Goal: Task Accomplishment & Management: Complete application form

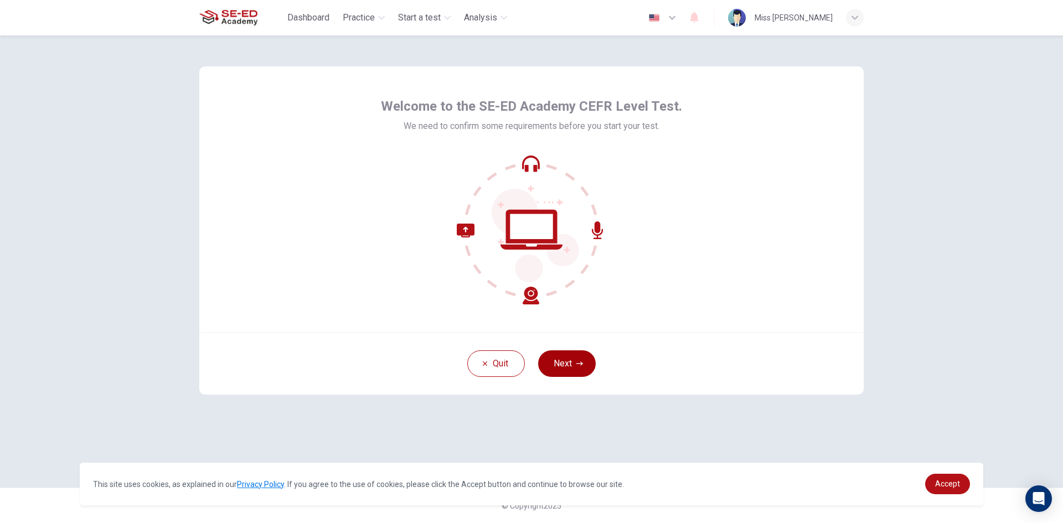
click at [567, 367] on button "Next" at bounding box center [567, 364] width 58 height 27
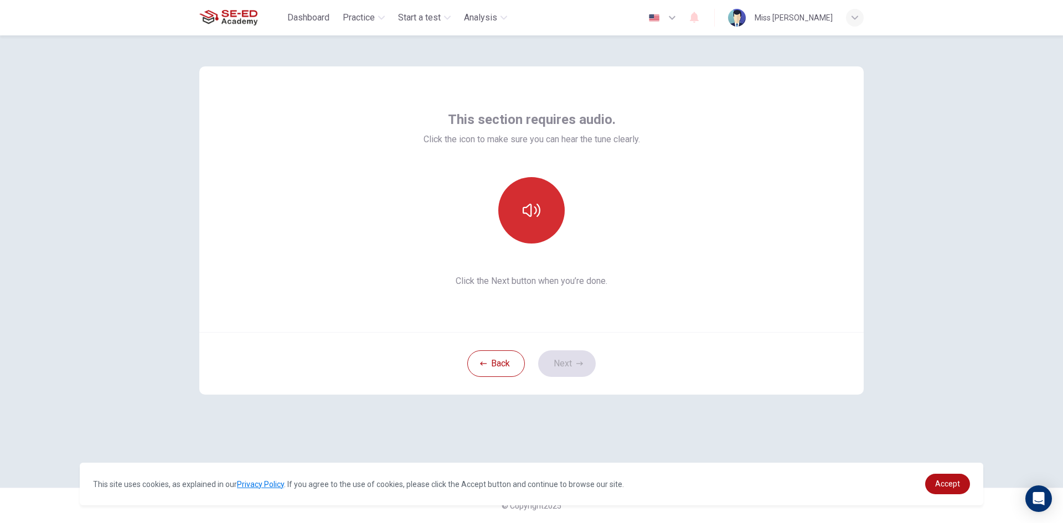
click at [526, 229] on button "button" at bounding box center [531, 210] width 66 height 66
click at [560, 358] on button "Next" at bounding box center [567, 364] width 58 height 27
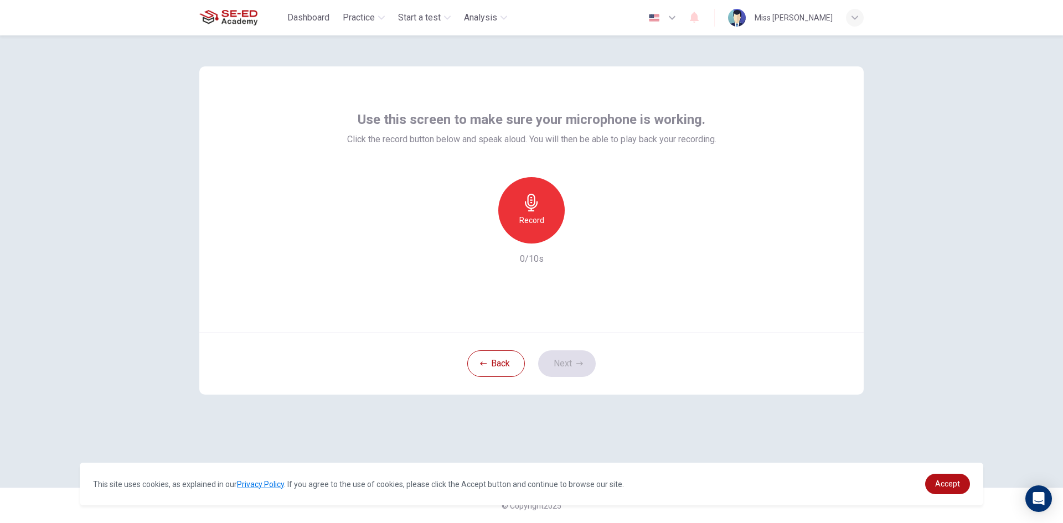
click at [532, 218] on h6 "Record" at bounding box center [531, 220] width 25 height 13
click at [581, 237] on icon "button" at bounding box center [583, 234] width 5 height 7
click at [588, 233] on icon "button" at bounding box center [582, 234] width 11 height 11
click at [482, 239] on icon "button" at bounding box center [481, 235] width 10 height 10
click at [527, 220] on h6 "Record" at bounding box center [531, 220] width 25 height 13
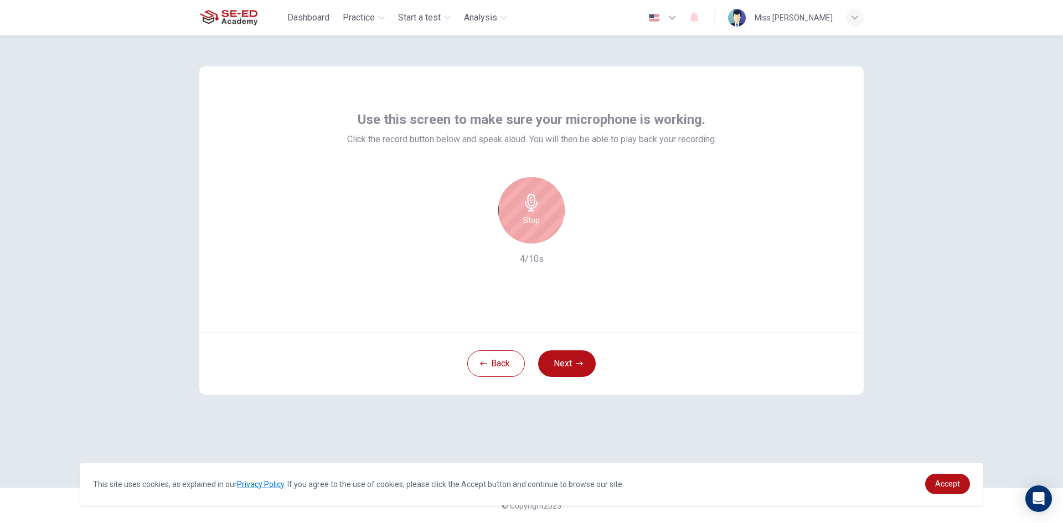
click at [543, 223] on div "Stop" at bounding box center [531, 210] width 66 height 66
click at [581, 238] on icon "button" at bounding box center [582, 234] width 11 height 11
click at [580, 231] on icon "button" at bounding box center [582, 234] width 11 height 11
click at [528, 217] on h6 "Record" at bounding box center [531, 220] width 25 height 13
click at [528, 217] on h6 "Stop" at bounding box center [531, 220] width 17 height 13
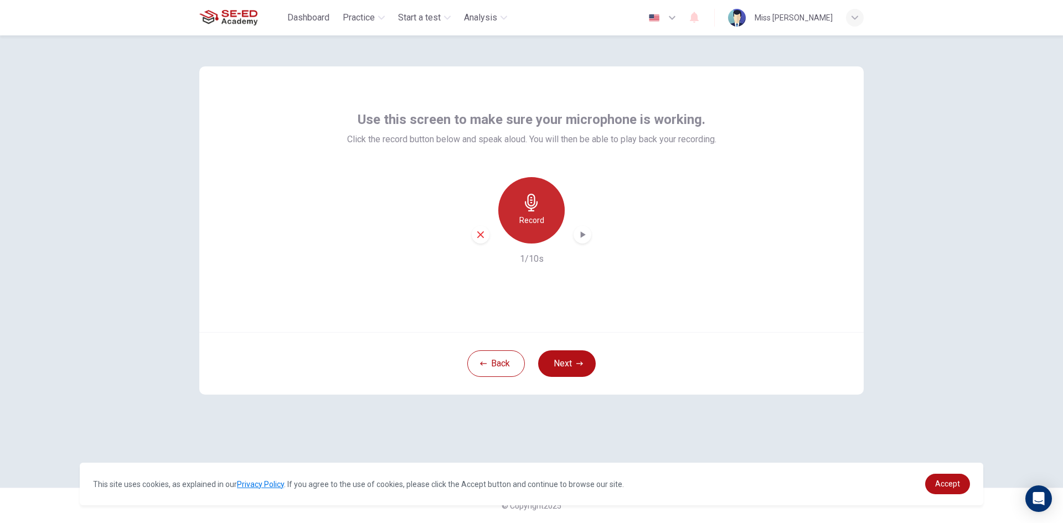
click at [539, 220] on h6 "Record" at bounding box center [531, 220] width 25 height 13
click at [539, 220] on h6 "Stop" at bounding box center [531, 220] width 17 height 13
click at [539, 220] on h6 "Record" at bounding box center [531, 220] width 25 height 13
click at [534, 215] on h6 "Stop" at bounding box center [531, 220] width 17 height 13
click at [577, 234] on div "button" at bounding box center [583, 235] width 18 height 18
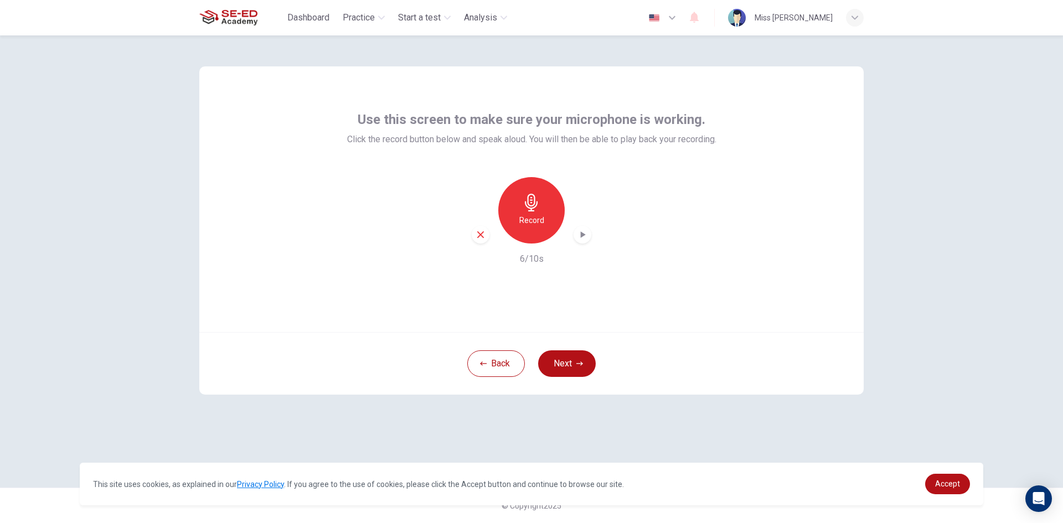
click at [948, 261] on div "Use this screen to make sure your microphone is working. Click the record butto…" at bounding box center [531, 279] width 1063 height 488
click at [481, 231] on icon "button" at bounding box center [481, 235] width 10 height 10
click at [529, 213] on div "Record" at bounding box center [531, 210] width 66 height 66
click at [529, 213] on div "Stop" at bounding box center [531, 210] width 66 height 66
click at [578, 234] on icon "button" at bounding box center [582, 234] width 11 height 11
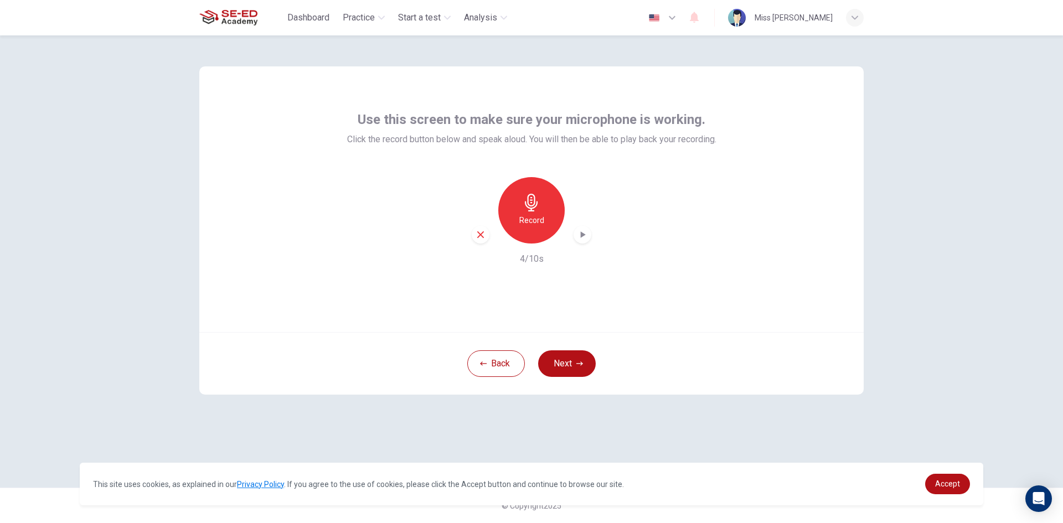
click at [485, 235] on icon "button" at bounding box center [481, 235] width 10 height 10
click at [519, 222] on h6 "Record" at bounding box center [531, 220] width 25 height 13
click at [524, 221] on h6 "Stop" at bounding box center [531, 220] width 17 height 13
click at [485, 232] on div "button" at bounding box center [481, 235] width 18 height 18
click at [523, 218] on h6 "Record" at bounding box center [531, 220] width 25 height 13
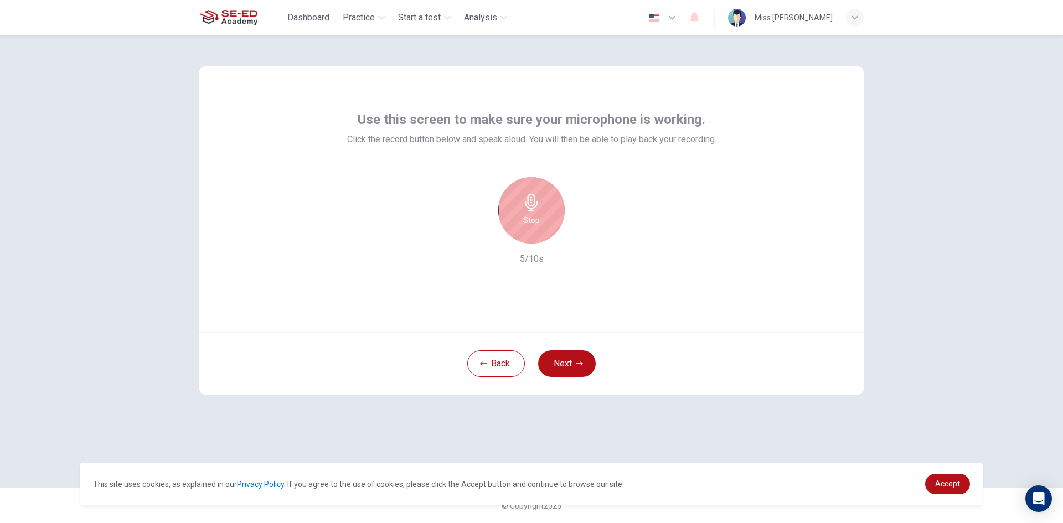
click at [526, 215] on h6 "Stop" at bounding box center [531, 220] width 17 height 13
click at [588, 234] on icon "button" at bounding box center [582, 234] width 11 height 11
click at [484, 230] on icon "button" at bounding box center [481, 235] width 10 height 10
click at [517, 222] on div "Record" at bounding box center [531, 210] width 66 height 66
click at [526, 219] on h6 "Stop" at bounding box center [531, 220] width 17 height 13
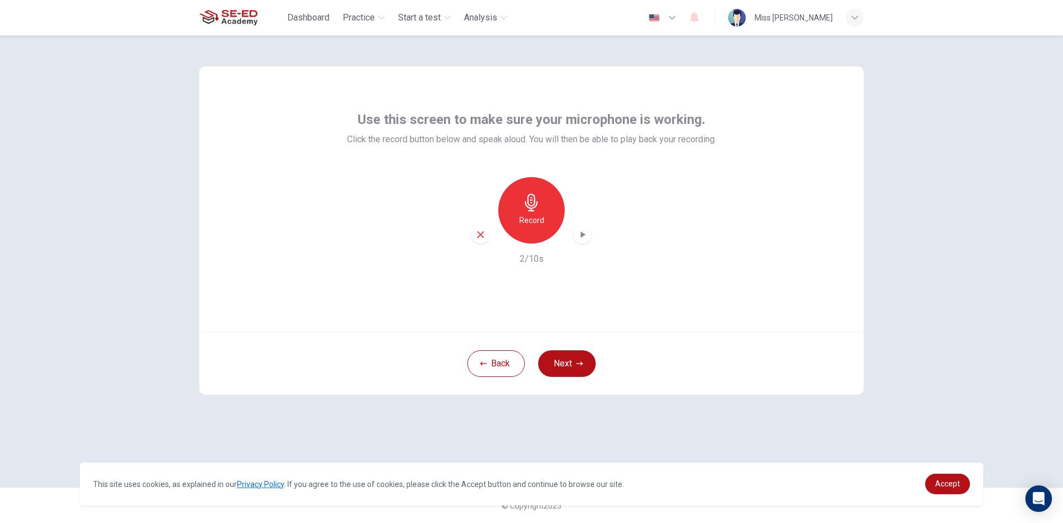
click at [585, 235] on icon "button" at bounding box center [583, 234] width 5 height 7
click at [568, 361] on button "Next" at bounding box center [567, 364] width 58 height 27
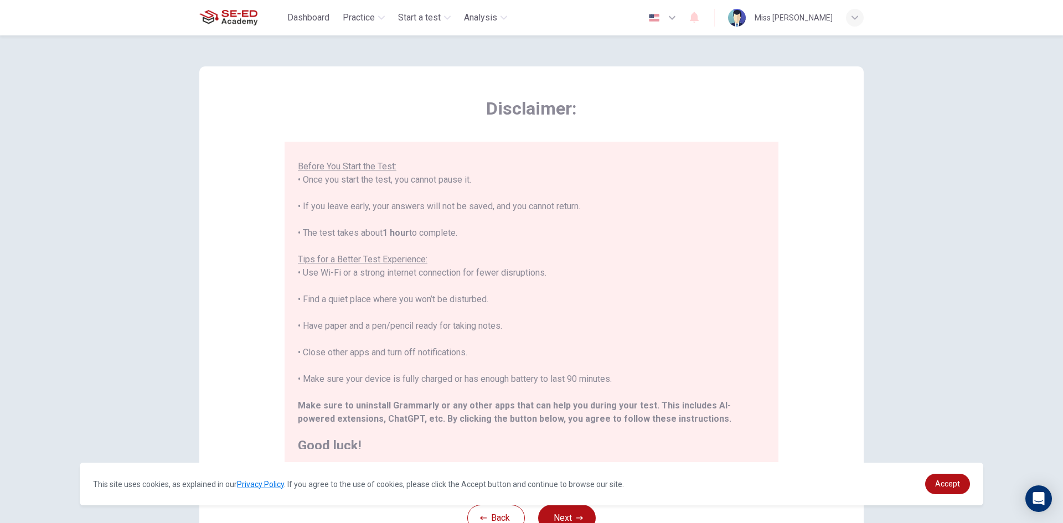
scroll to position [106, 0]
click at [562, 513] on button "Next" at bounding box center [567, 518] width 58 height 27
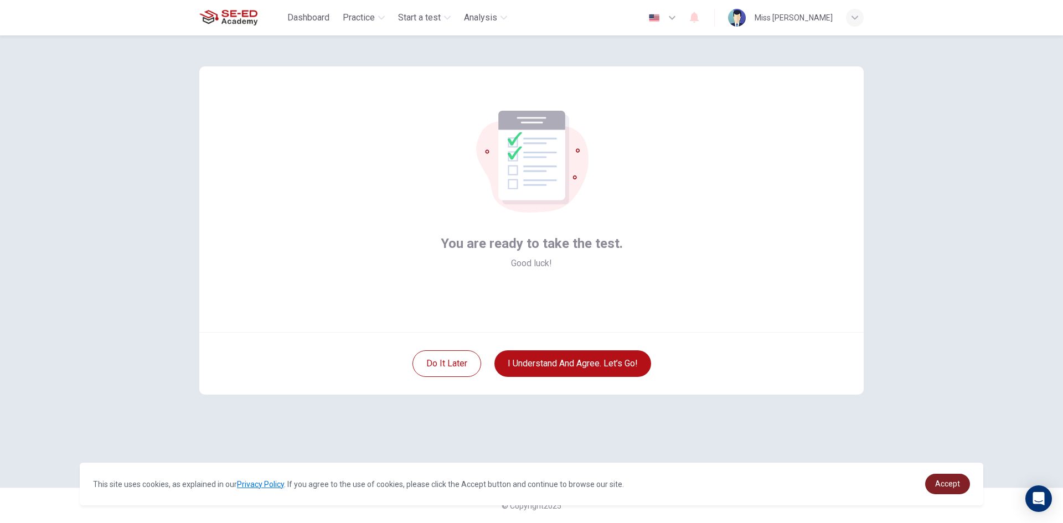
click at [940, 482] on span "Accept" at bounding box center [947, 484] width 25 height 9
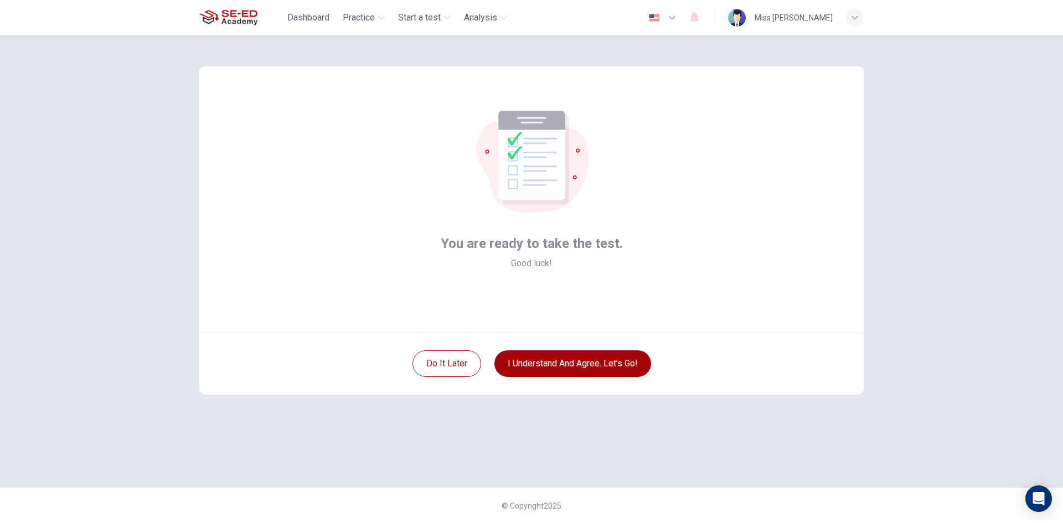
click at [581, 358] on button "I understand and agree. Let’s go!" at bounding box center [573, 364] width 157 height 27
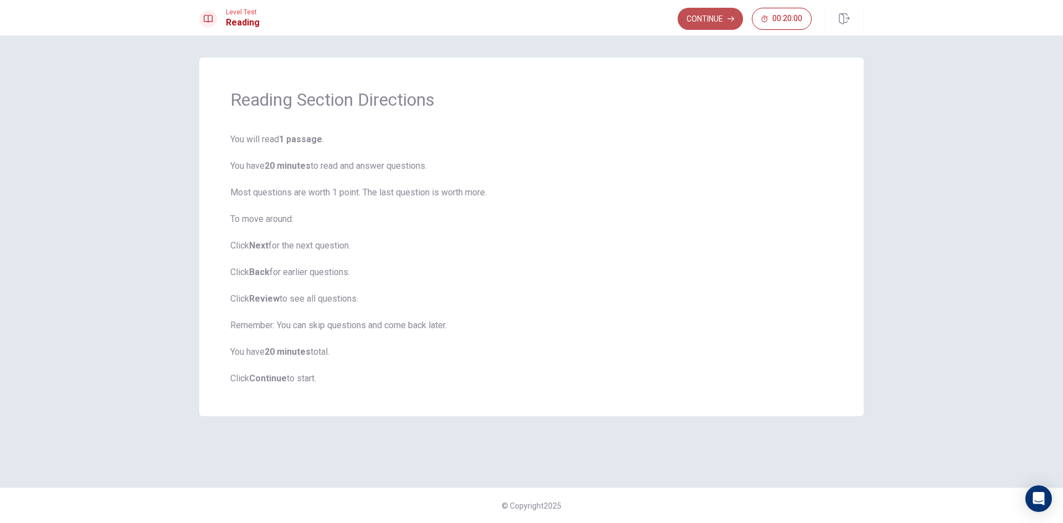
click at [699, 12] on button "Continue" at bounding box center [710, 19] width 65 height 22
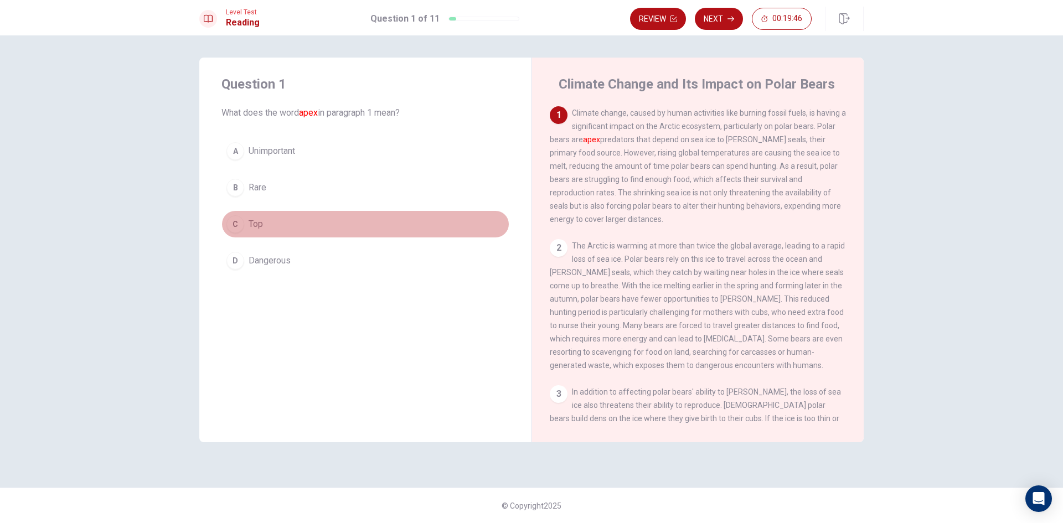
click at [235, 222] on div "C" at bounding box center [236, 224] width 18 height 18
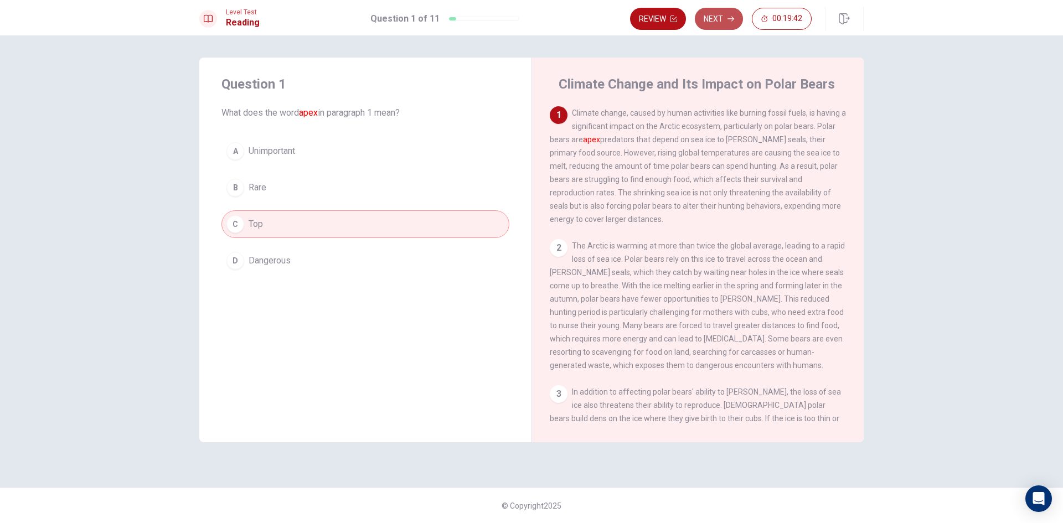
click at [701, 17] on button "Next" at bounding box center [719, 19] width 48 height 22
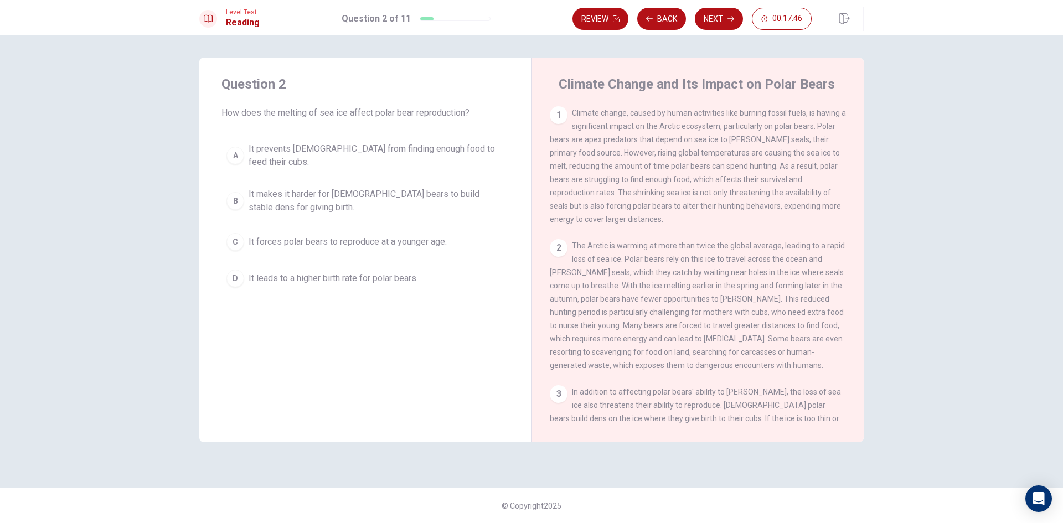
click at [236, 147] on div "A" at bounding box center [236, 156] width 18 height 18
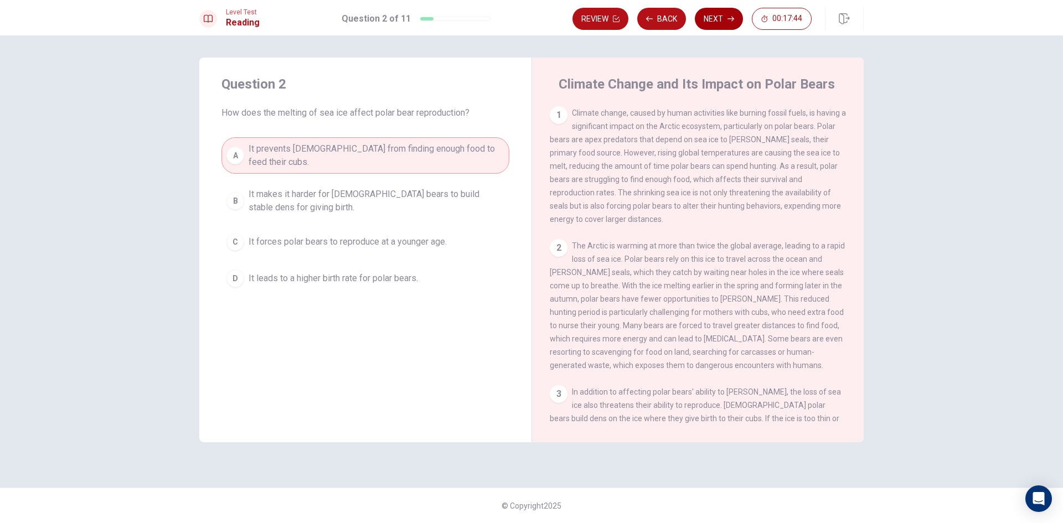
click at [714, 18] on button "Next" at bounding box center [719, 19] width 48 height 22
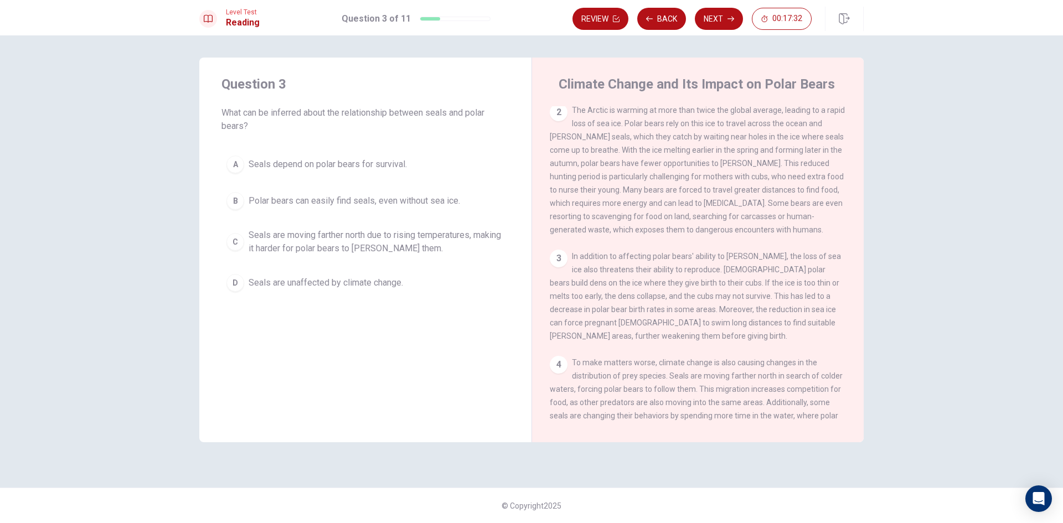
scroll to position [191, 0]
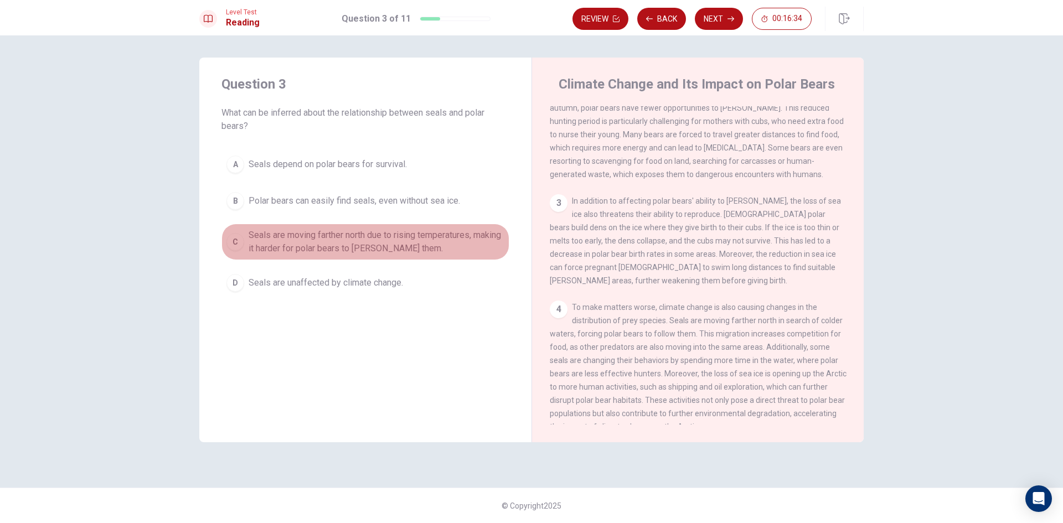
click at [229, 241] on div "C" at bounding box center [236, 242] width 18 height 18
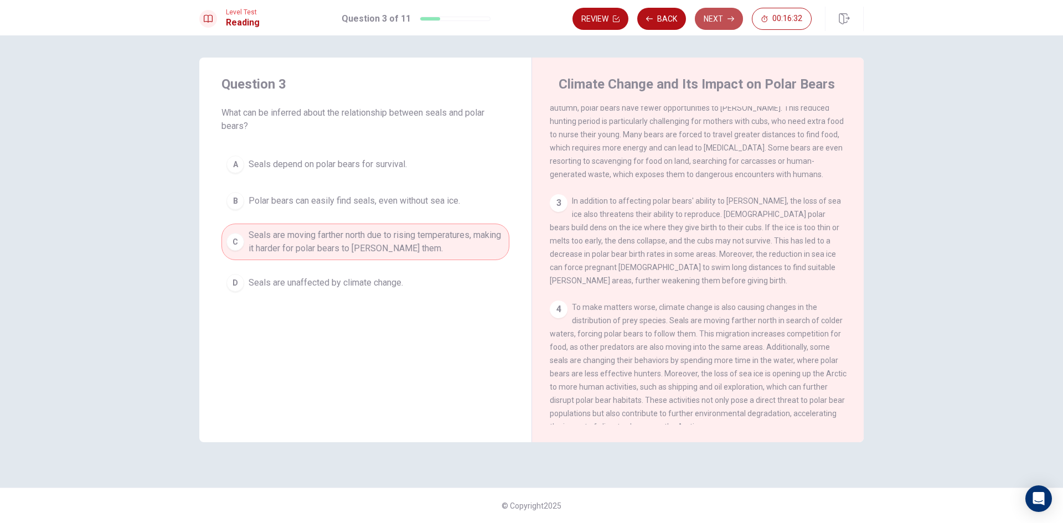
click at [730, 16] on icon "button" at bounding box center [731, 19] width 7 height 7
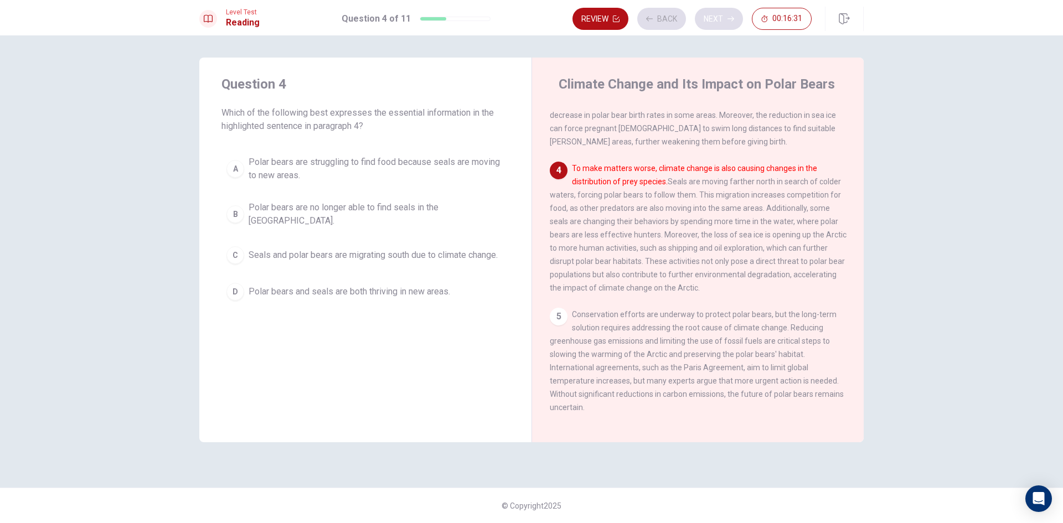
scroll to position [331, 0]
click at [667, 15] on button "Back" at bounding box center [661, 19] width 49 height 22
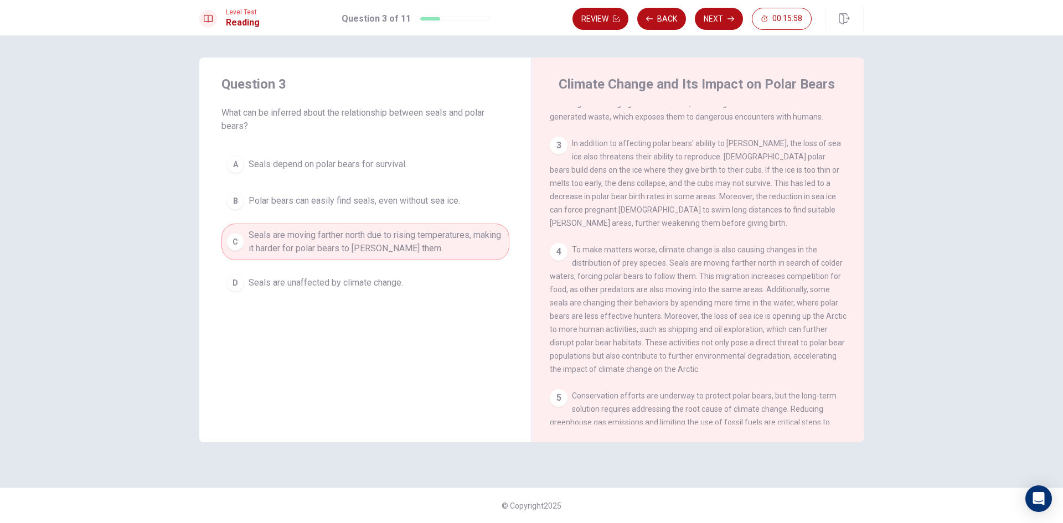
scroll to position [275, 0]
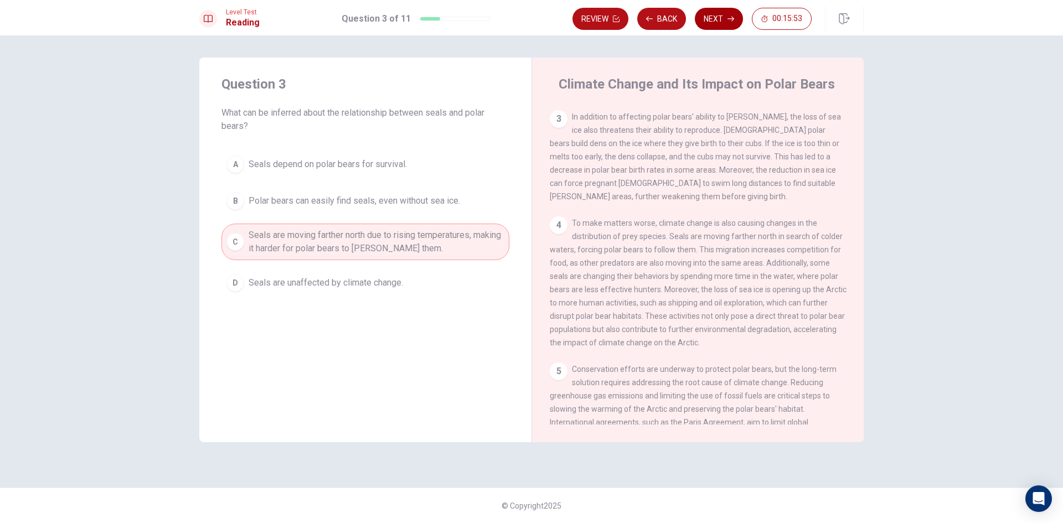
click at [707, 19] on button "Next" at bounding box center [719, 19] width 48 height 22
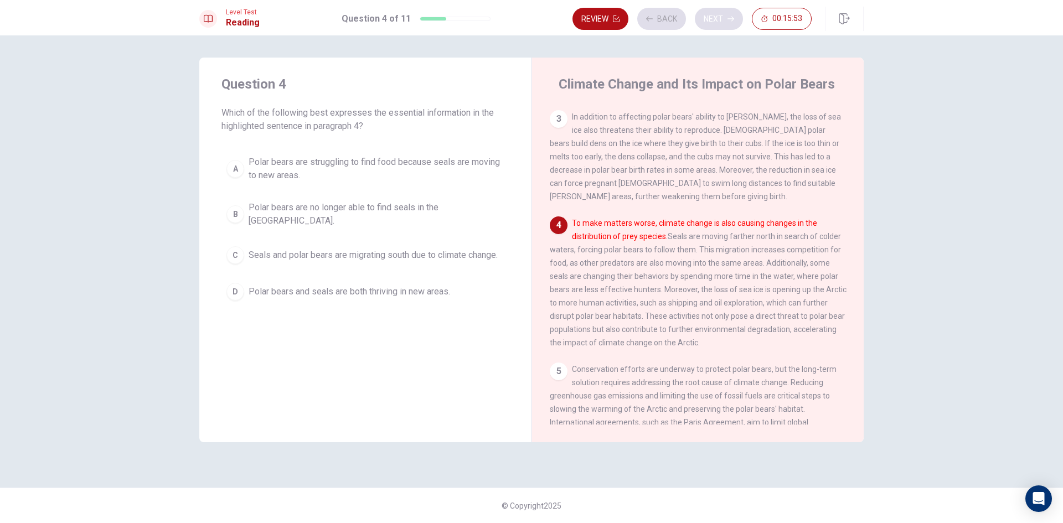
scroll to position [331, 0]
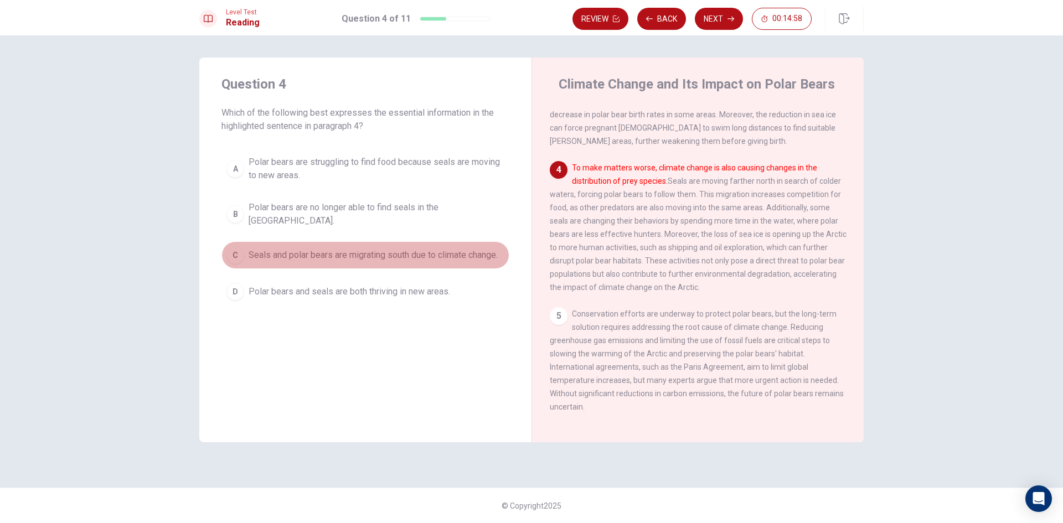
click at [343, 249] on span "Seals and polar bears are migrating south due to climate change." at bounding box center [373, 255] width 249 height 13
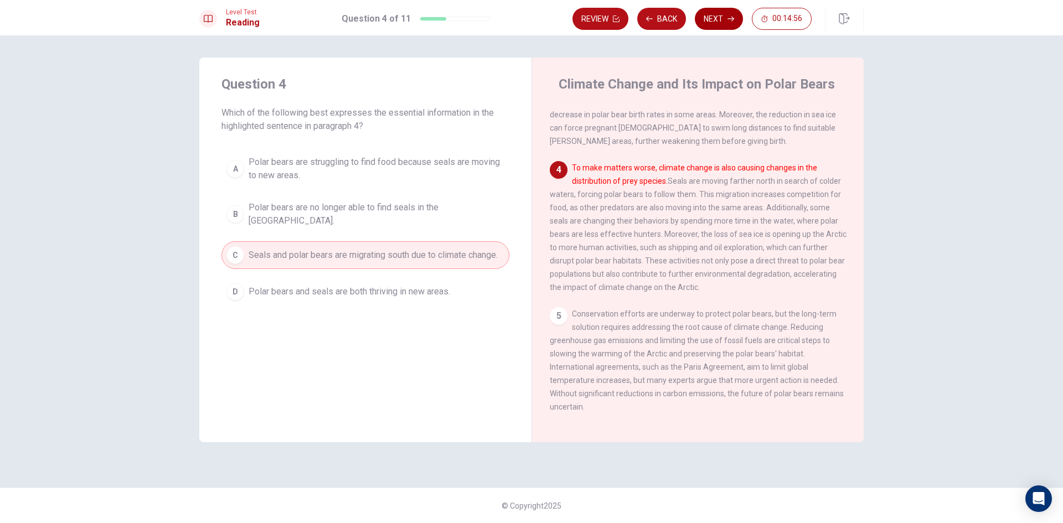
click at [704, 8] on button "Next" at bounding box center [719, 19] width 48 height 22
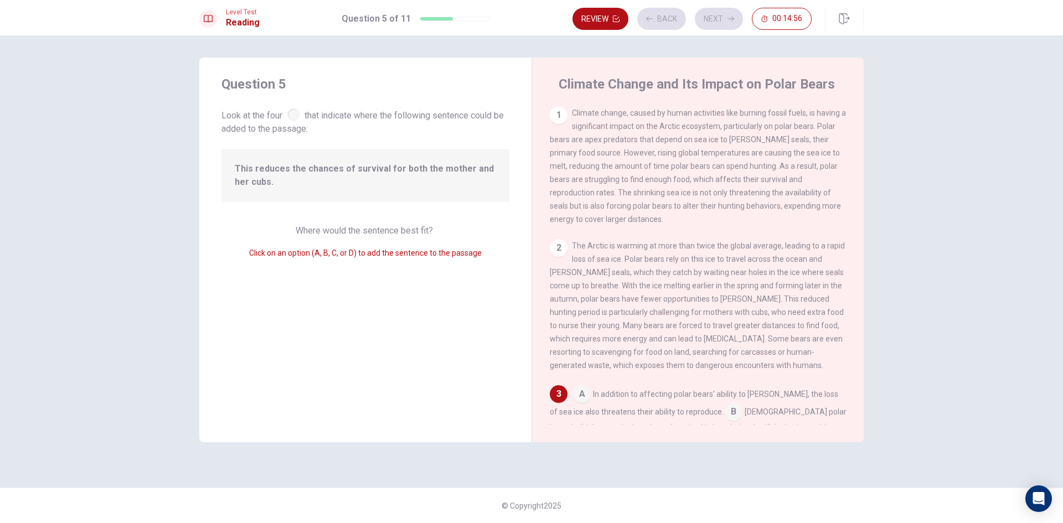
scroll to position [193, 0]
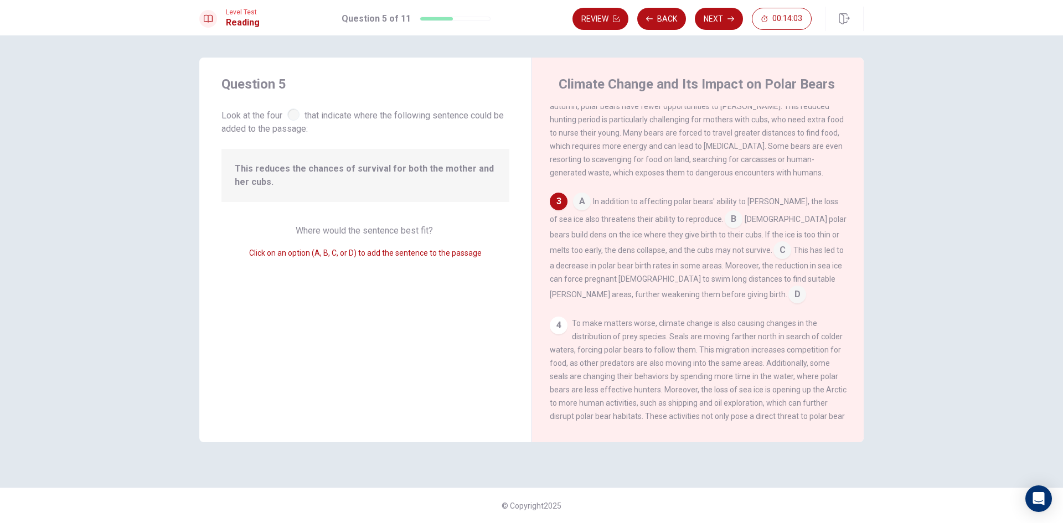
click at [725, 225] on input at bounding box center [734, 221] width 18 height 18
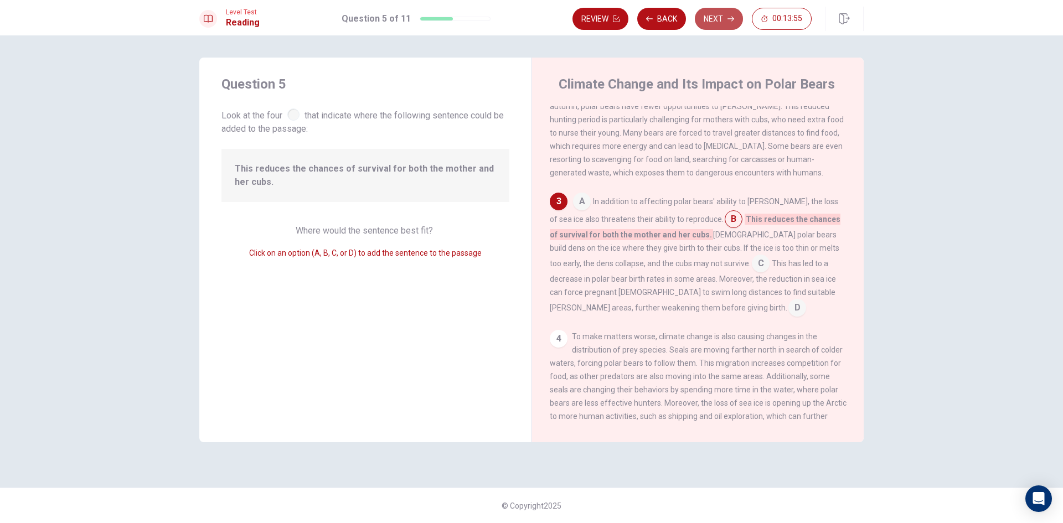
click at [727, 14] on button "Next" at bounding box center [719, 19] width 48 height 22
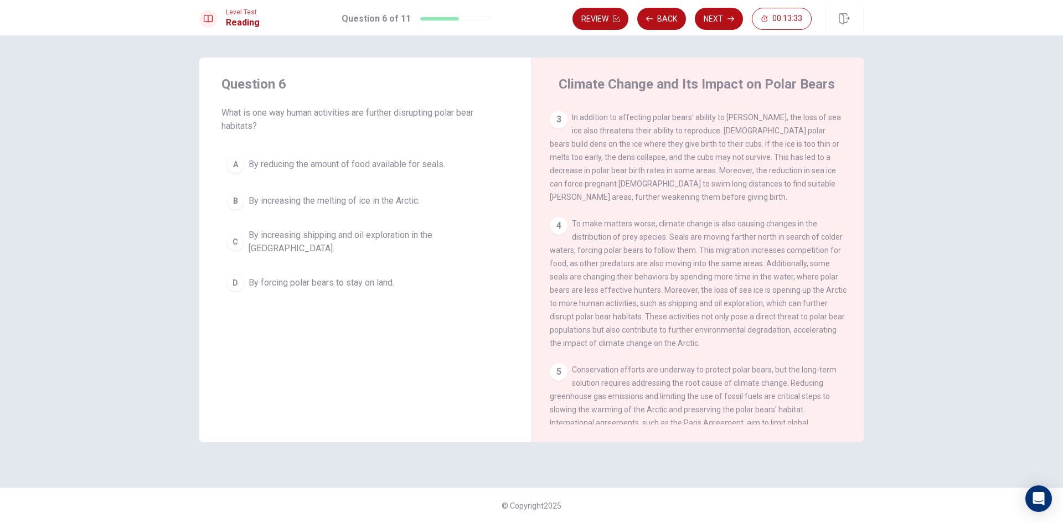
scroll to position [357, 0]
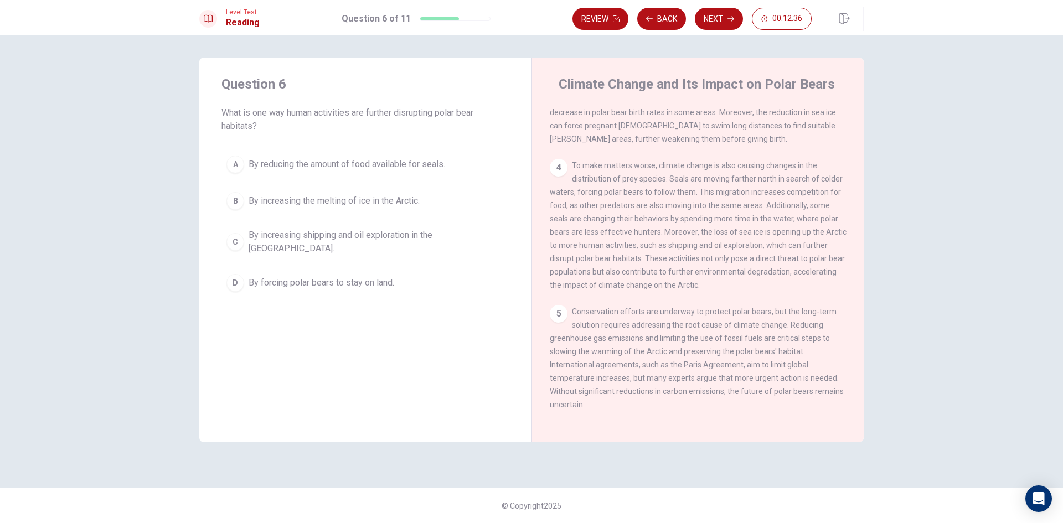
click at [235, 199] on div "B" at bounding box center [236, 201] width 18 height 18
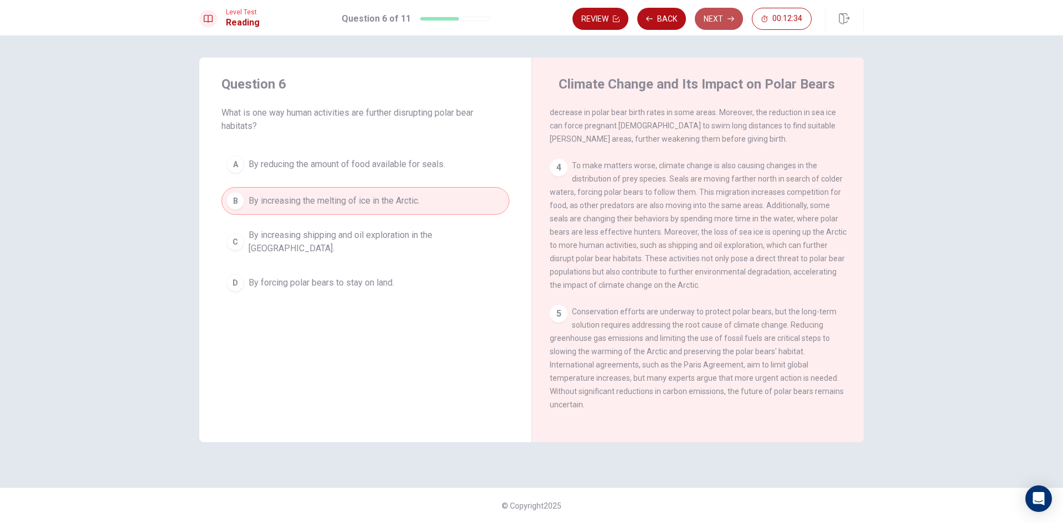
click at [709, 18] on button "Next" at bounding box center [719, 19] width 48 height 22
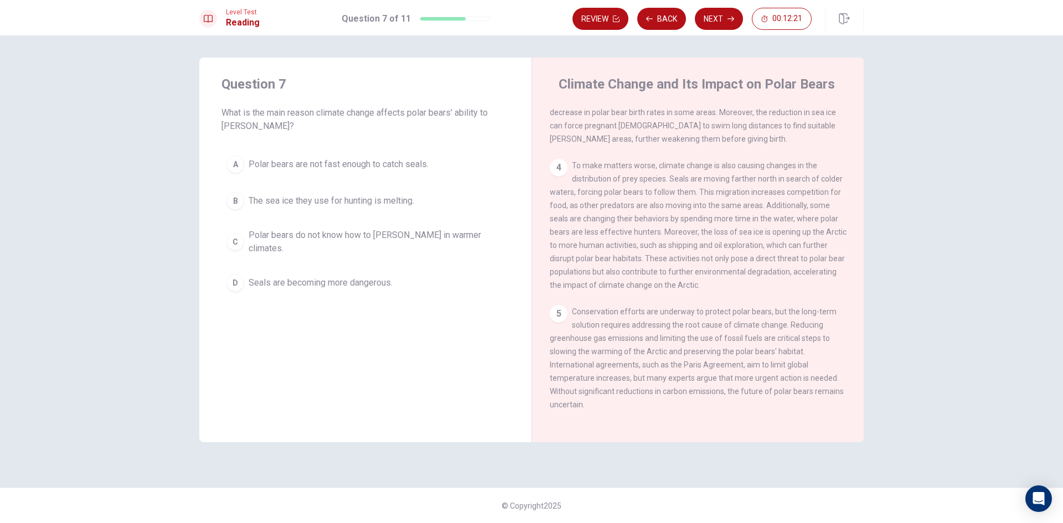
click at [236, 198] on div "B" at bounding box center [236, 201] width 18 height 18
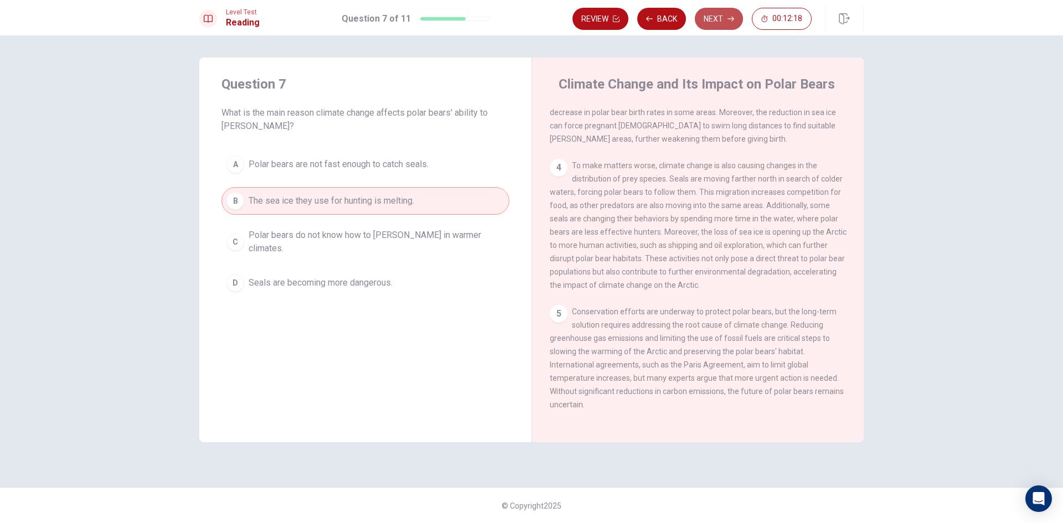
click at [713, 18] on button "Next" at bounding box center [719, 19] width 48 height 22
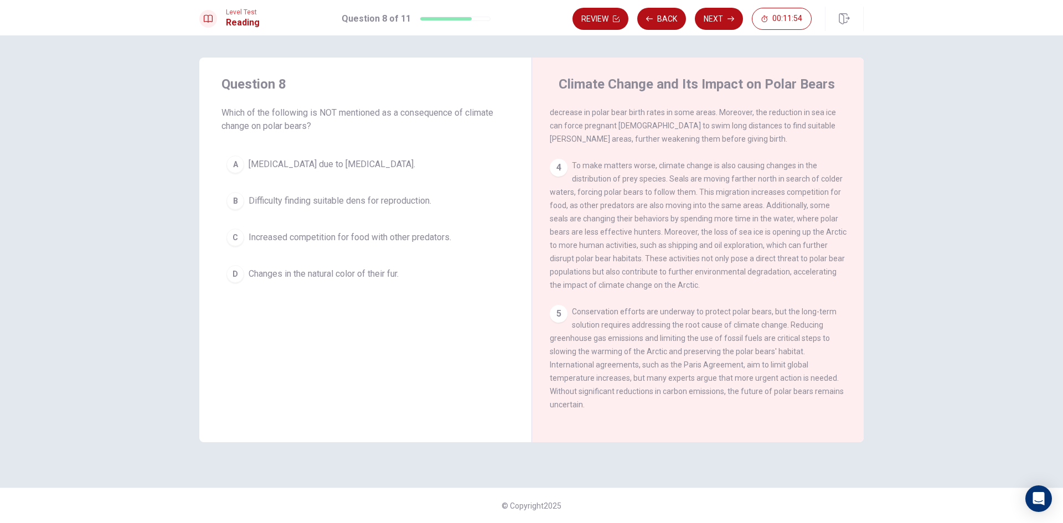
click at [242, 273] on div "D" at bounding box center [236, 274] width 18 height 18
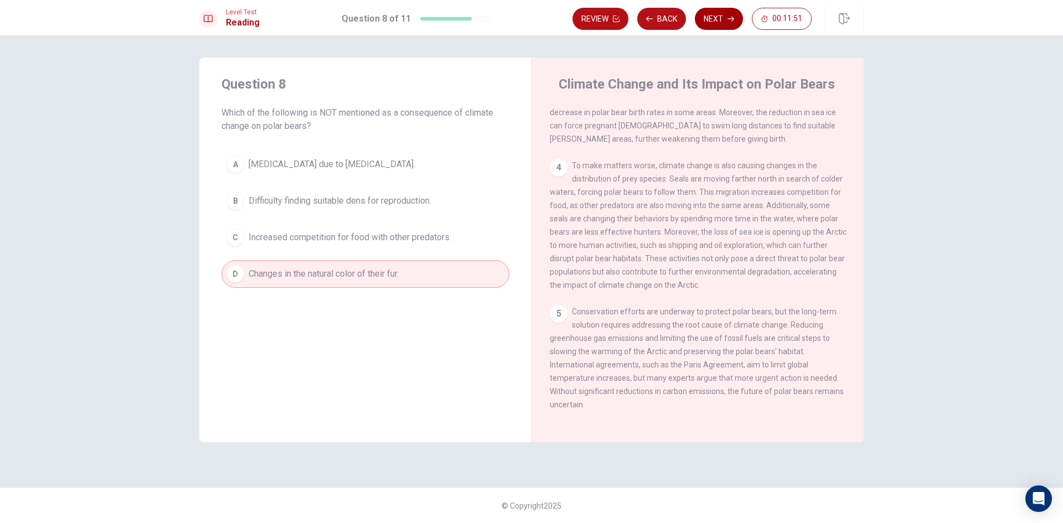
click at [727, 16] on button "Next" at bounding box center [719, 19] width 48 height 22
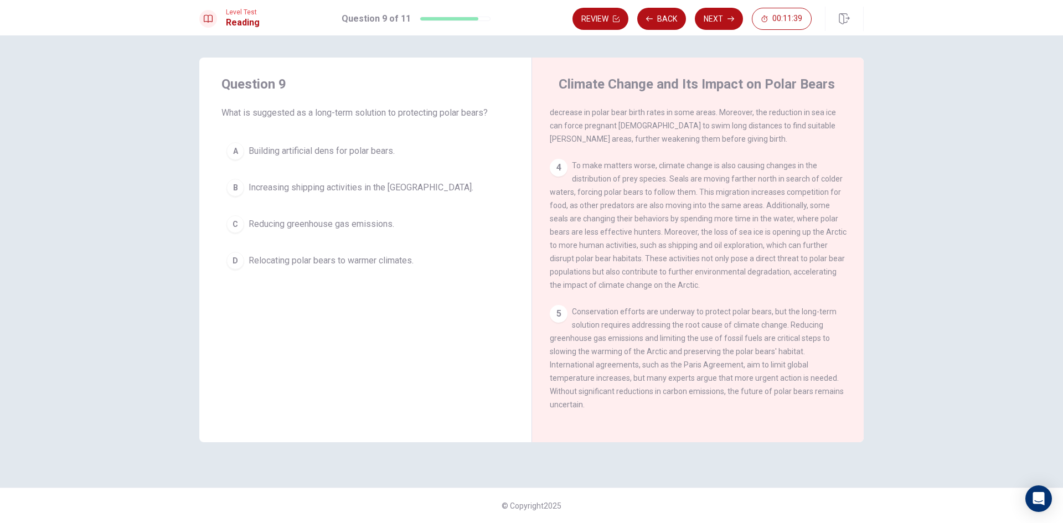
click at [243, 217] on button "C Reducing greenhouse gas emissions." at bounding box center [366, 224] width 288 height 28
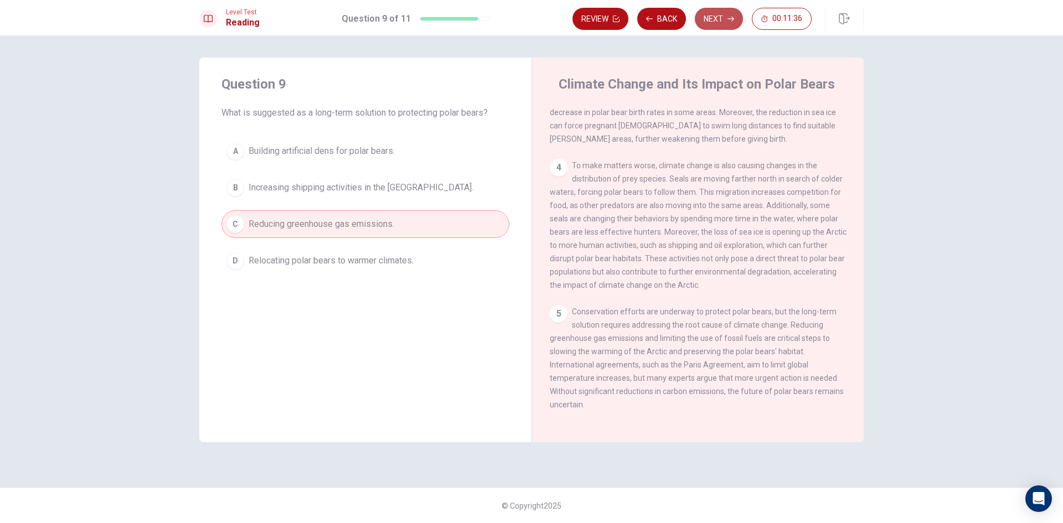
click at [718, 22] on button "Next" at bounding box center [719, 19] width 48 height 22
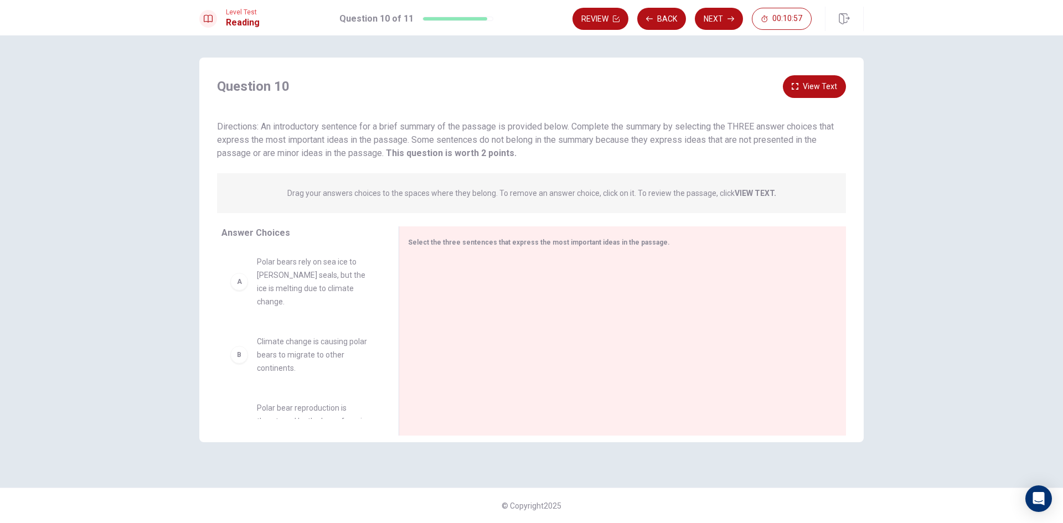
scroll to position [0, 0]
drag, startPoint x: 267, startPoint y: 281, endPoint x: 466, endPoint y: 294, distance: 198.7
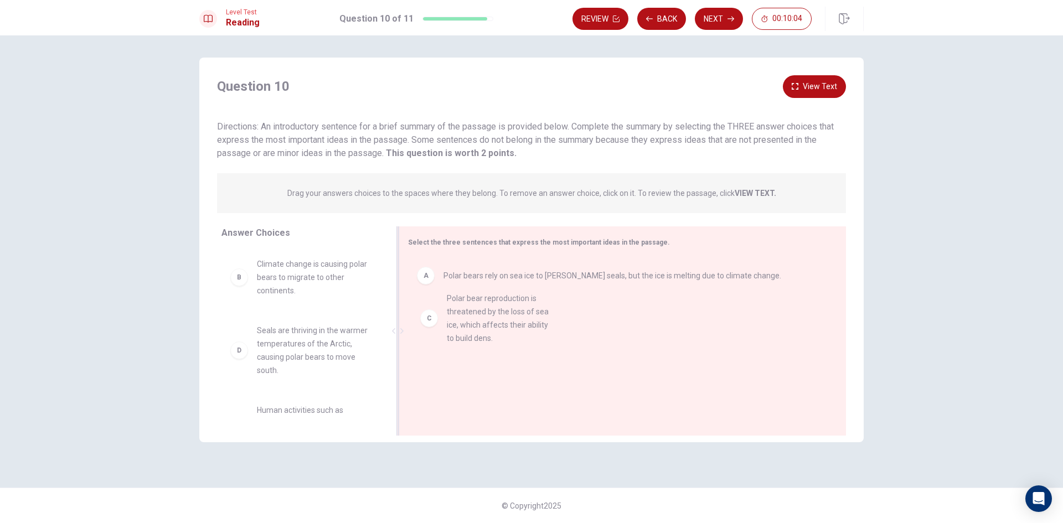
drag, startPoint x: 319, startPoint y: 368, endPoint x: 519, endPoint y: 330, distance: 204.0
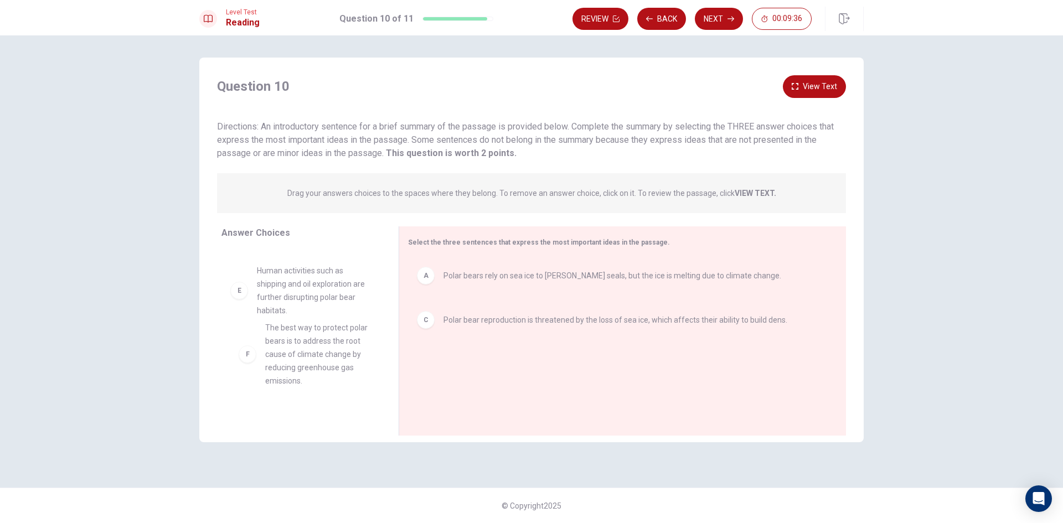
drag, startPoint x: 295, startPoint y: 376, endPoint x: 308, endPoint y: 352, distance: 27.5
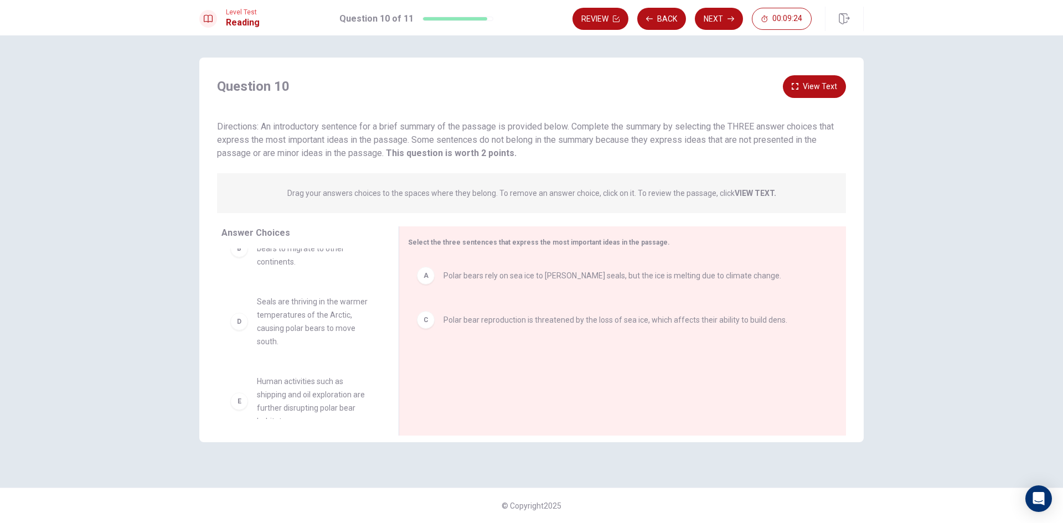
scroll to position [84, 0]
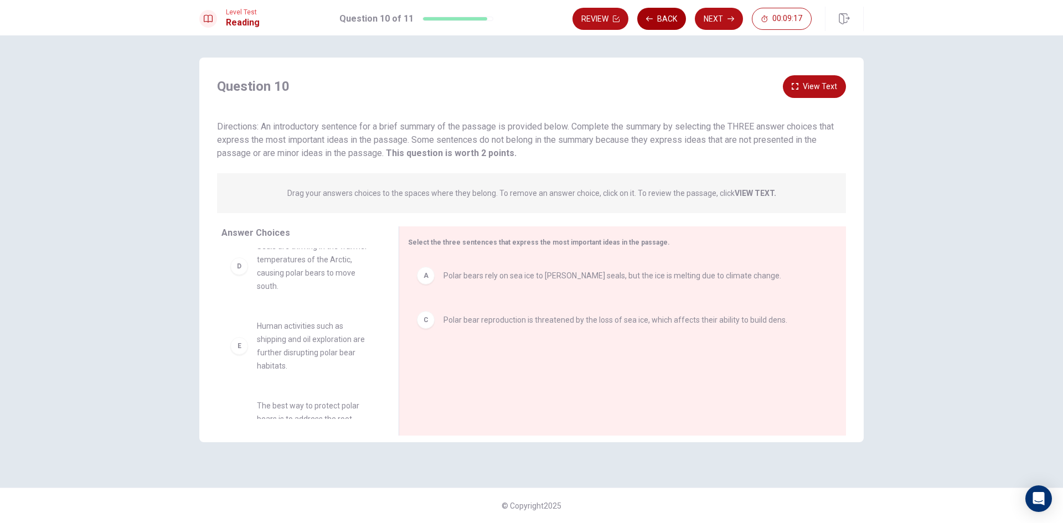
click at [663, 15] on button "Back" at bounding box center [661, 19] width 49 height 22
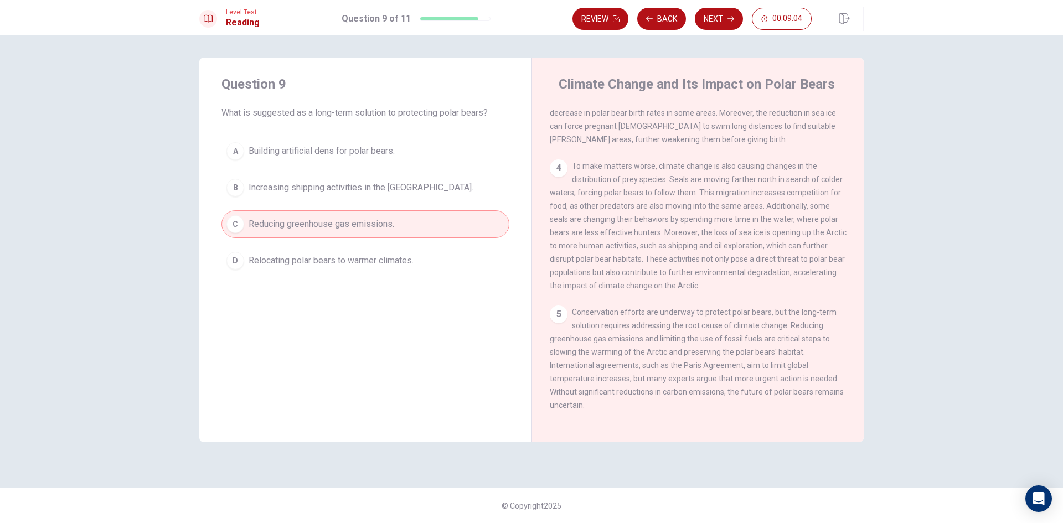
scroll to position [357, 0]
click at [719, 17] on button "Next" at bounding box center [719, 19] width 48 height 22
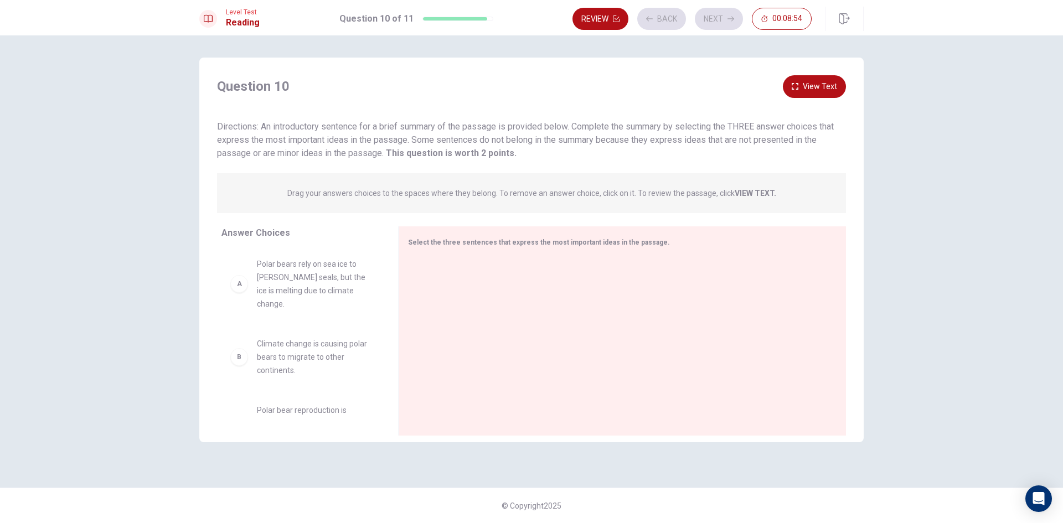
click at [719, 17] on div "Review Back Next 00:08:54" at bounding box center [692, 19] width 239 height 22
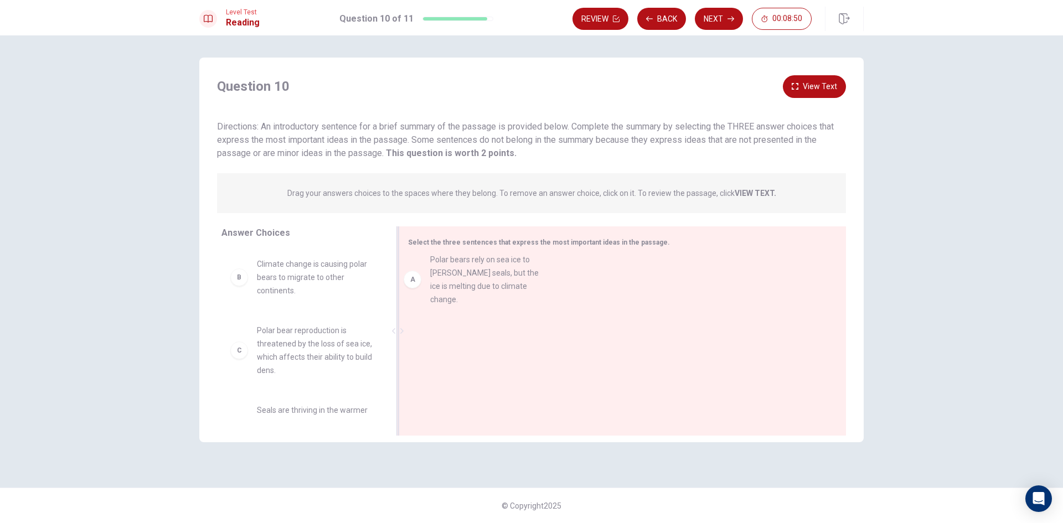
drag, startPoint x: 317, startPoint y: 296, endPoint x: 493, endPoint y: 291, distance: 176.7
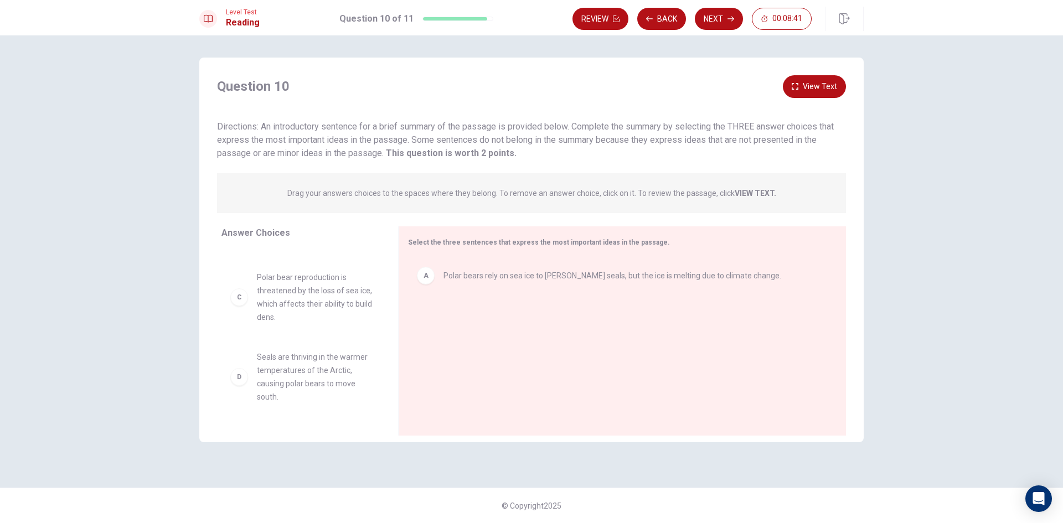
scroll to position [0, 0]
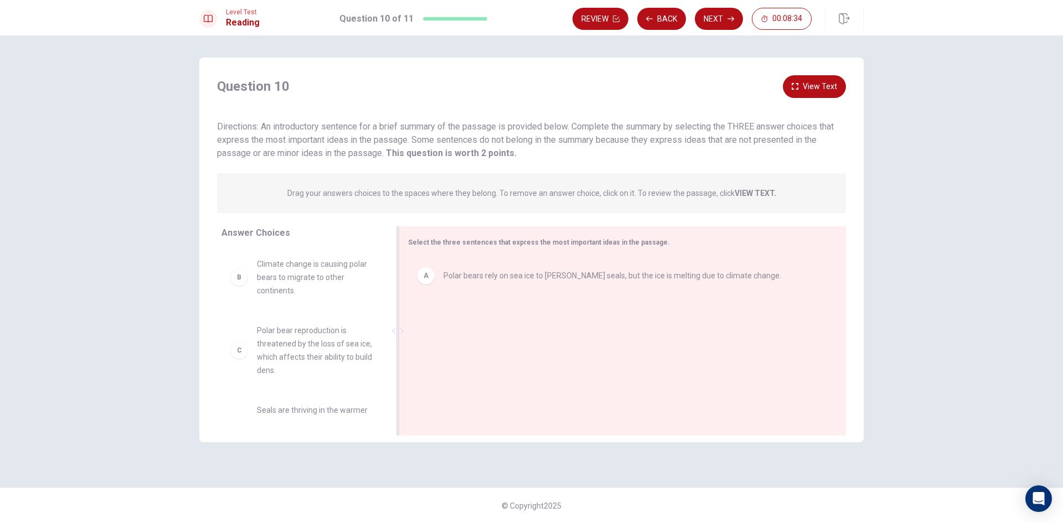
click at [481, 272] on span "Polar bears rely on sea ice to [PERSON_NAME] seals, but the ice is melting due …" at bounding box center [613, 275] width 338 height 13
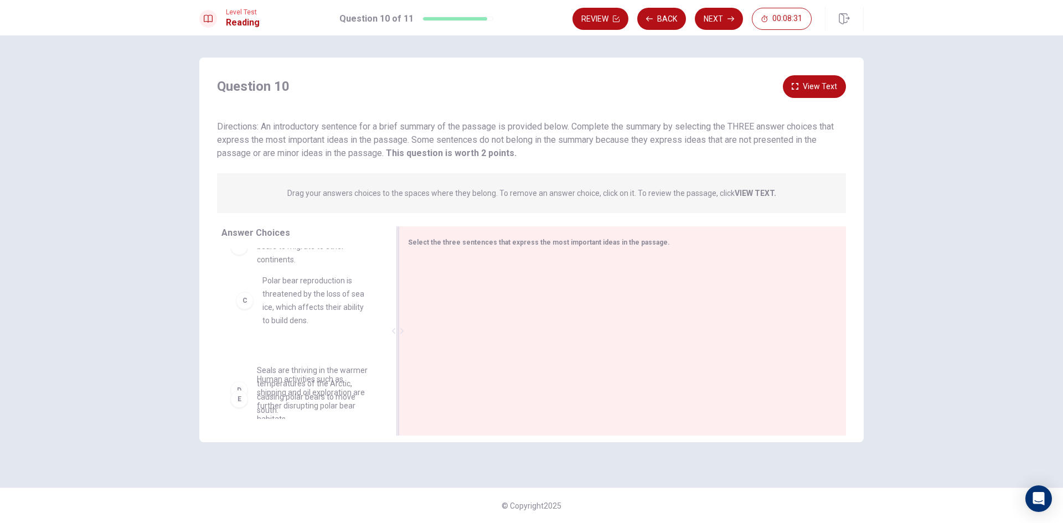
scroll to position [107, 0]
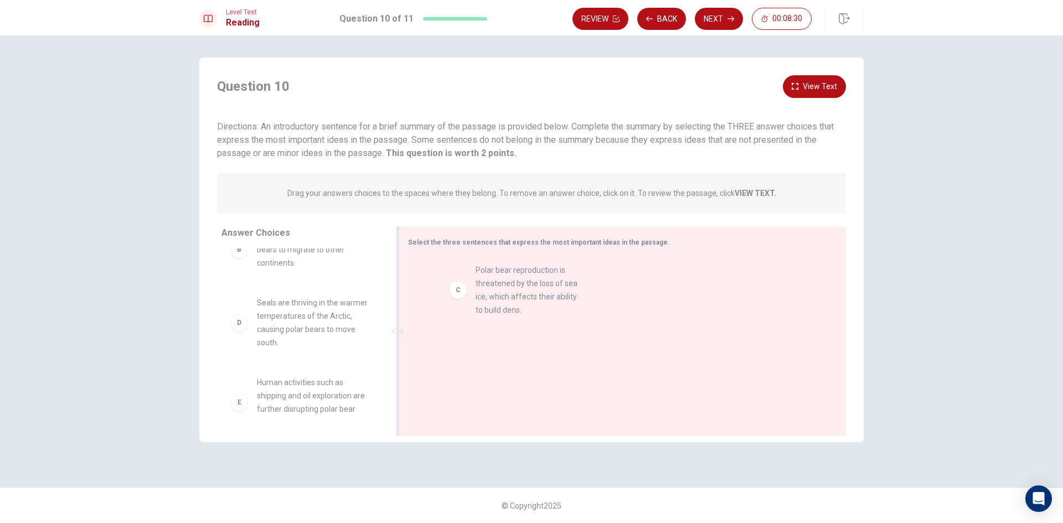
drag, startPoint x: 315, startPoint y: 318, endPoint x: 533, endPoint y: 302, distance: 219.4
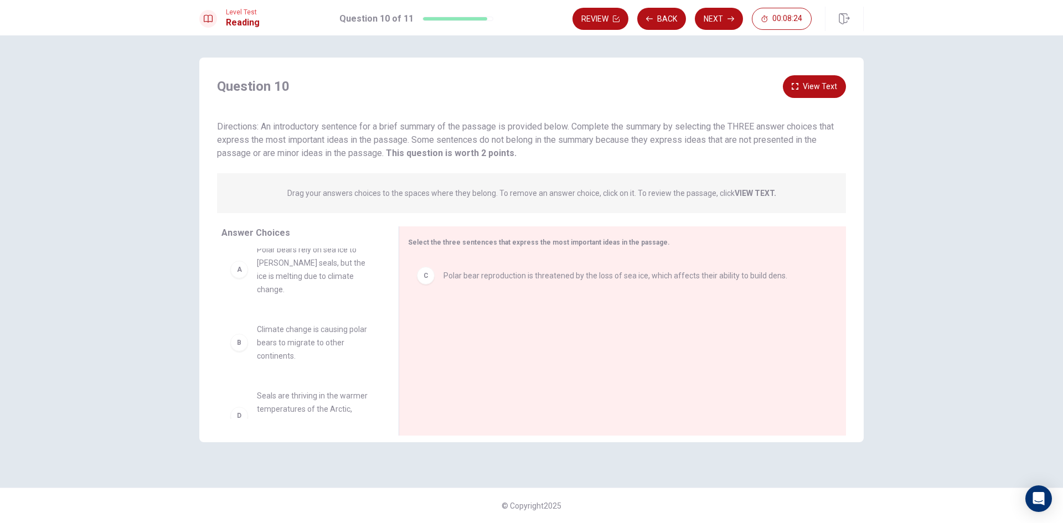
scroll to position [0, 0]
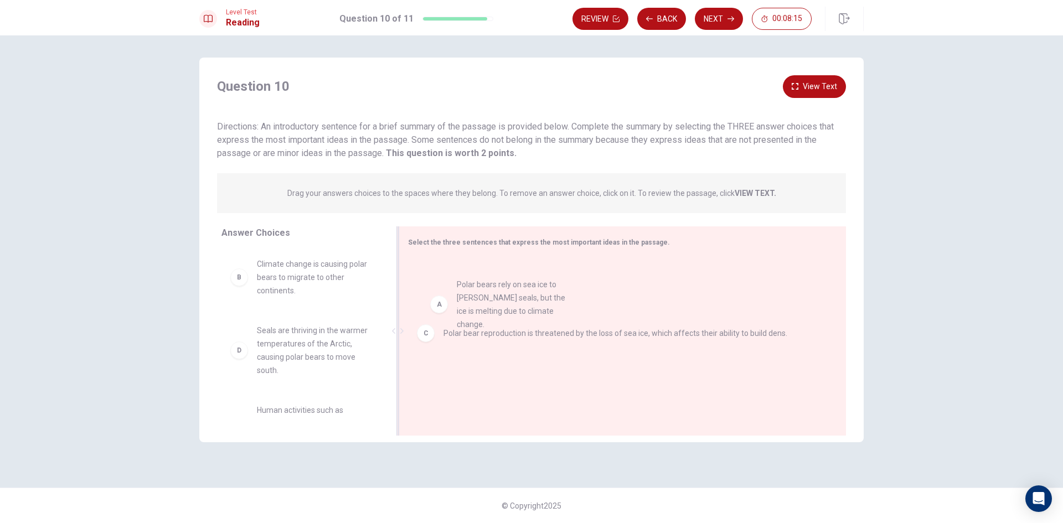
drag, startPoint x: 331, startPoint y: 282, endPoint x: 542, endPoint y: 301, distance: 212.4
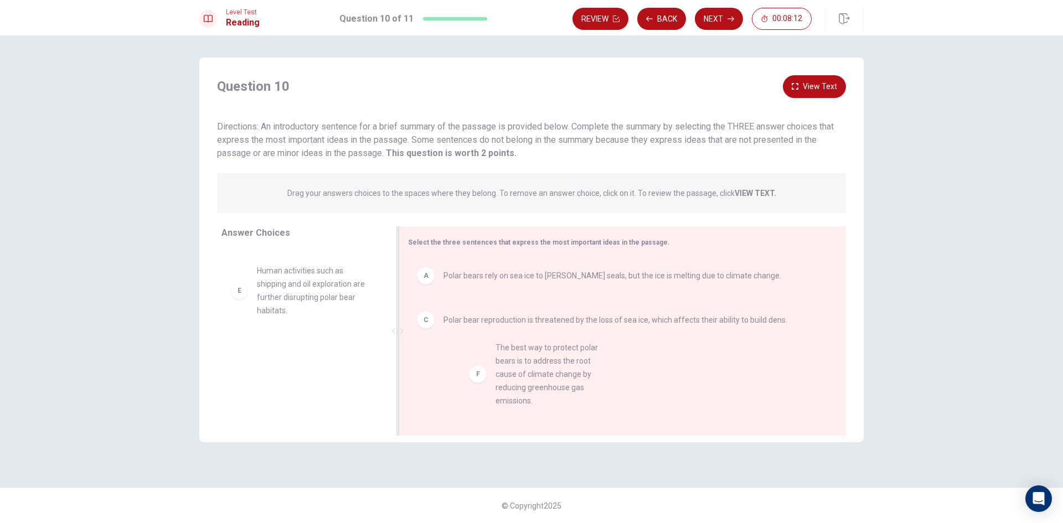
scroll to position [7, 0]
drag, startPoint x: 307, startPoint y: 378, endPoint x: 518, endPoint y: 376, distance: 211.0
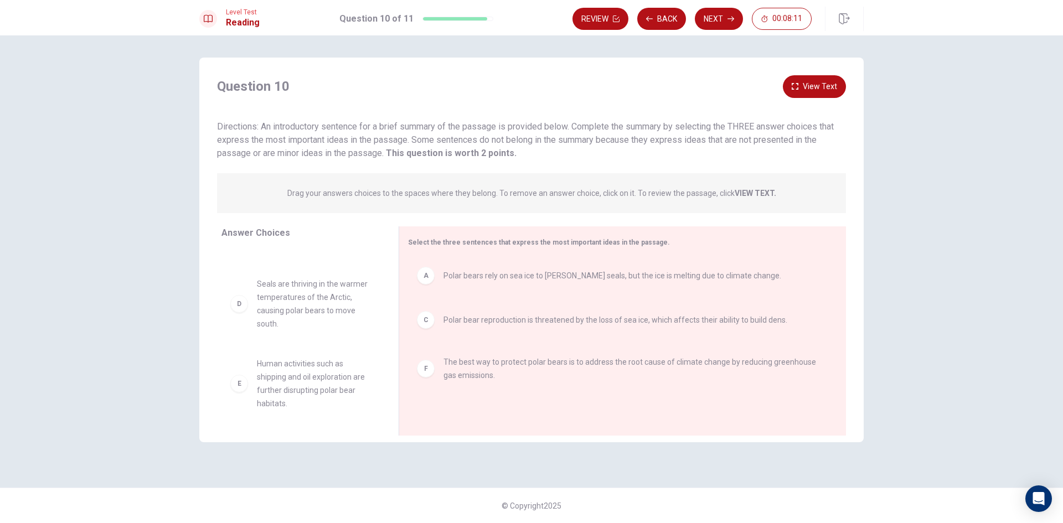
scroll to position [47, 0]
click at [730, 16] on icon "button" at bounding box center [731, 19] width 7 height 7
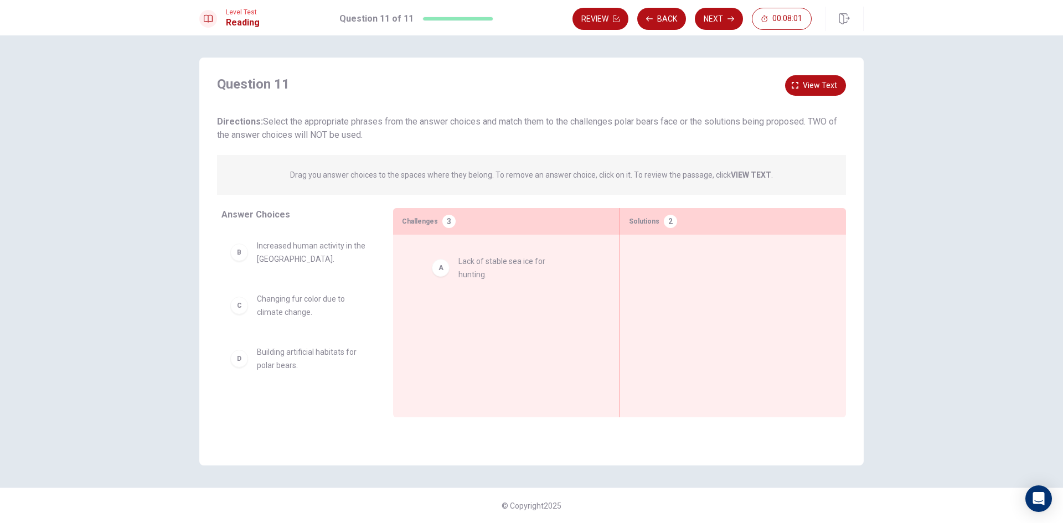
drag, startPoint x: 316, startPoint y: 255, endPoint x: 522, endPoint y: 271, distance: 206.1
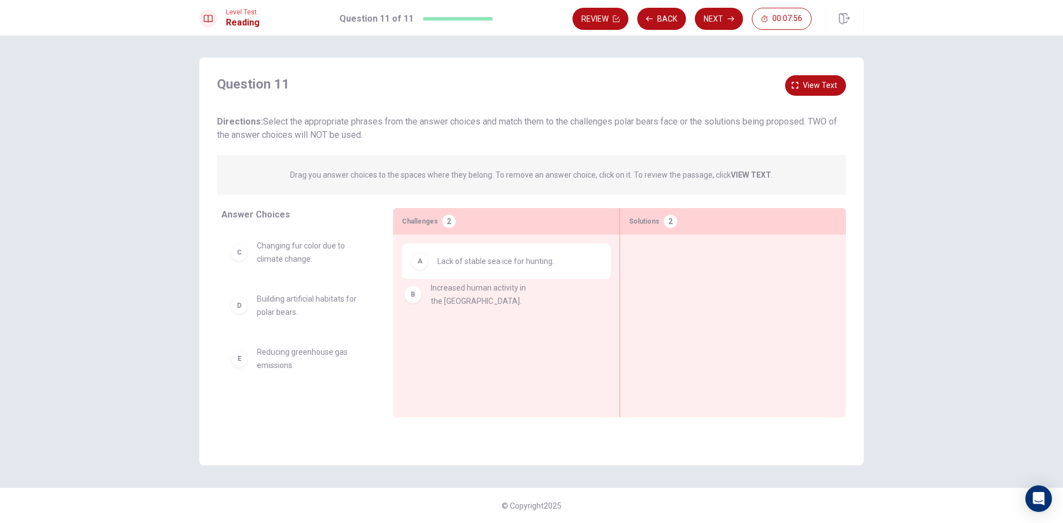
drag, startPoint x: 307, startPoint y: 254, endPoint x: 491, endPoint y: 299, distance: 189.3
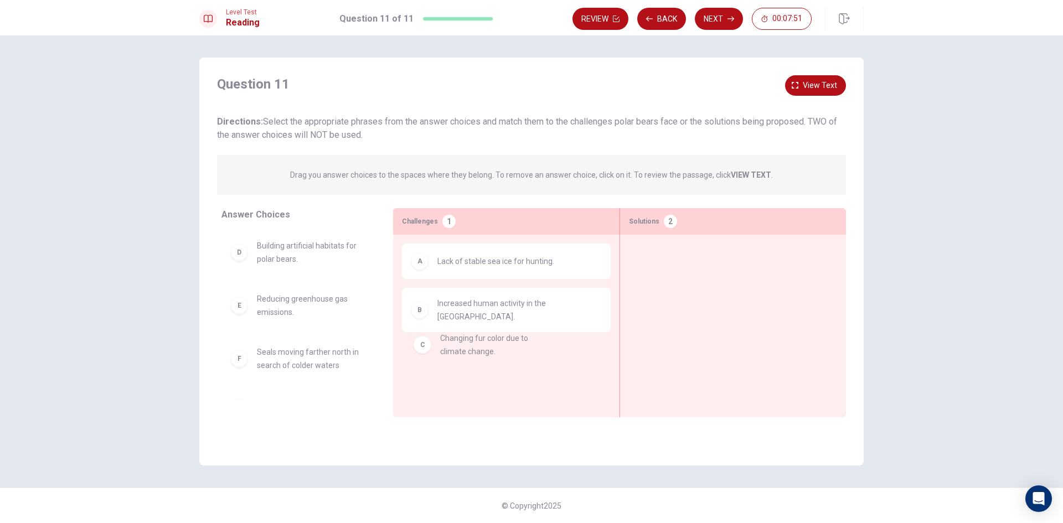
drag, startPoint x: 316, startPoint y: 258, endPoint x: 507, endPoint y: 357, distance: 215.5
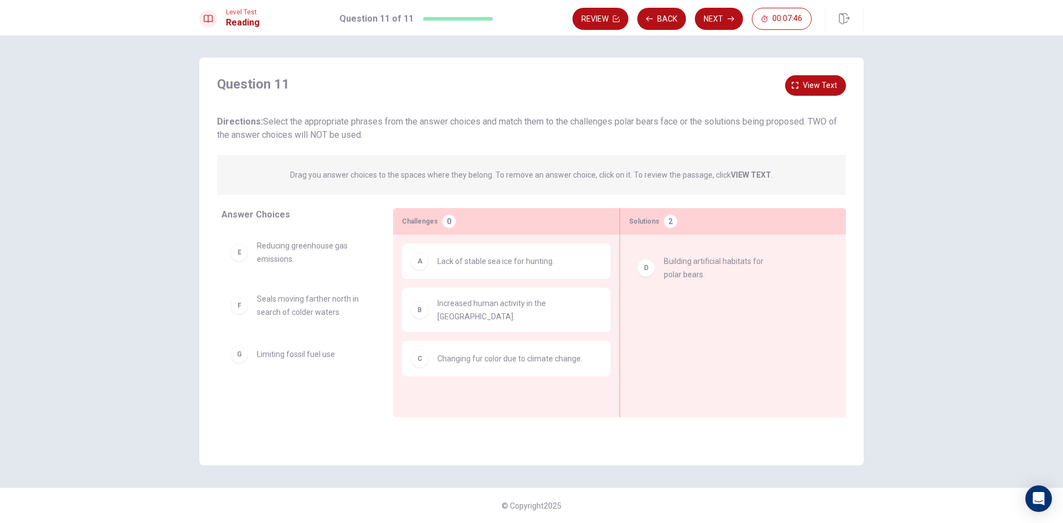
drag, startPoint x: 315, startPoint y: 259, endPoint x: 728, endPoint y: 278, distance: 413.6
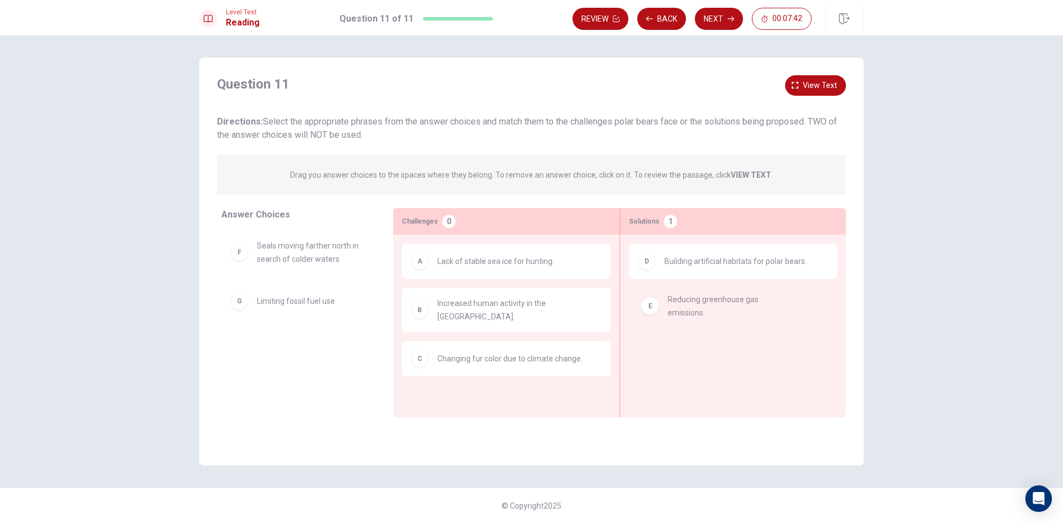
drag, startPoint x: 312, startPoint y: 259, endPoint x: 734, endPoint y: 320, distance: 426.3
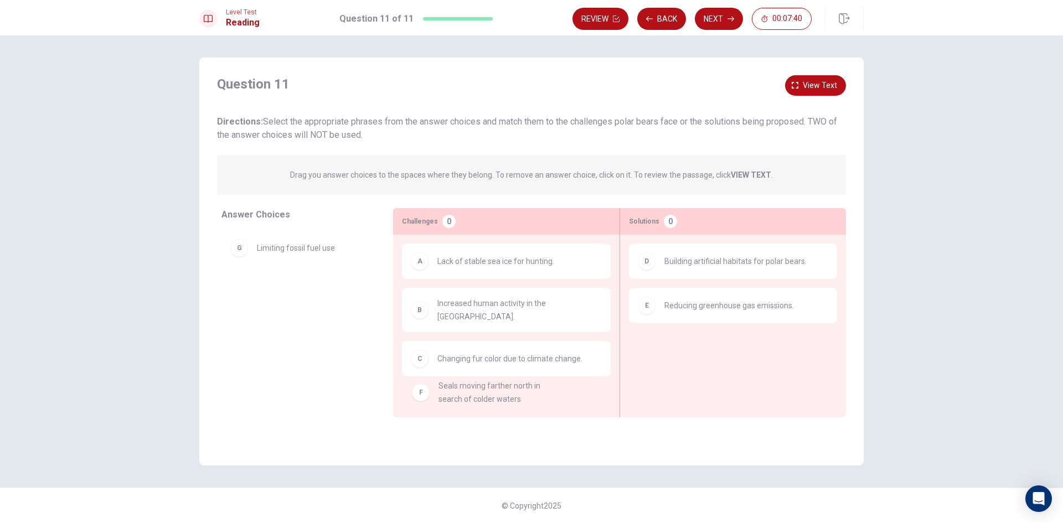
drag, startPoint x: 306, startPoint y: 245, endPoint x: 491, endPoint y: 380, distance: 228.6
drag, startPoint x: 311, startPoint y: 255, endPoint x: 516, endPoint y: 388, distance: 244.2
drag, startPoint x: 283, startPoint y: 260, endPoint x: 303, endPoint y: 263, distance: 20.8
drag, startPoint x: 300, startPoint y: 311, endPoint x: 324, endPoint y: 316, distance: 24.9
drag, startPoint x: 307, startPoint y: 299, endPoint x: 713, endPoint y: 334, distance: 408.0
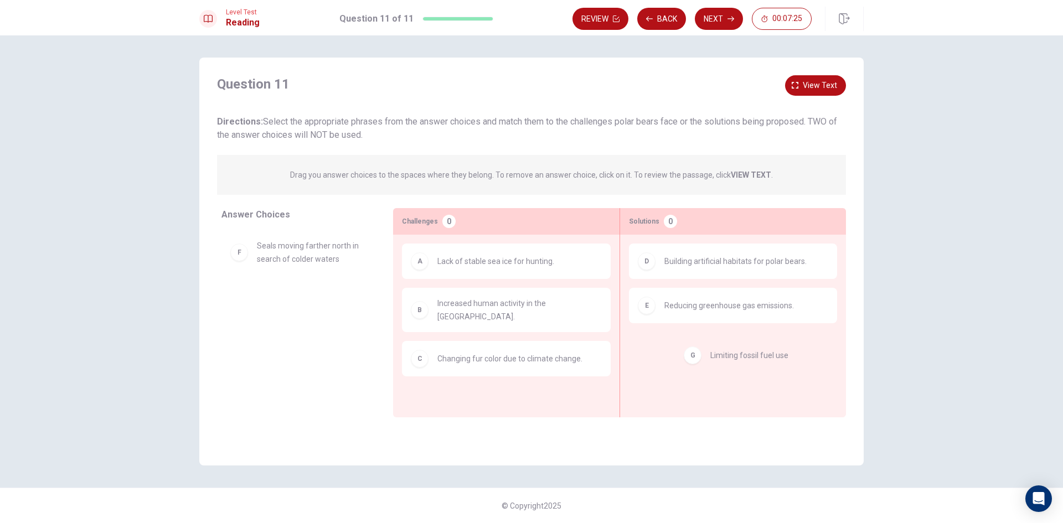
drag, startPoint x: 276, startPoint y: 307, endPoint x: 745, endPoint y: 365, distance: 472.7
drag, startPoint x: 237, startPoint y: 305, endPoint x: 657, endPoint y: 348, distance: 422.0
click at [467, 352] on span "Changing fur color due to climate change." at bounding box center [510, 358] width 145 height 13
click at [467, 353] on span "Changing fur color due to climate change." at bounding box center [510, 358] width 145 height 13
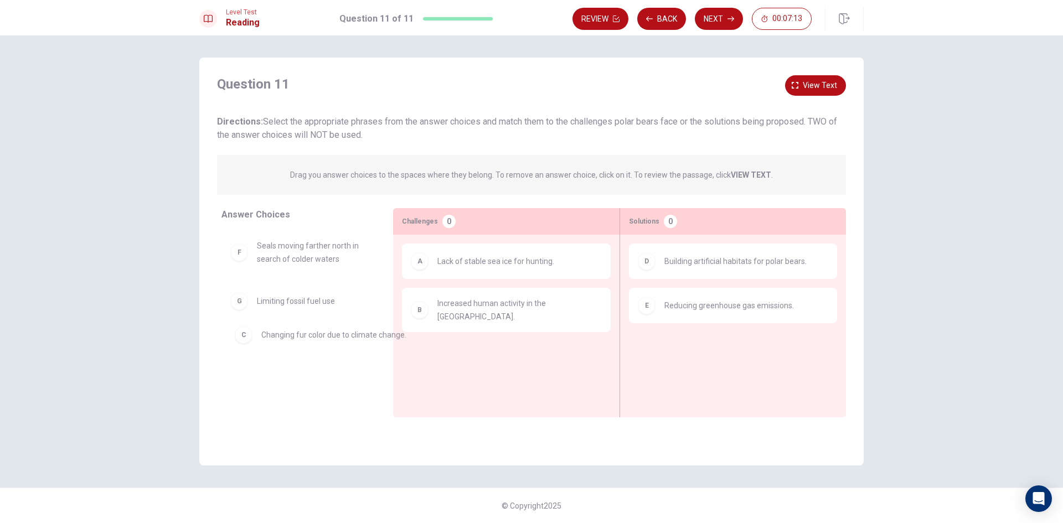
drag, startPoint x: 467, startPoint y: 353, endPoint x: 260, endPoint y: 337, distance: 207.1
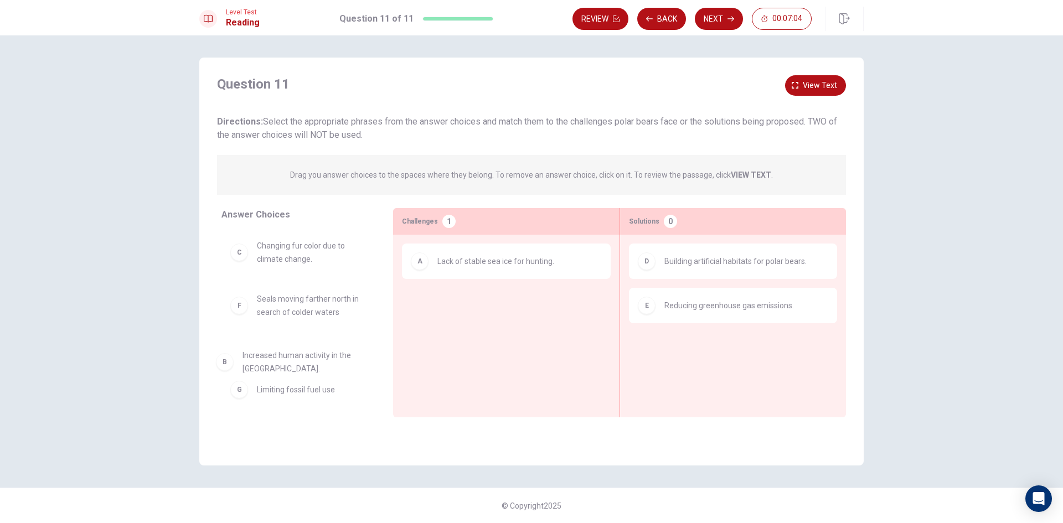
drag, startPoint x: 561, startPoint y: 317, endPoint x: 357, endPoint y: 370, distance: 210.5
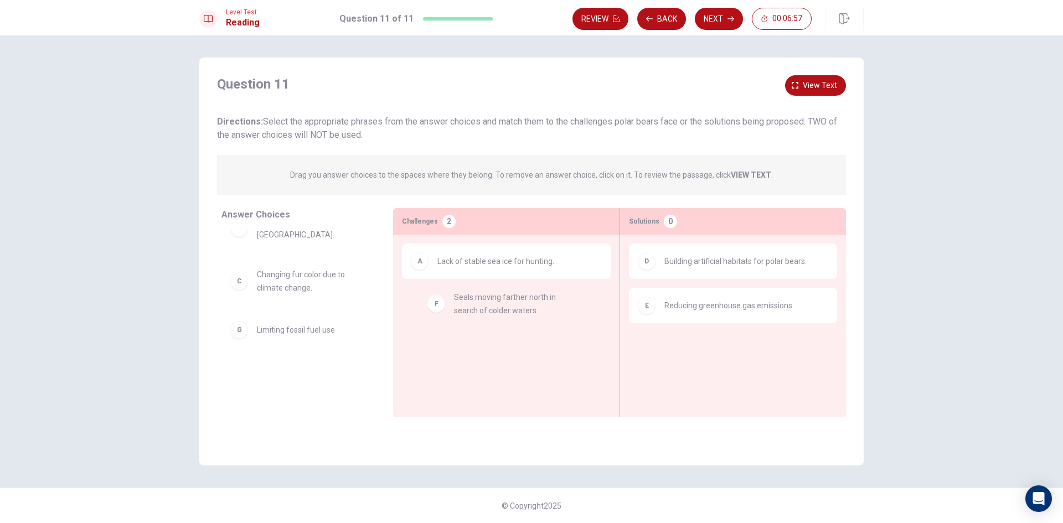
drag, startPoint x: 291, startPoint y: 337, endPoint x: 509, endPoint y: 310, distance: 220.4
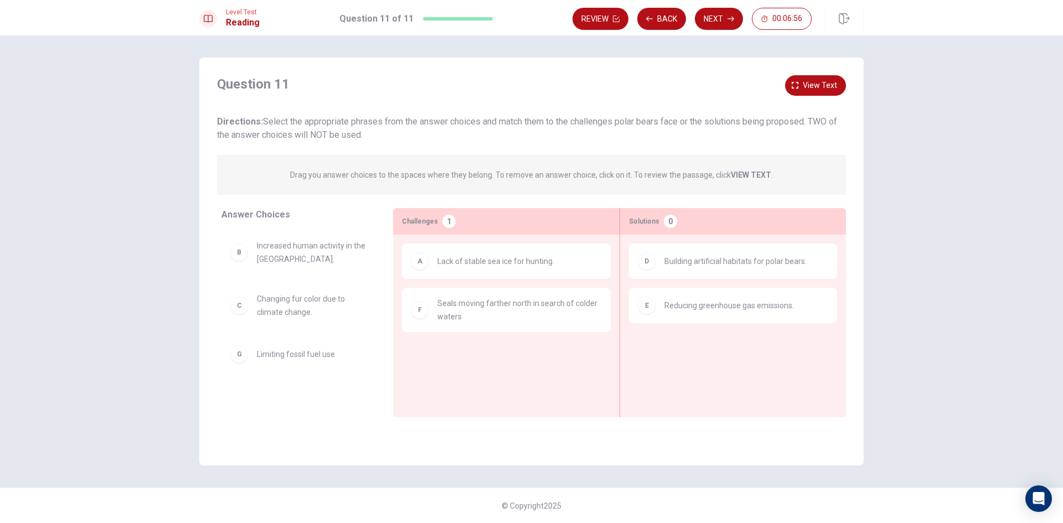
scroll to position [0, 0]
drag, startPoint x: 286, startPoint y: 359, endPoint x: 712, endPoint y: 367, distance: 426.5
drag, startPoint x: 296, startPoint y: 349, endPoint x: 733, endPoint y: 353, distance: 437.5
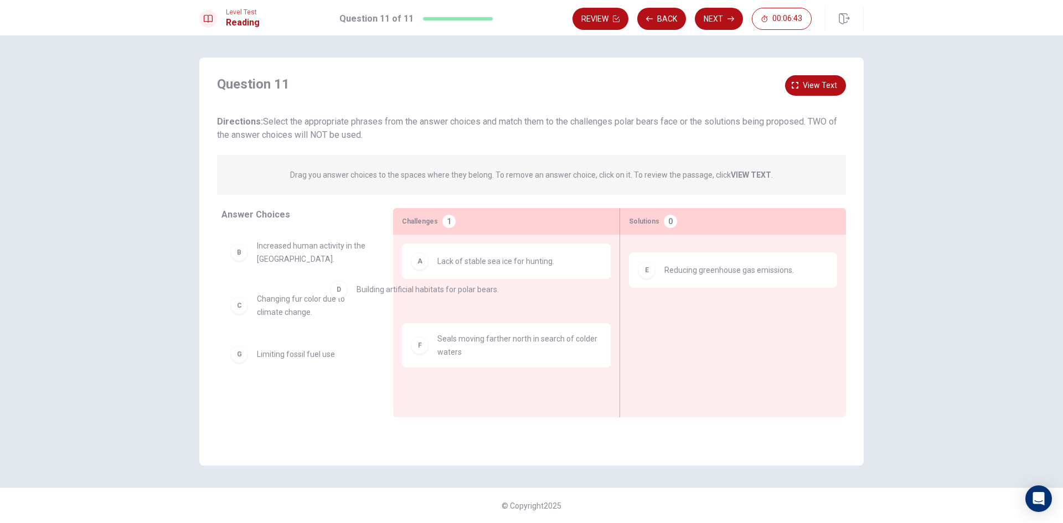
drag, startPoint x: 742, startPoint y: 268, endPoint x: 354, endPoint y: 298, distance: 388.3
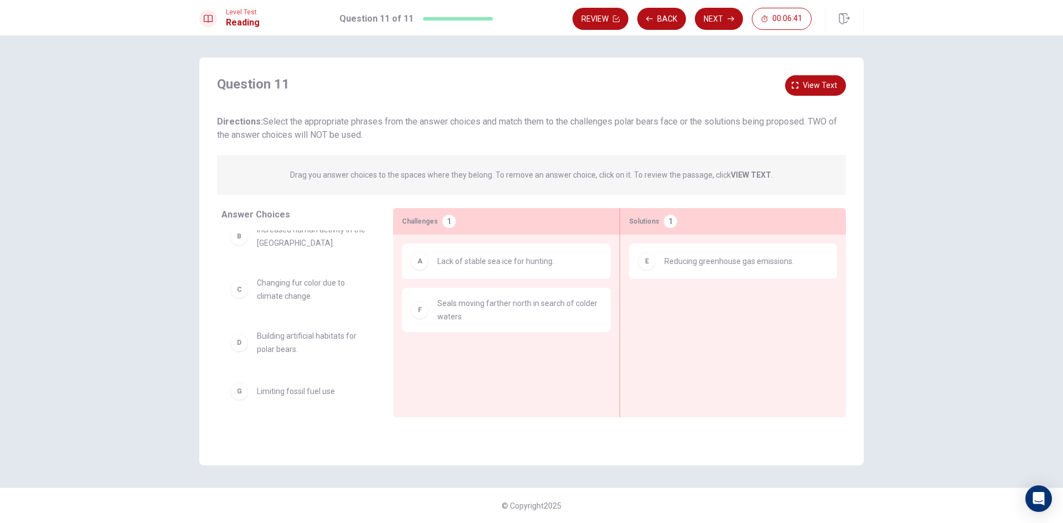
scroll to position [24, 0]
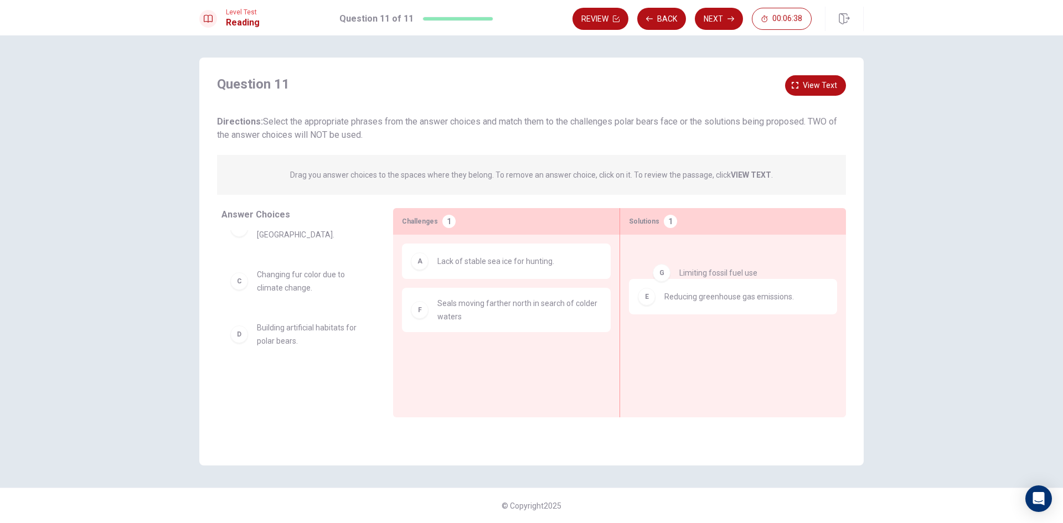
drag, startPoint x: 300, startPoint y: 398, endPoint x: 729, endPoint y: 282, distance: 443.9
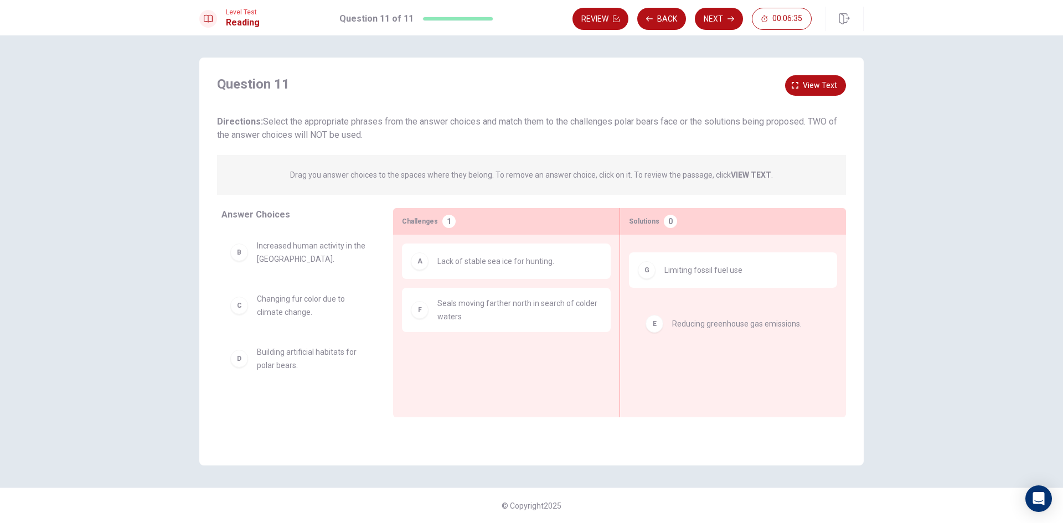
drag, startPoint x: 706, startPoint y: 270, endPoint x: 714, endPoint y: 326, distance: 57.1
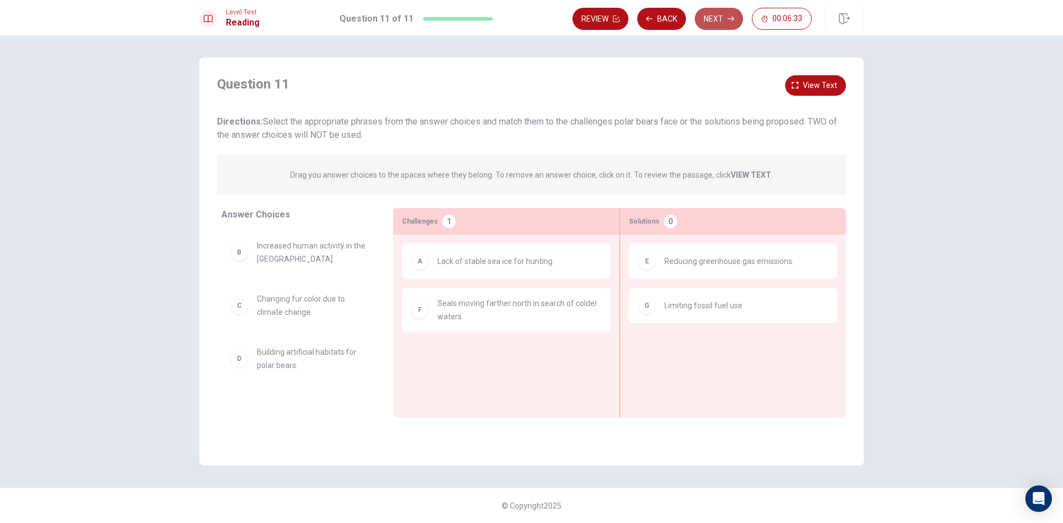
click at [713, 19] on button "Next" at bounding box center [719, 19] width 48 height 22
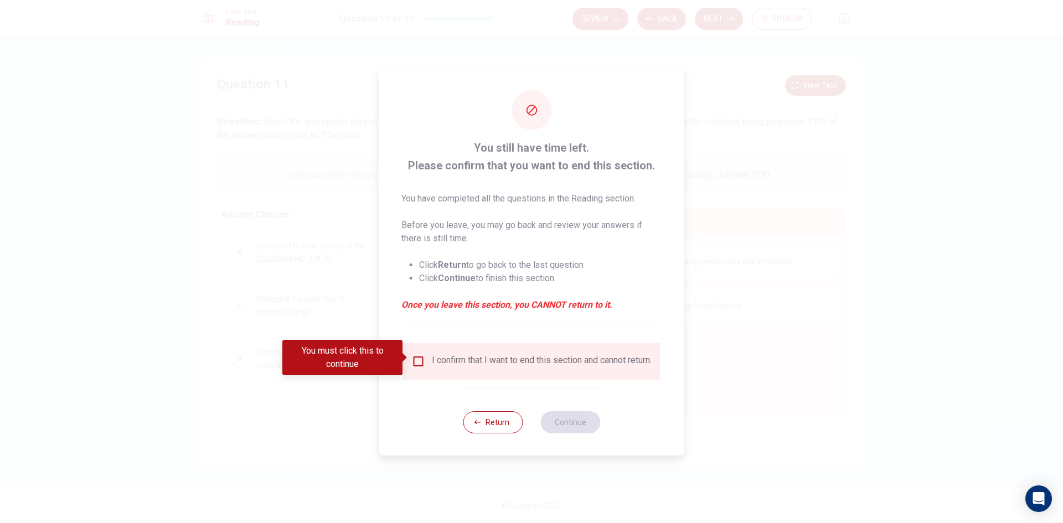
click at [419, 355] on input "You must click this to continue" at bounding box center [418, 361] width 13 height 13
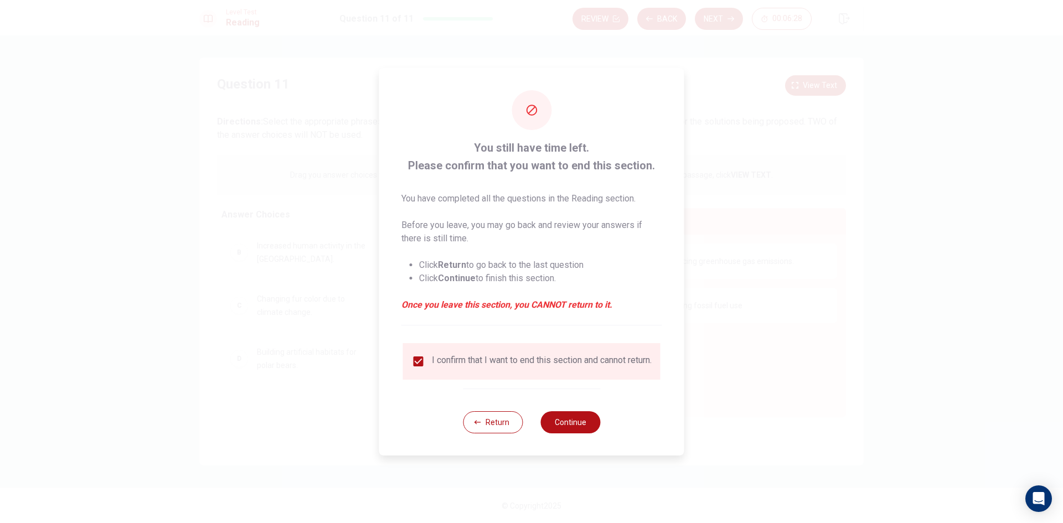
click at [570, 415] on button "Continue" at bounding box center [571, 422] width 60 height 22
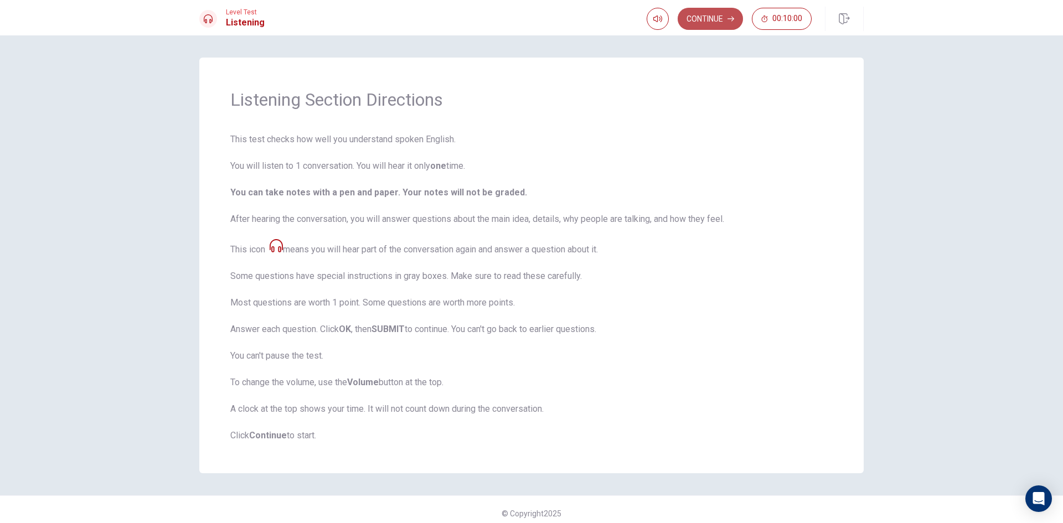
click at [690, 15] on button "Continue" at bounding box center [710, 19] width 65 height 22
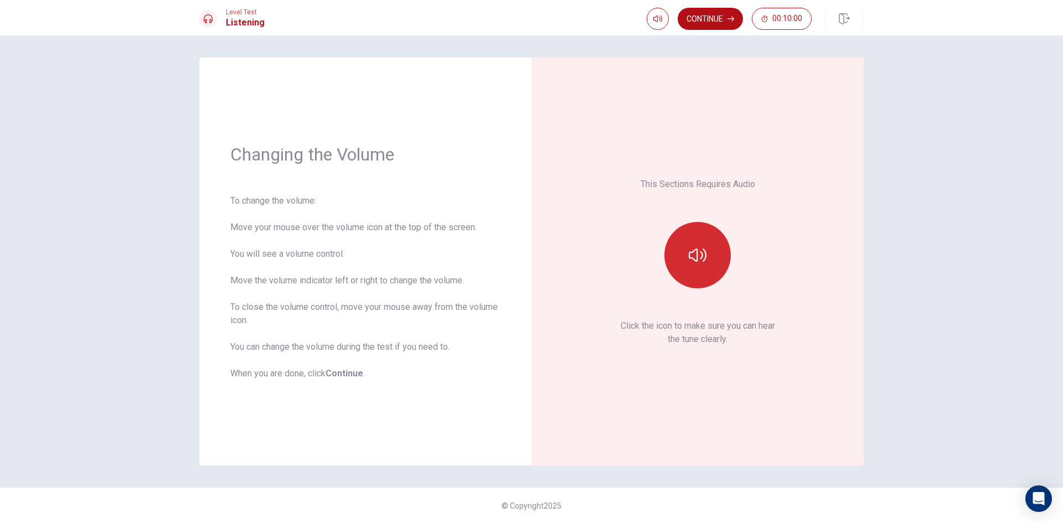
click at [688, 269] on button "button" at bounding box center [698, 255] width 66 height 66
click at [688, 267] on button "button" at bounding box center [698, 255] width 66 height 66
click at [730, 19] on icon "button" at bounding box center [731, 19] width 7 height 7
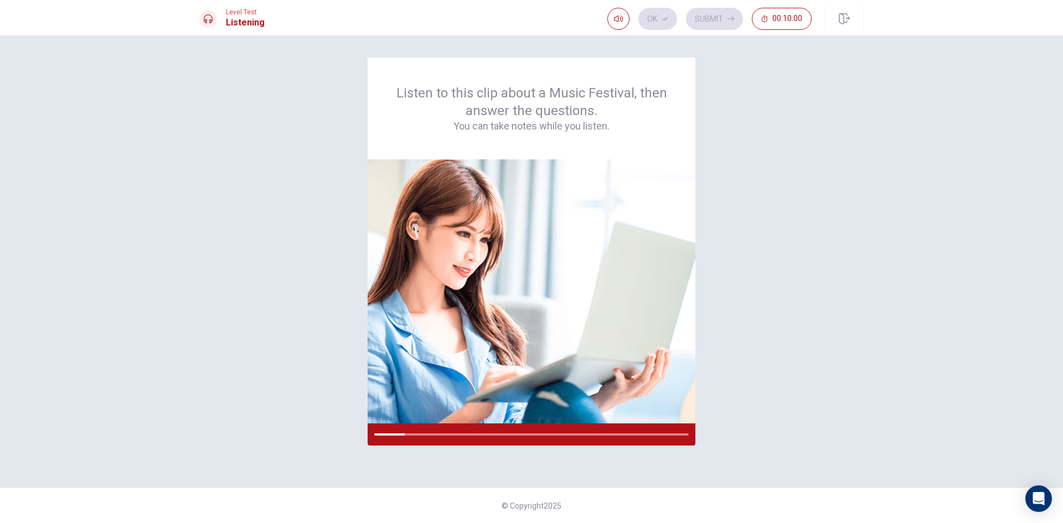
click at [806, 331] on div "Listen to this clip about a Music Festival, then answer the questions. You can …" at bounding box center [531, 262] width 665 height 408
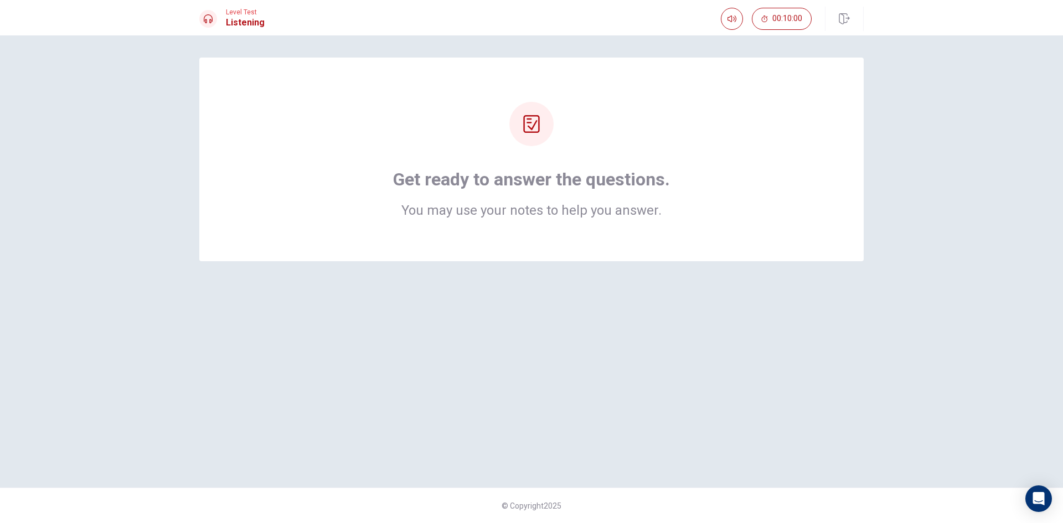
click at [775, 142] on div "Get ready to answer the questions. You may use your notes to help you answer." at bounding box center [532, 159] width 576 height 115
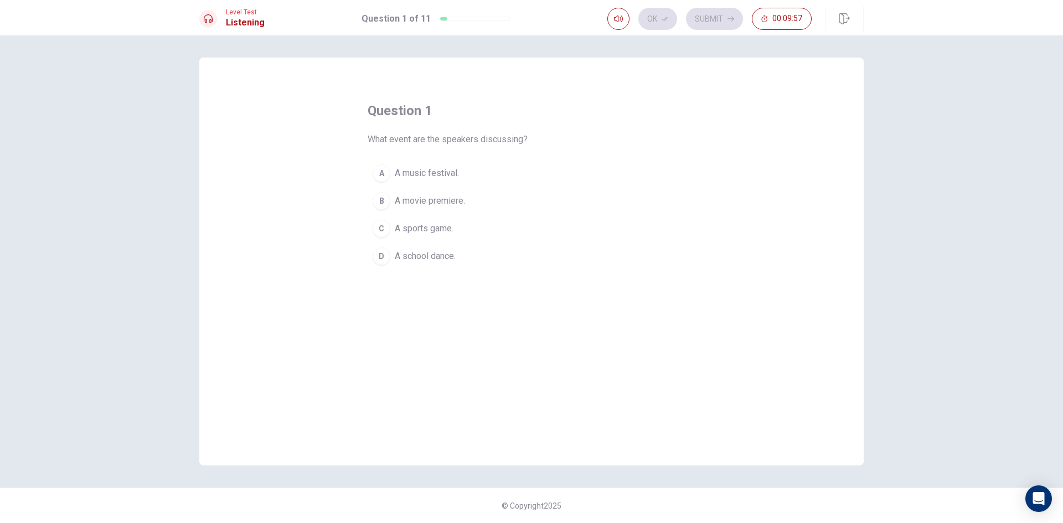
click at [384, 168] on div "A" at bounding box center [382, 173] width 18 height 18
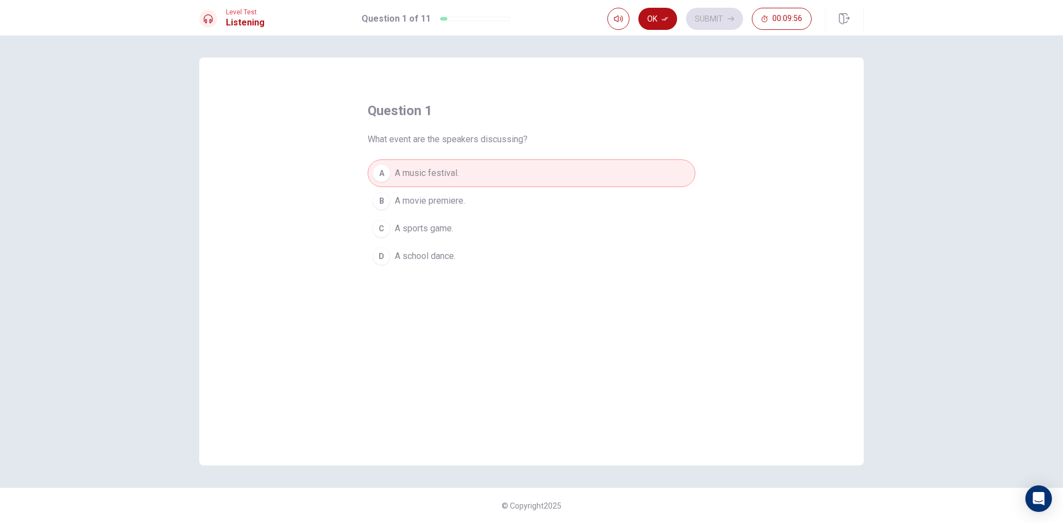
click at [650, 12] on button "Ok" at bounding box center [658, 19] width 39 height 22
click at [721, 16] on button "Submit" at bounding box center [714, 19] width 57 height 22
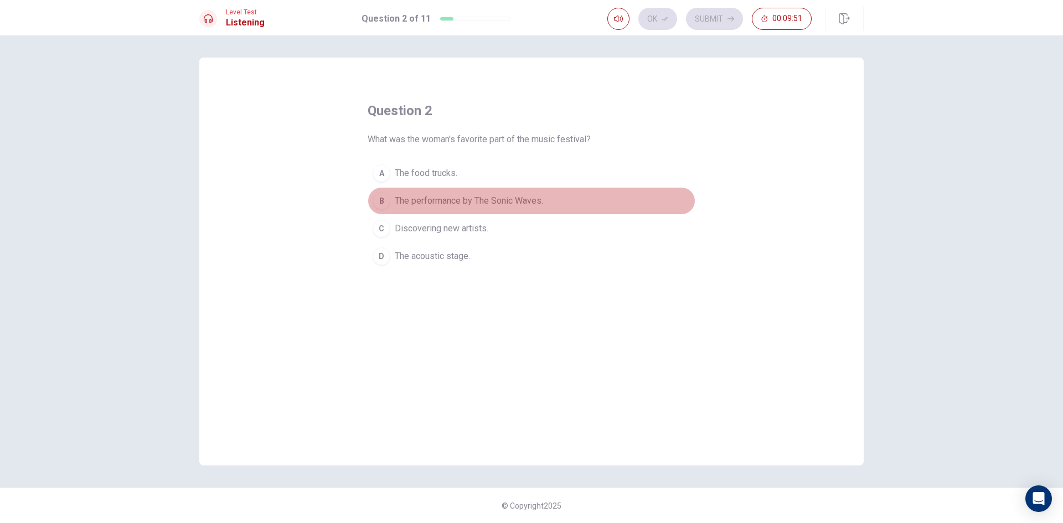
click at [386, 199] on div "B" at bounding box center [382, 201] width 18 height 18
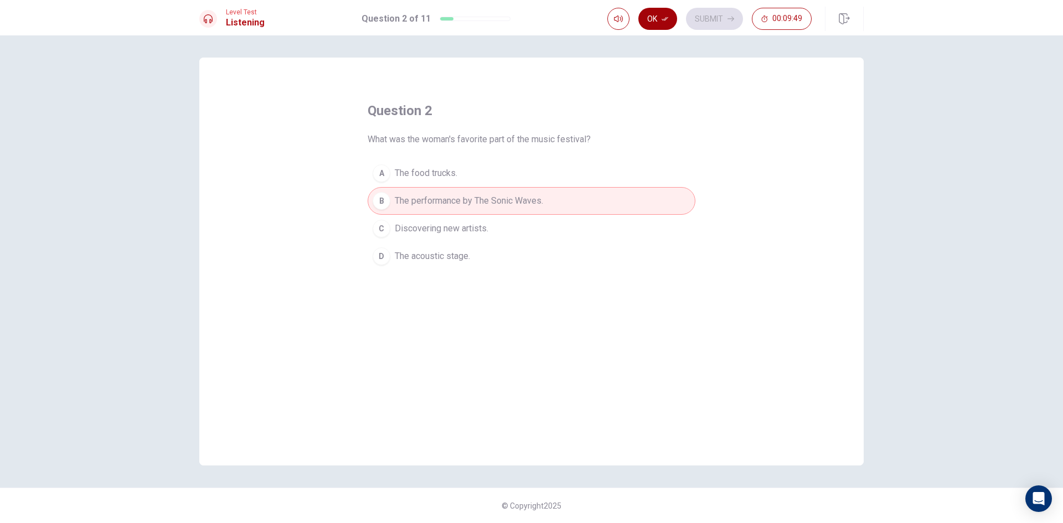
click at [669, 17] on button "Ok" at bounding box center [658, 19] width 39 height 22
click at [716, 14] on button "Submit" at bounding box center [714, 19] width 57 height 22
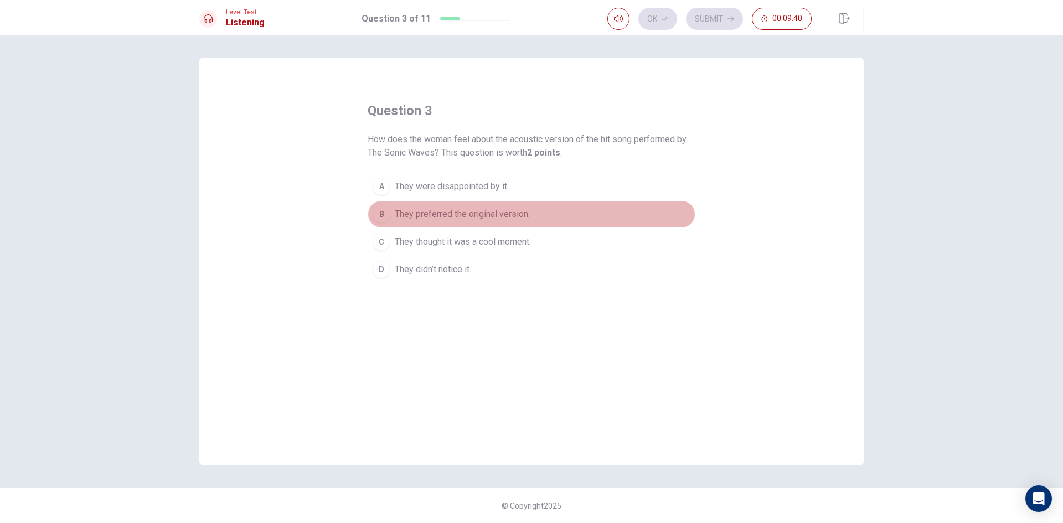
click at [381, 208] on div "B" at bounding box center [382, 214] width 18 height 18
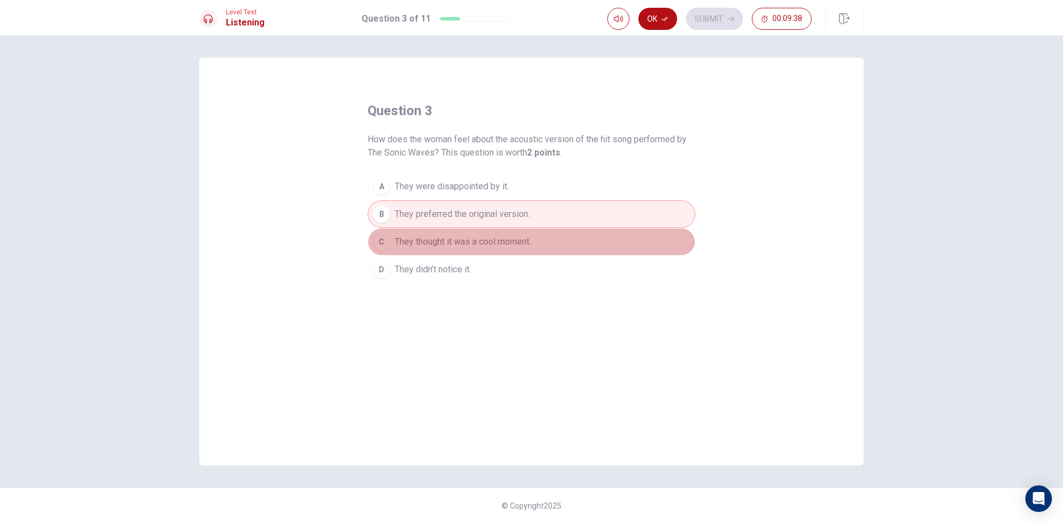
click at [375, 238] on div "C" at bounding box center [382, 242] width 18 height 18
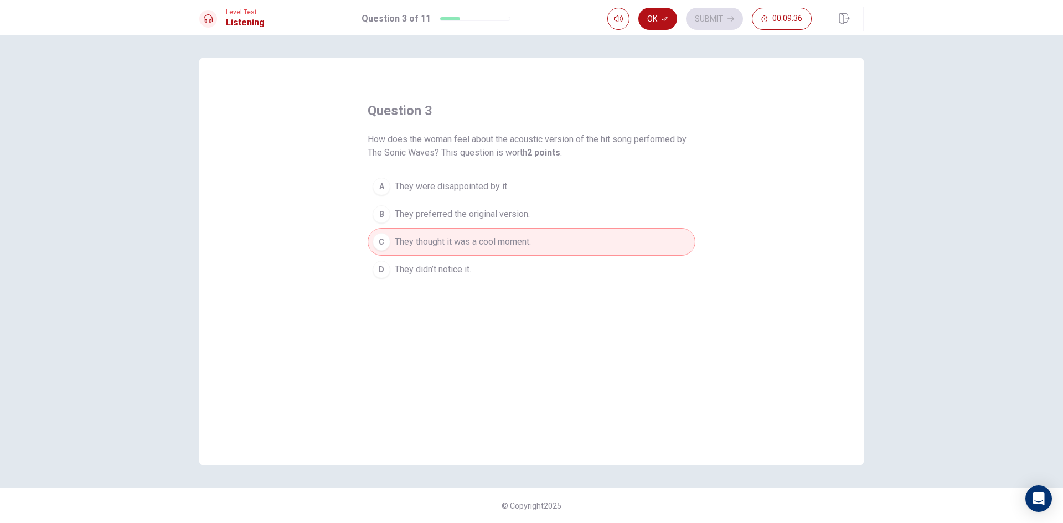
drag, startPoint x: 646, startPoint y: 16, endPoint x: 655, endPoint y: 16, distance: 8.9
click at [647, 16] on button "Ok" at bounding box center [658, 19] width 39 height 22
click at [702, 13] on button "Submit" at bounding box center [714, 19] width 57 height 22
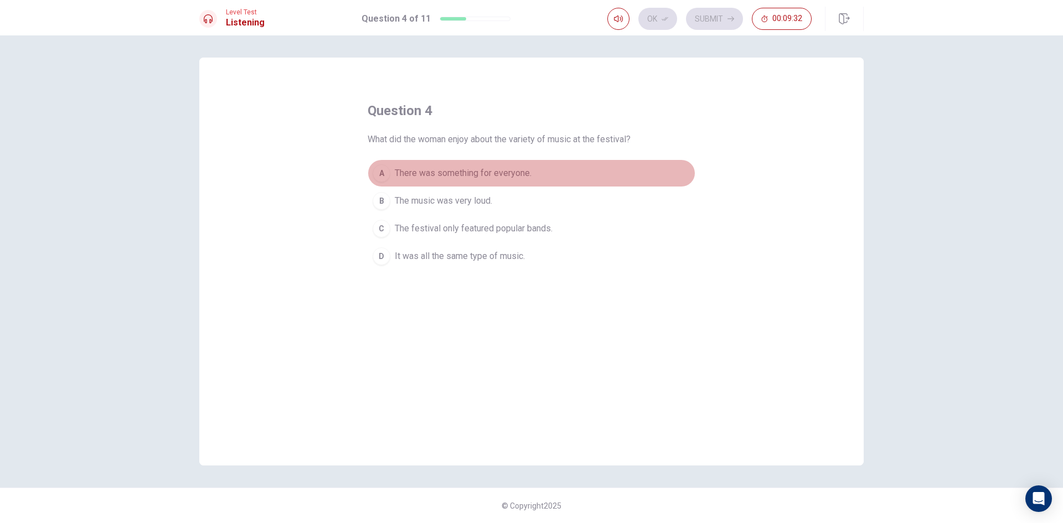
click at [385, 172] on div "A" at bounding box center [382, 173] width 18 height 18
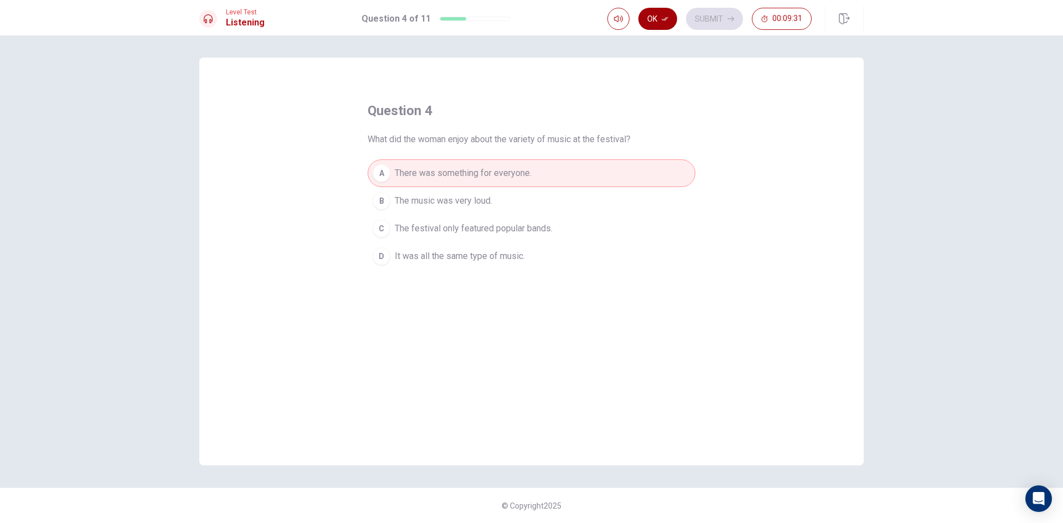
click at [673, 16] on button "Ok" at bounding box center [658, 19] width 39 height 22
click at [722, 16] on button "Submit" at bounding box center [714, 19] width 57 height 22
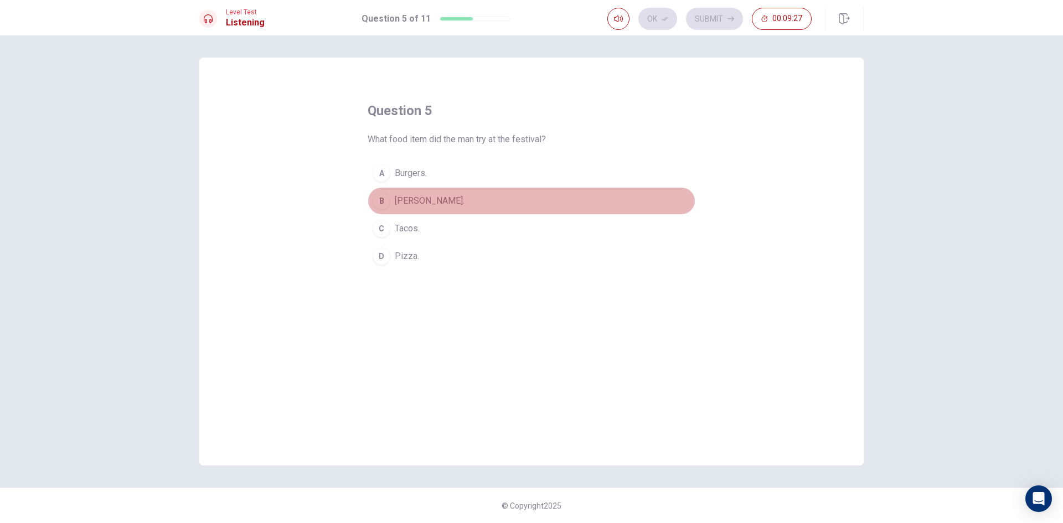
click at [393, 199] on button "B [PERSON_NAME]." at bounding box center [532, 201] width 328 height 28
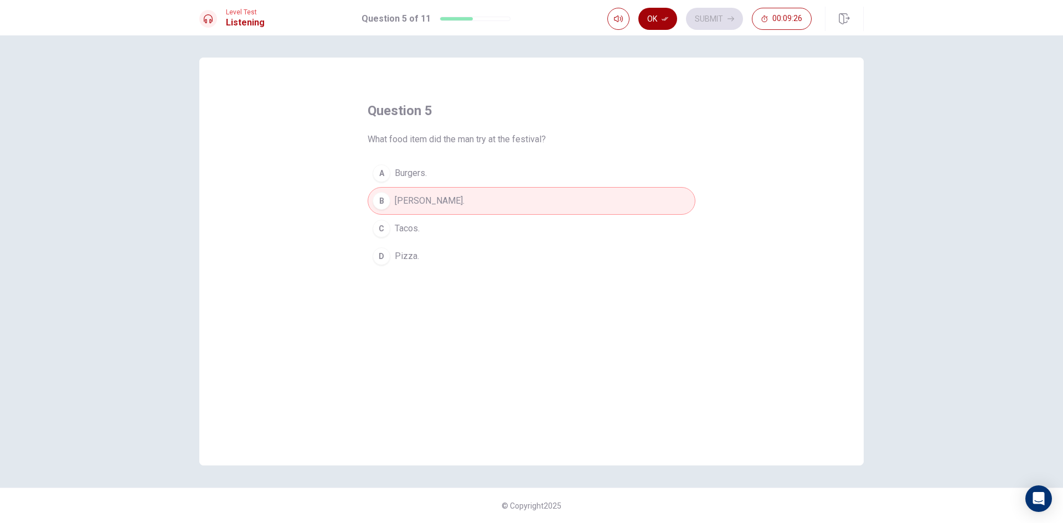
click at [669, 20] on button "Ok" at bounding box center [658, 19] width 39 height 22
click at [711, 21] on button "Submit" at bounding box center [714, 19] width 57 height 22
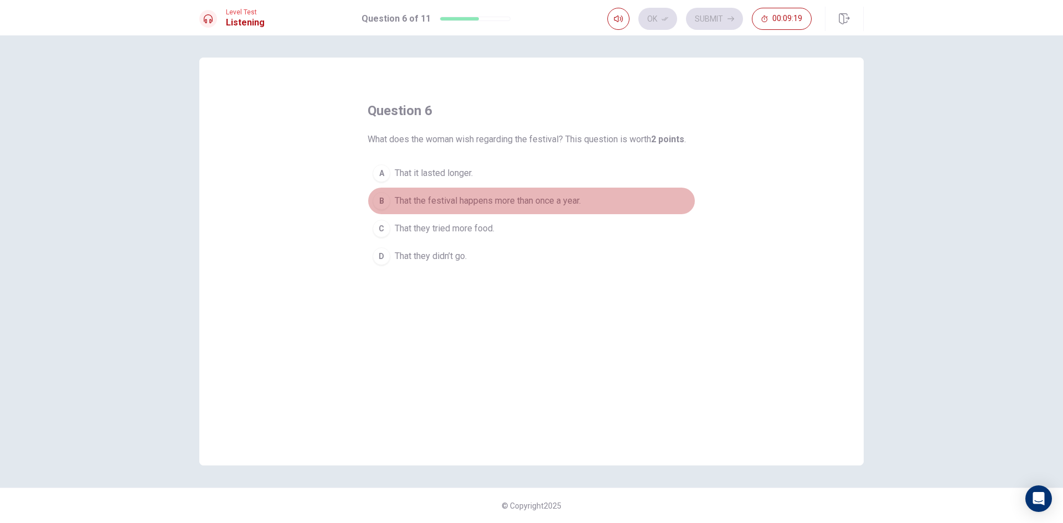
click at [384, 204] on div "B" at bounding box center [382, 201] width 18 height 18
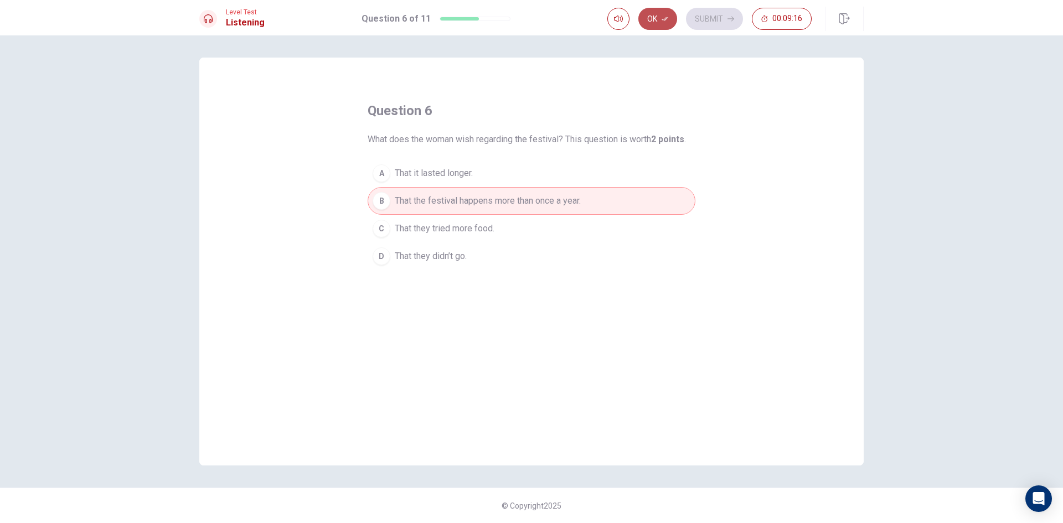
click at [656, 12] on button "Ok" at bounding box center [658, 19] width 39 height 22
click at [712, 18] on button "Submit" at bounding box center [714, 19] width 57 height 22
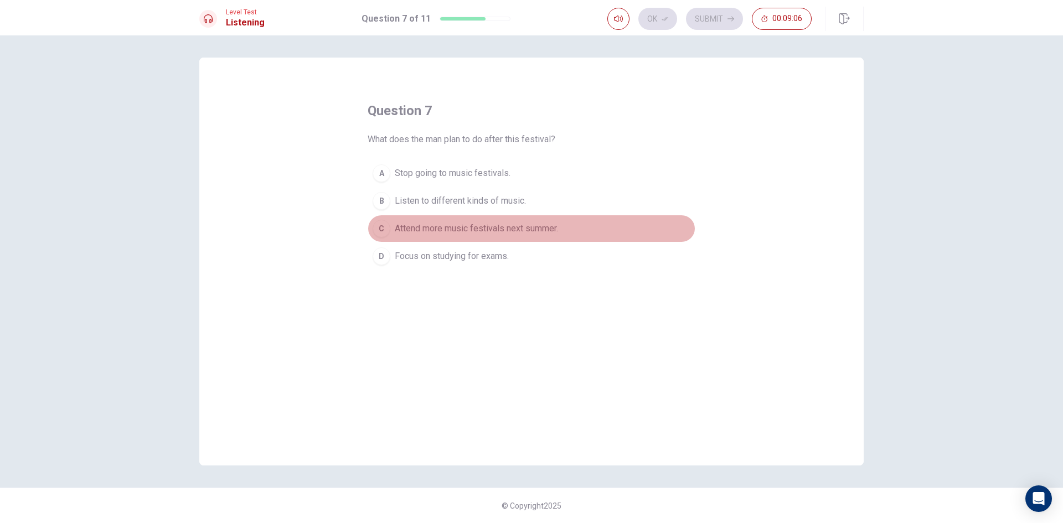
click at [384, 224] on div "C" at bounding box center [382, 229] width 18 height 18
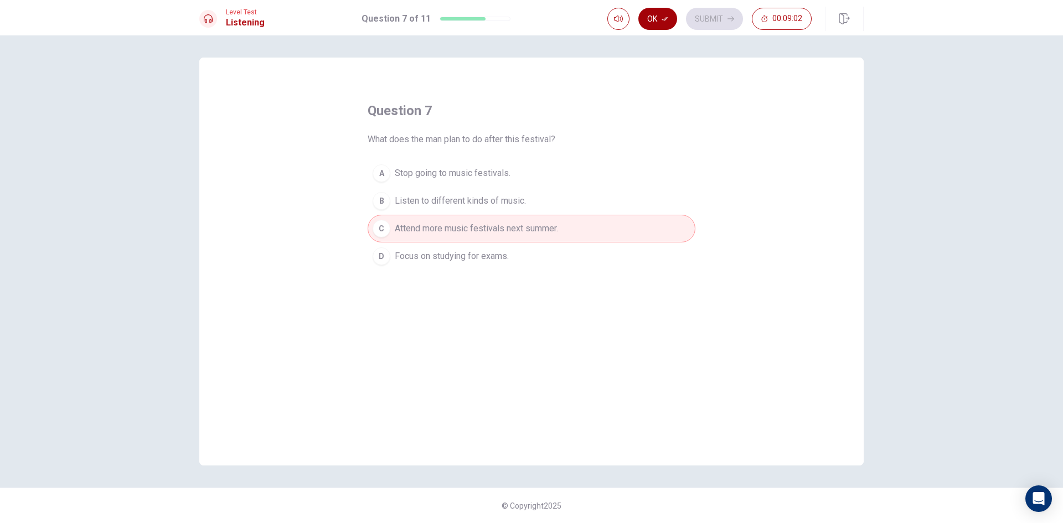
click at [666, 17] on icon "button" at bounding box center [665, 19] width 7 height 7
click at [729, 18] on icon "button" at bounding box center [731, 19] width 7 height 7
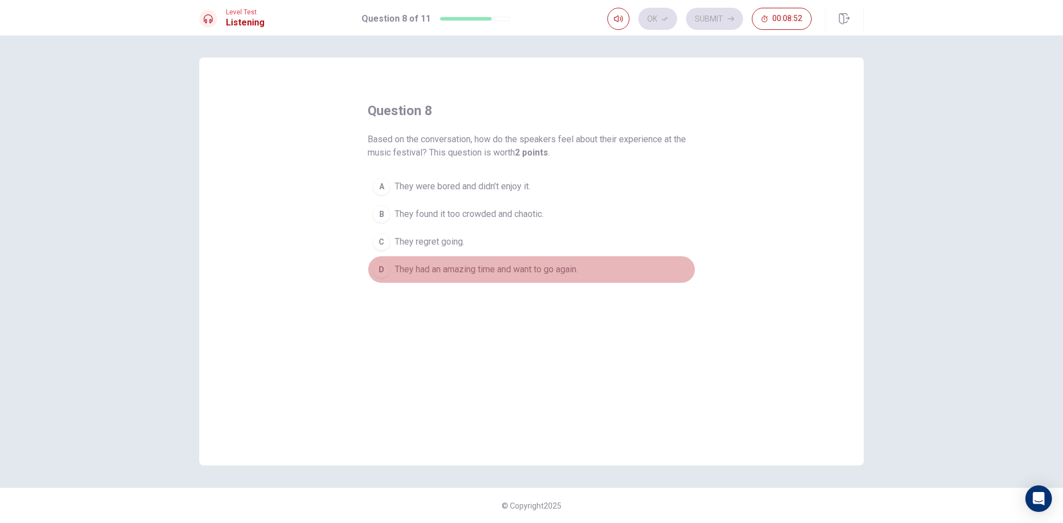
click at [383, 271] on div "D" at bounding box center [382, 270] width 18 height 18
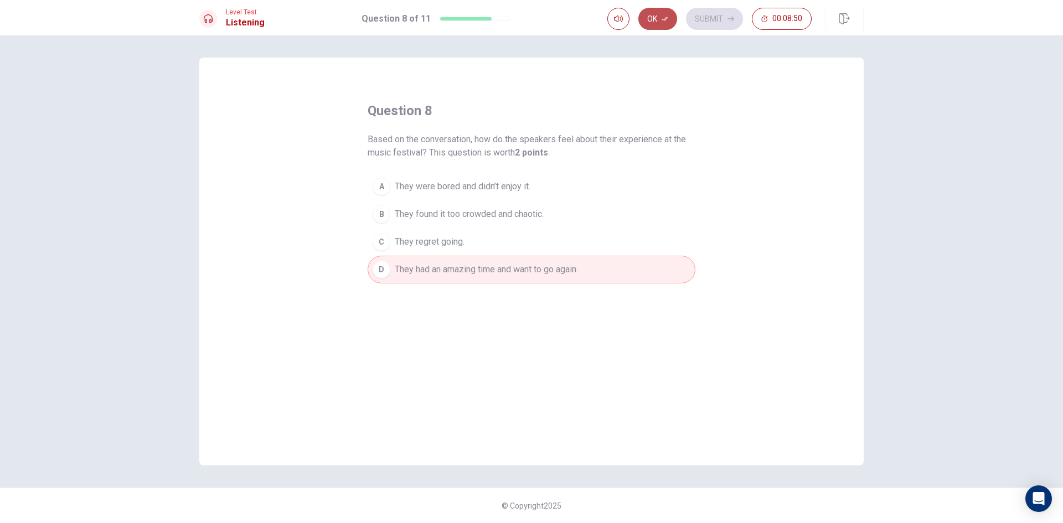
click at [658, 20] on button "Ok" at bounding box center [658, 19] width 39 height 22
click at [694, 16] on button "Submit" at bounding box center [714, 19] width 57 height 22
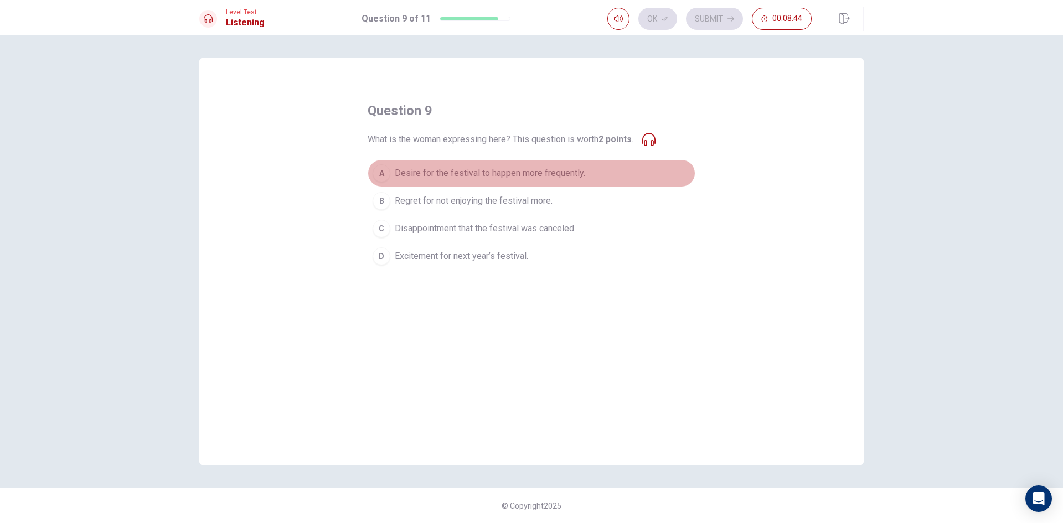
click at [531, 170] on span "Desire for the festival to happen more frequently." at bounding box center [490, 173] width 191 height 13
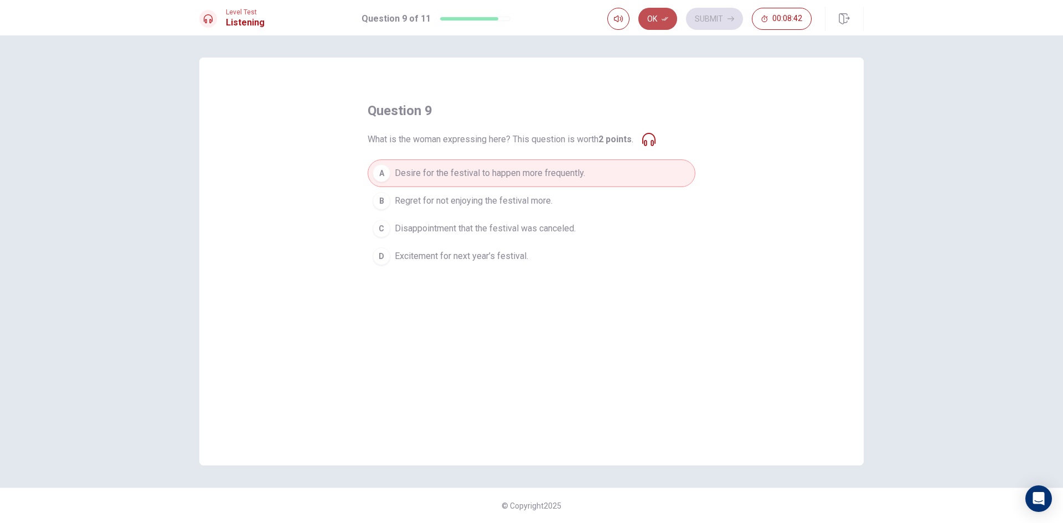
click at [662, 12] on button "Ok" at bounding box center [658, 19] width 39 height 22
click at [701, 12] on button "Submit" at bounding box center [714, 19] width 57 height 22
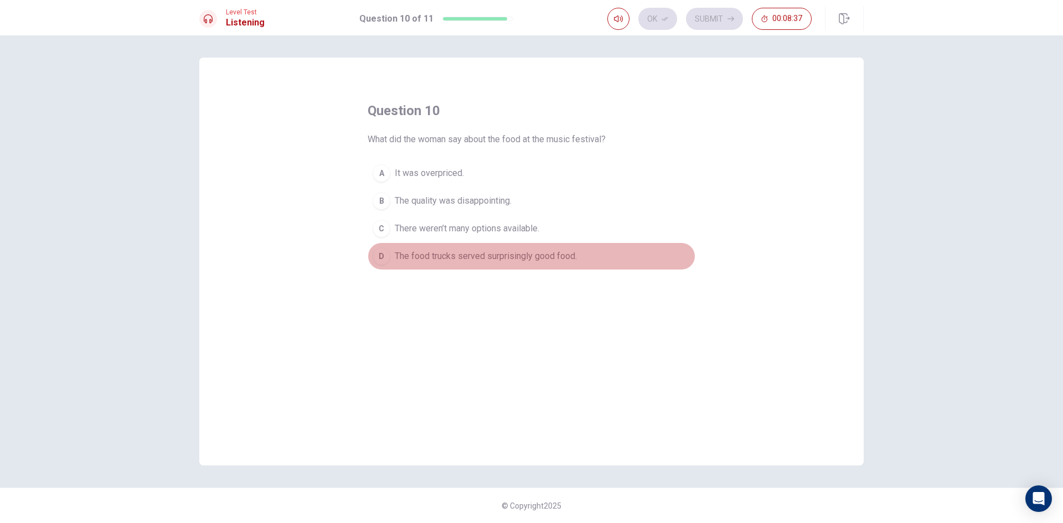
click at [481, 250] on span "The food trucks served surprisingly good food." at bounding box center [486, 256] width 182 height 13
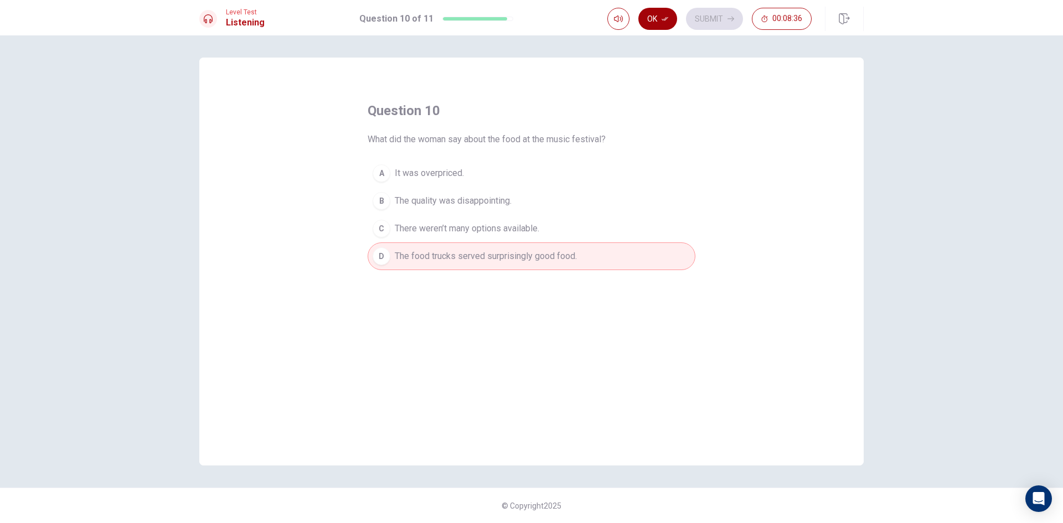
click at [659, 15] on button "Ok" at bounding box center [658, 19] width 39 height 22
click at [719, 16] on button "Submit" at bounding box center [714, 19] width 57 height 22
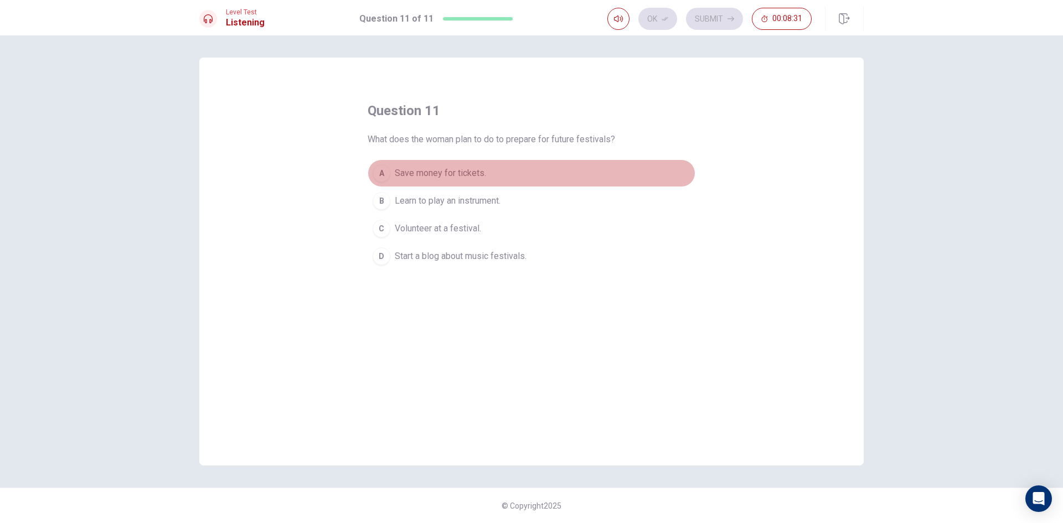
click at [387, 166] on div "A" at bounding box center [382, 173] width 18 height 18
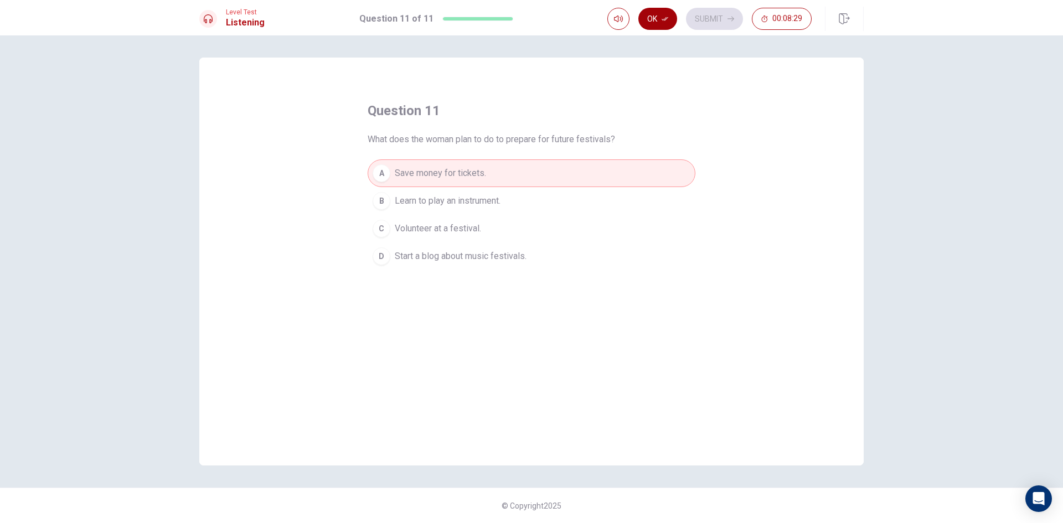
click at [657, 20] on button "Ok" at bounding box center [658, 19] width 39 height 22
click at [718, 13] on button "Submit" at bounding box center [714, 19] width 57 height 22
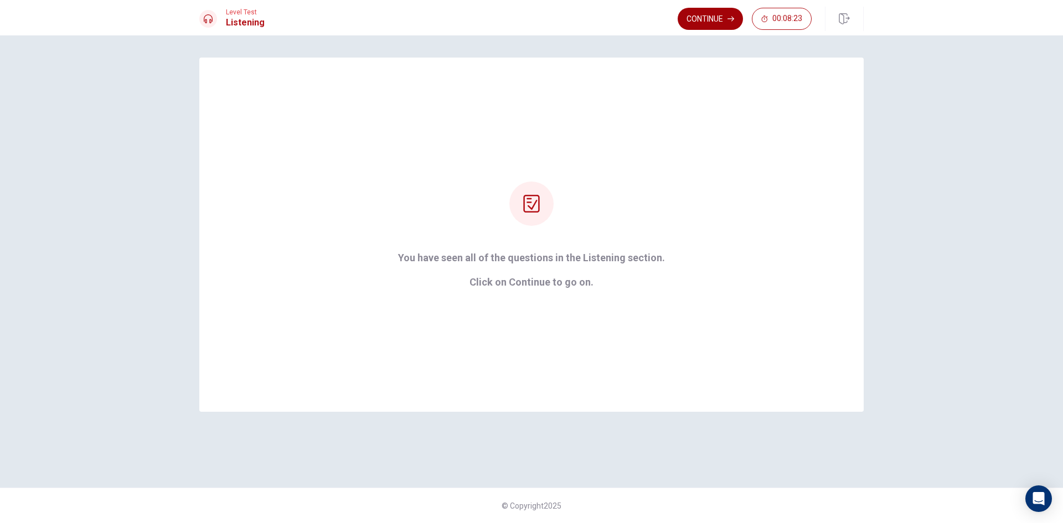
click at [706, 17] on button "Continue" at bounding box center [710, 19] width 65 height 22
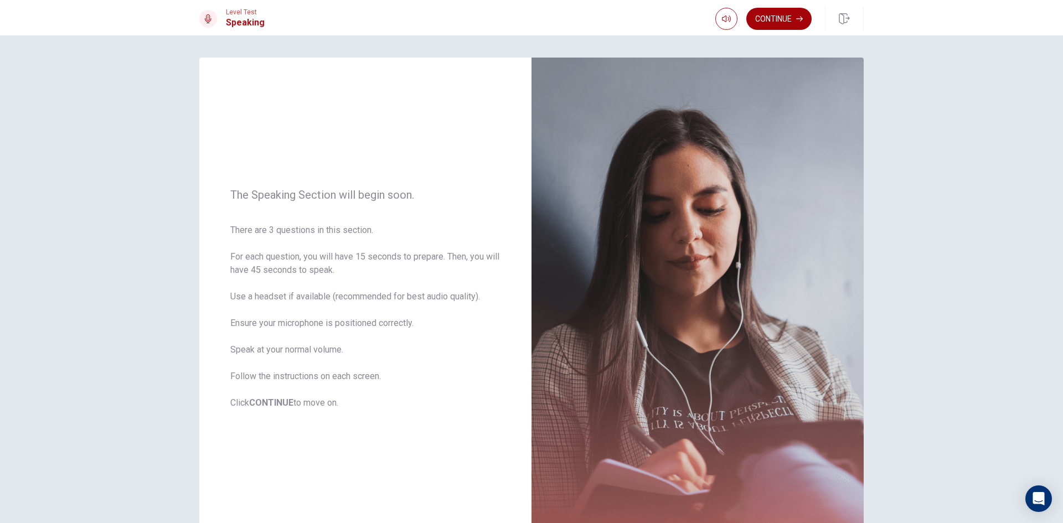
click at [776, 16] on button "Continue" at bounding box center [779, 19] width 65 height 22
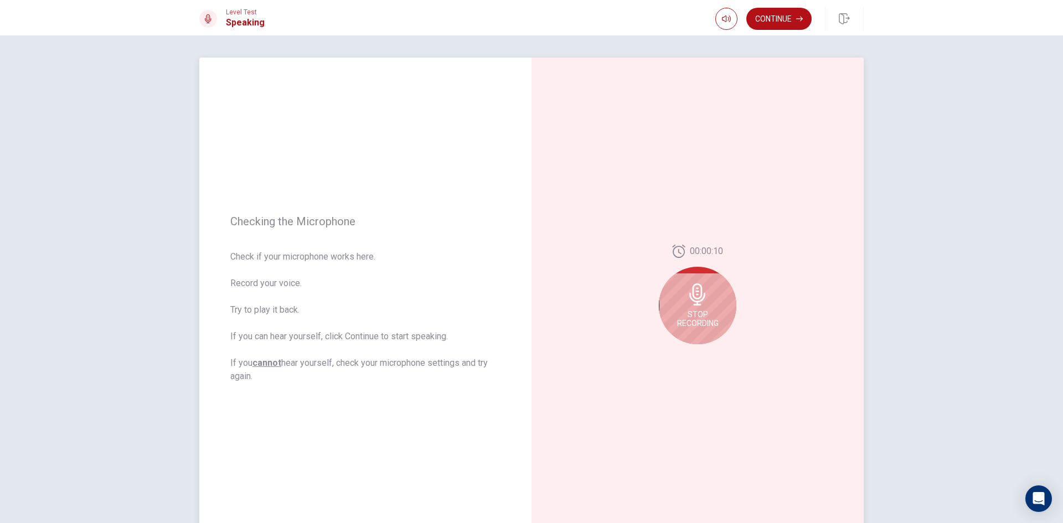
click at [707, 313] on span "Stop Recording" at bounding box center [698, 319] width 42 height 18
click at [711, 348] on button "Play Audio" at bounding box center [710, 354] width 16 height 16
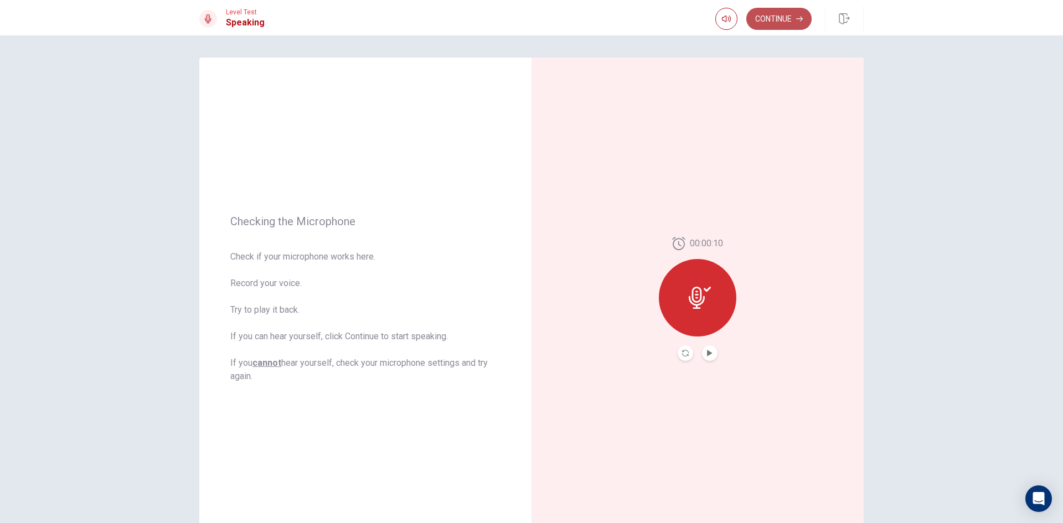
click at [770, 18] on button "Continue" at bounding box center [779, 19] width 65 height 22
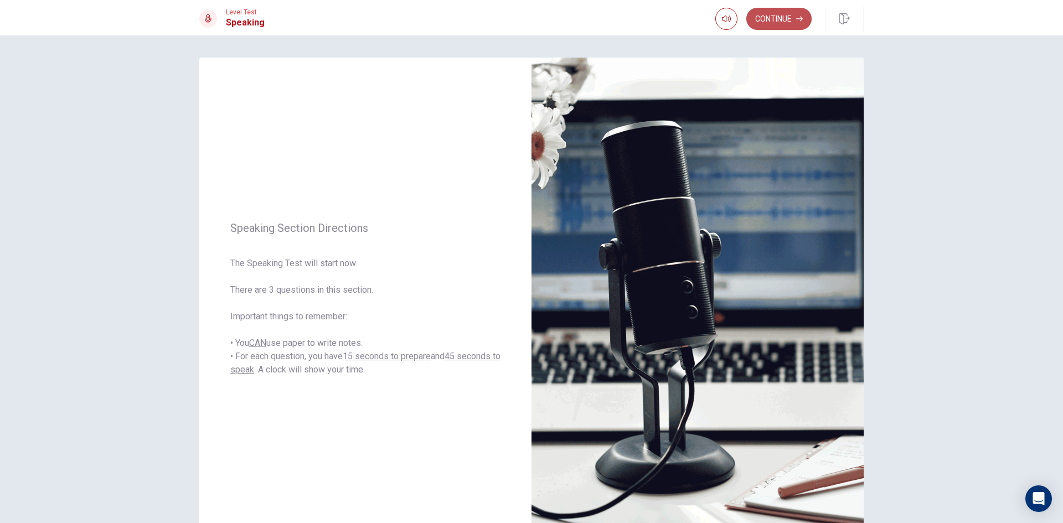
click at [754, 19] on button "Continue" at bounding box center [779, 19] width 65 height 22
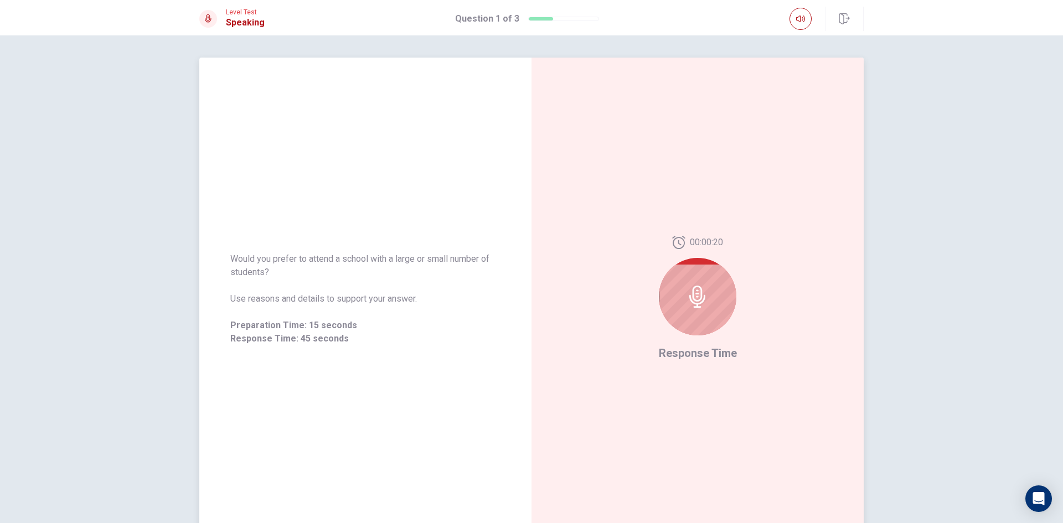
click at [704, 306] on icon at bounding box center [698, 297] width 22 height 22
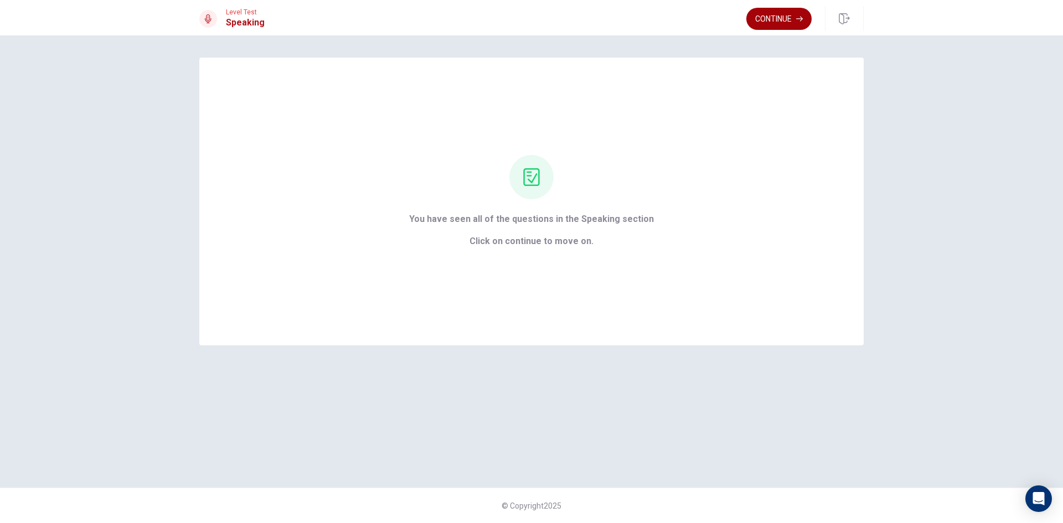
click at [775, 11] on button "Continue" at bounding box center [779, 19] width 65 height 22
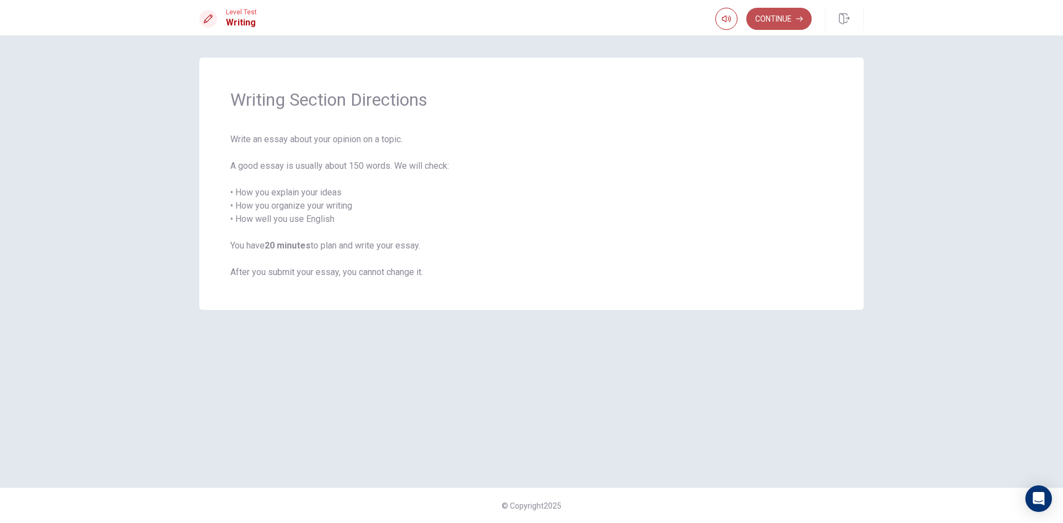
click at [774, 20] on button "Continue" at bounding box center [779, 19] width 65 height 22
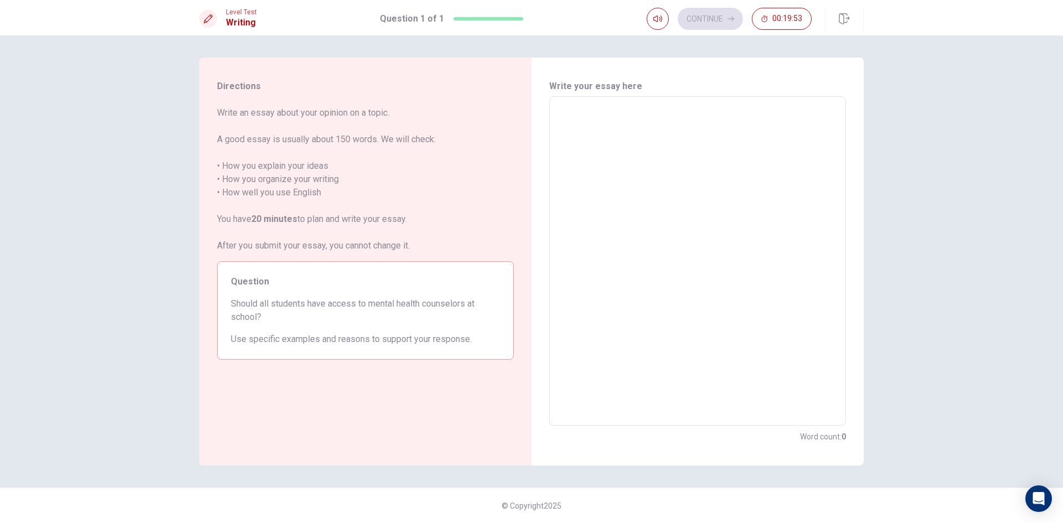
click at [574, 137] on textarea at bounding box center [697, 261] width 281 height 311
type textarea "s"
type textarea "x"
type textarea "st"
type textarea "x"
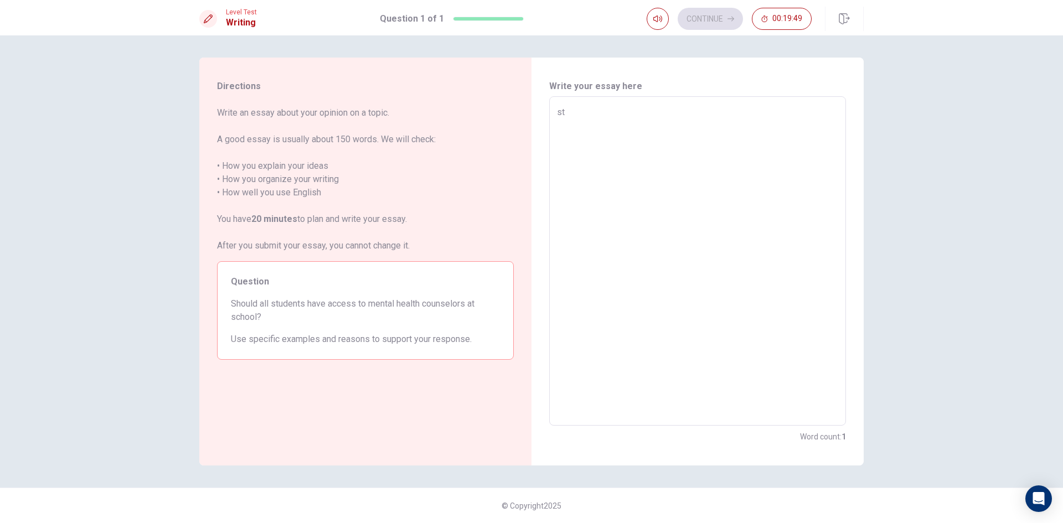
type textarea "stu"
type textarea "x"
type textarea "stud"
type textarea "x"
type textarea "stude"
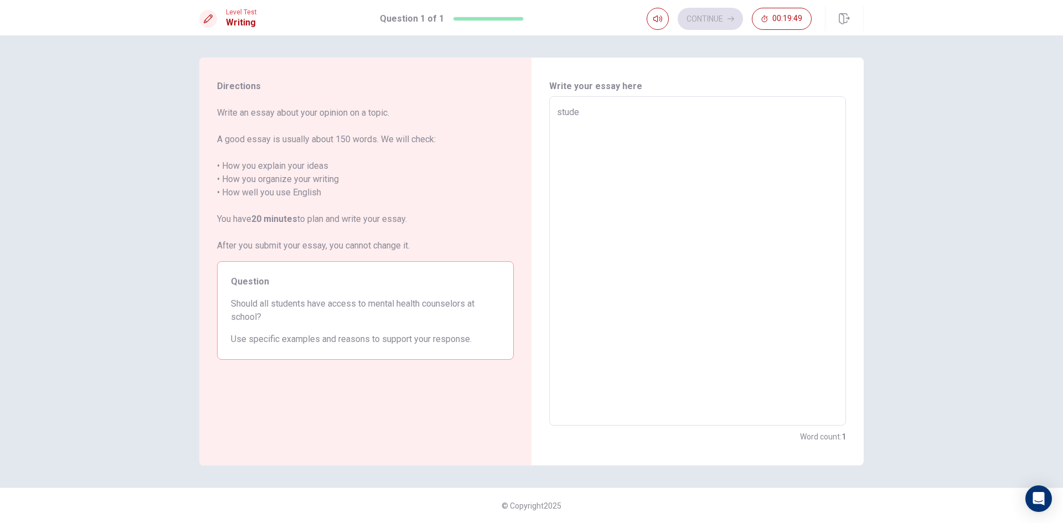
type textarea "x"
type textarea "studen"
type textarea "x"
type textarea "student"
type textarea "x"
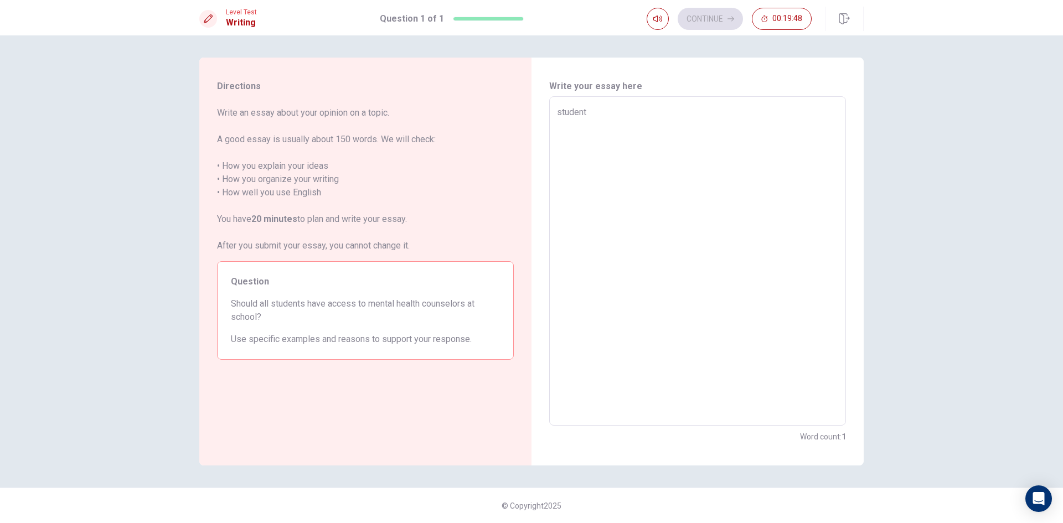
type textarea "students"
type textarea "x"
type textarea "students"
click at [560, 114] on textarea "students" at bounding box center [697, 261] width 281 height 311
type textarea "x"
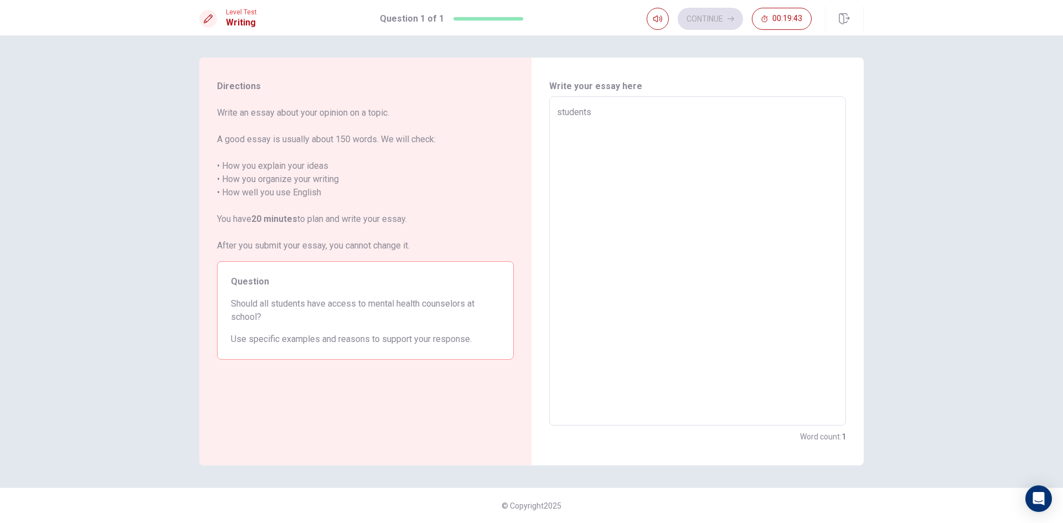
type textarea "tudents"
type textarea "x"
type textarea "students"
type textarea "x"
type textarea "tudents"
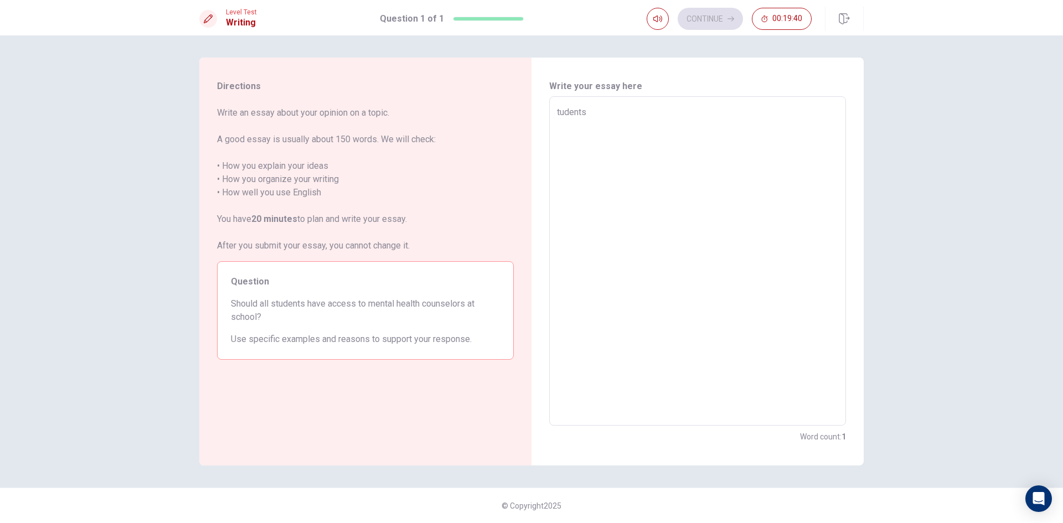
type textarea "x"
type textarea "Students"
click at [606, 119] on textarea "Students" at bounding box center [697, 261] width 281 height 311
type textarea "x"
type textarea "Students S"
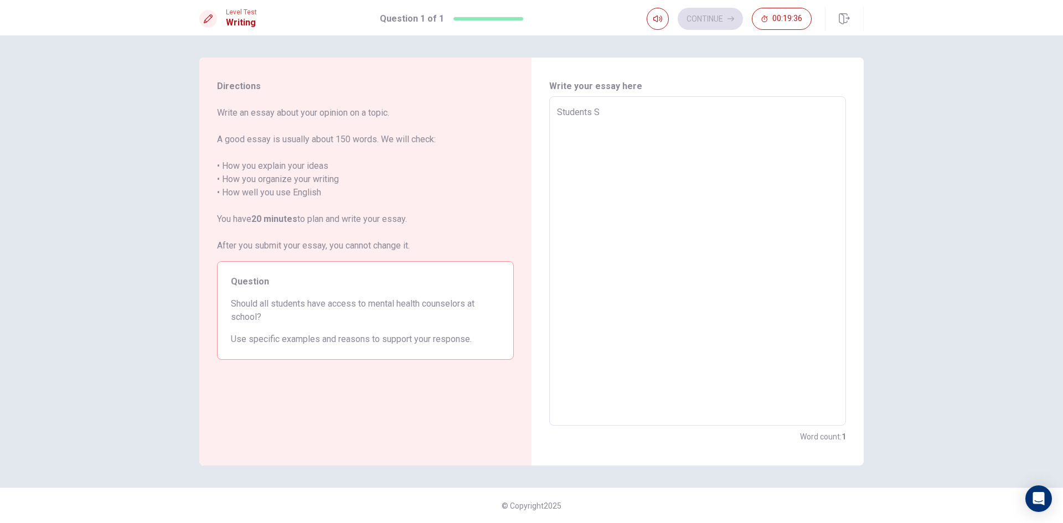
type textarea "x"
type textarea "Students SH"
type textarea "x"
type textarea "Students SHO"
type textarea "x"
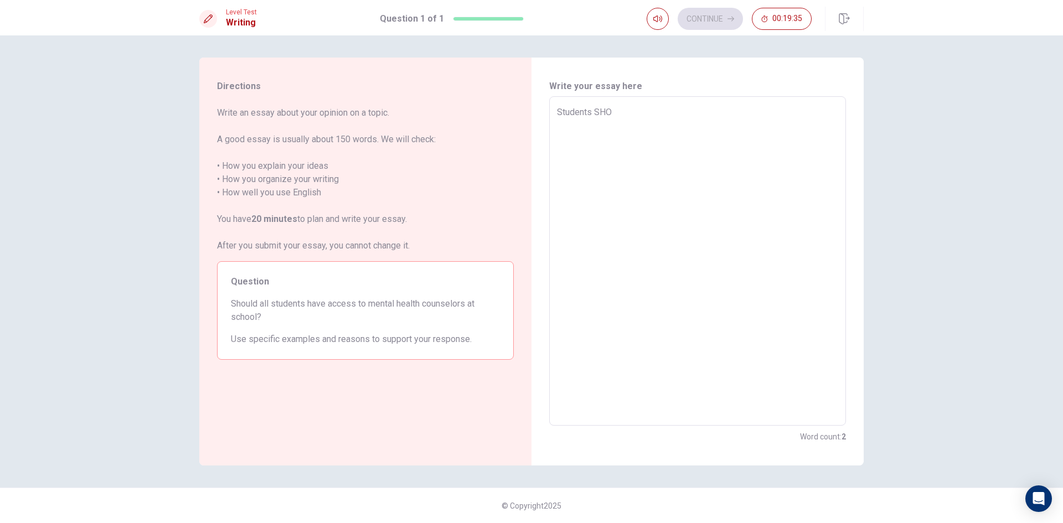
type textarea "Students SHOU"
type textarea "x"
type textarea "Students SHOUL"
type textarea "x"
type textarea "Students SHOULD"
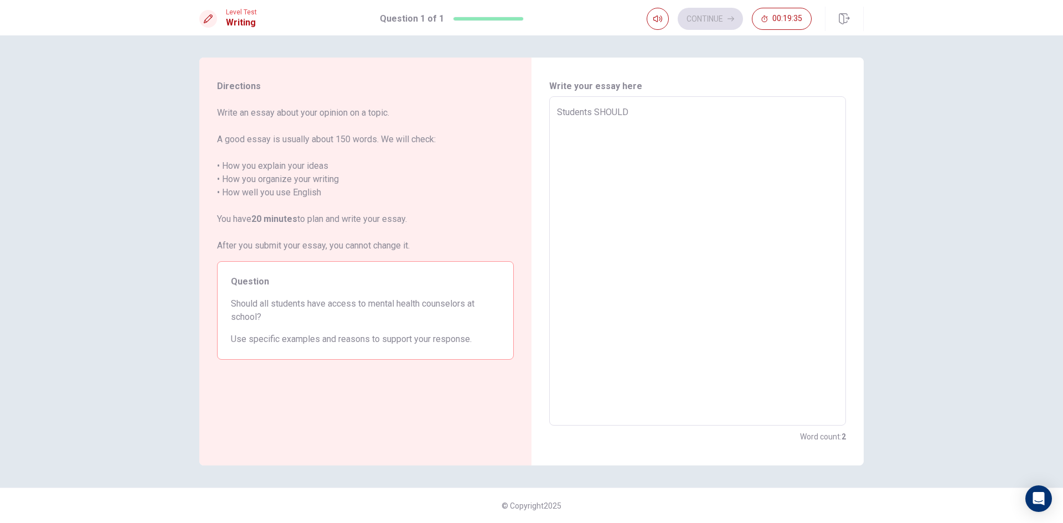
type textarea "x"
type textarea "Students SHOULD"
type textarea "x"
type textarea "Students SHOULD H"
type textarea "x"
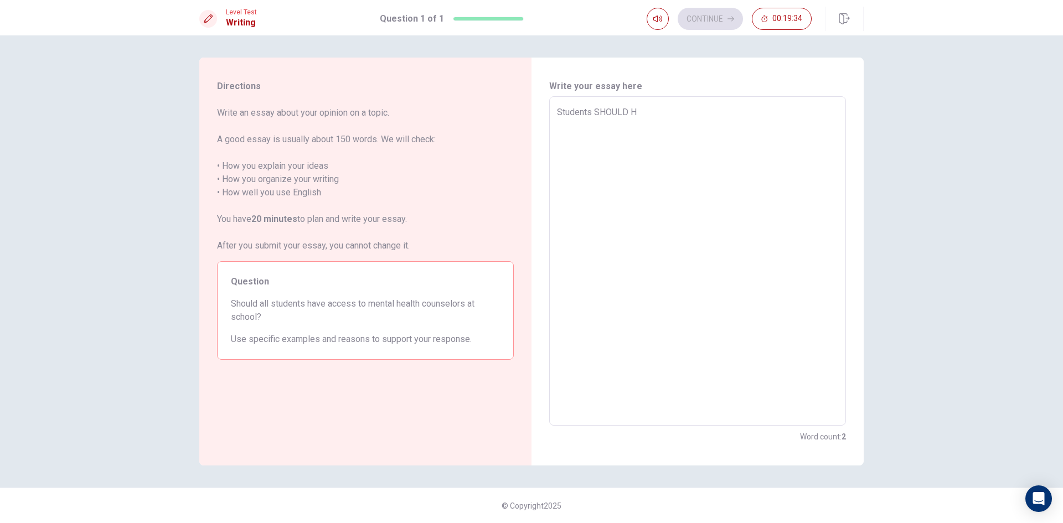
type textarea "Students SHOULD HA"
type textarea "x"
type textarea "Students SHOULD H"
type textarea "x"
type textarea "Students SHOULD"
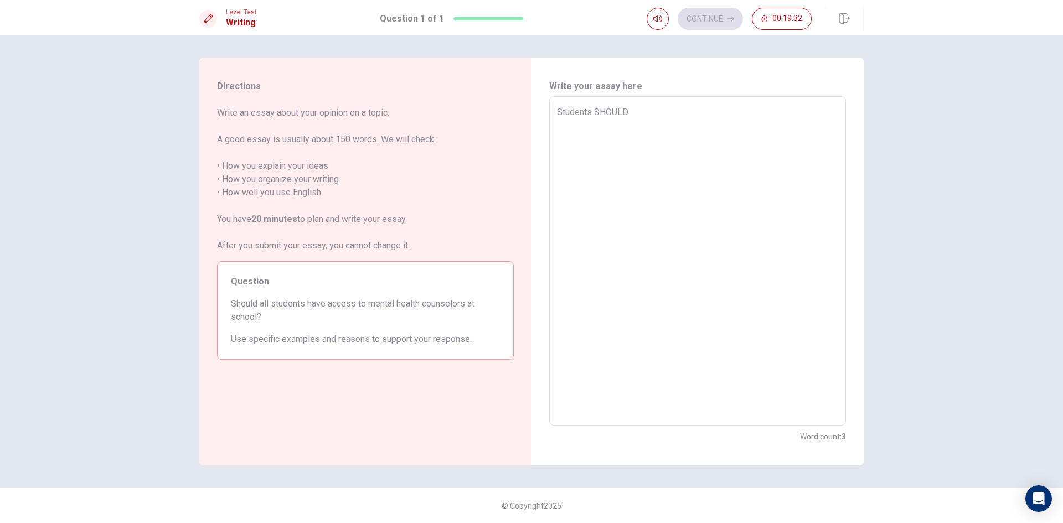
type textarea "x"
type textarea "Students SHOULD"
type textarea "x"
type textarea "Students SHOUL"
type textarea "x"
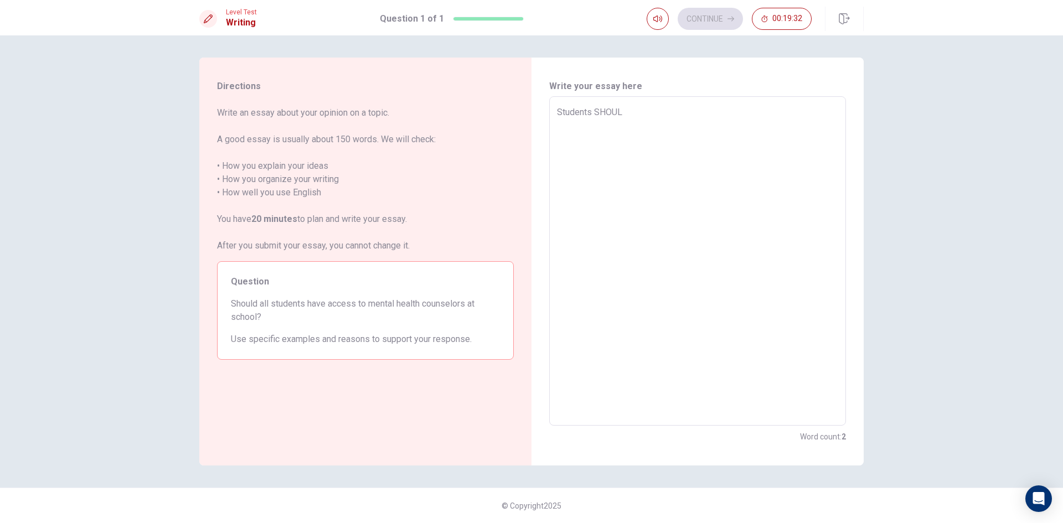
type textarea "Students SHOU"
type textarea "x"
type textarea "Students SHO"
type textarea "x"
type textarea "Students SH"
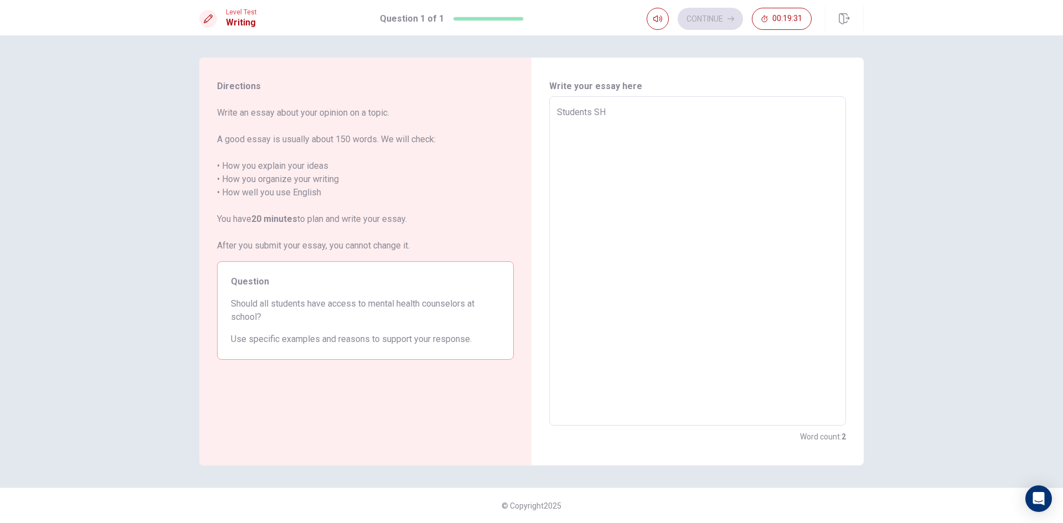
type textarea "x"
type textarea "Students S"
type textarea "x"
type textarea "Students"
click at [560, 112] on textarea "Students" at bounding box center [697, 261] width 281 height 311
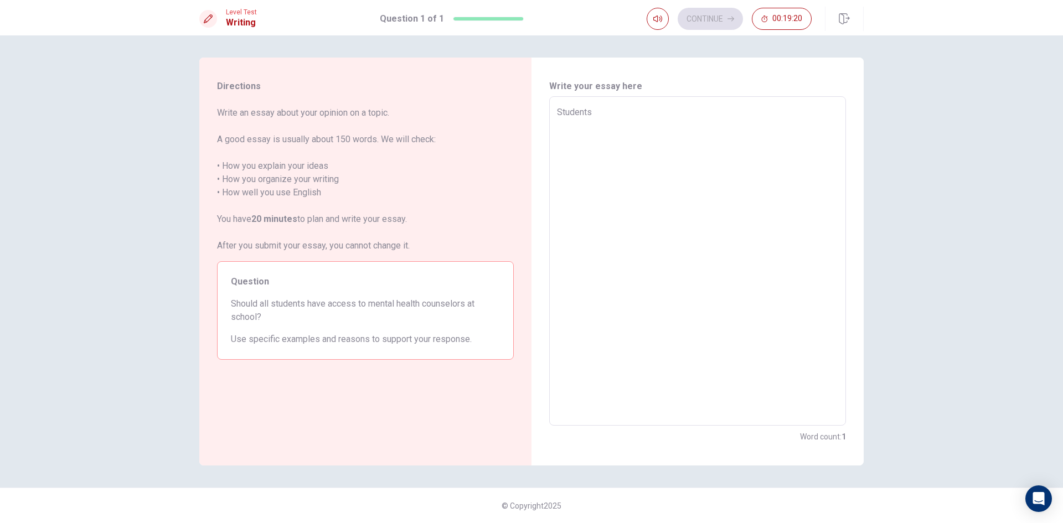
type textarea "x"
type textarea "tudents"
type textarea "x"
type textarea "atudents"
type textarea "x"
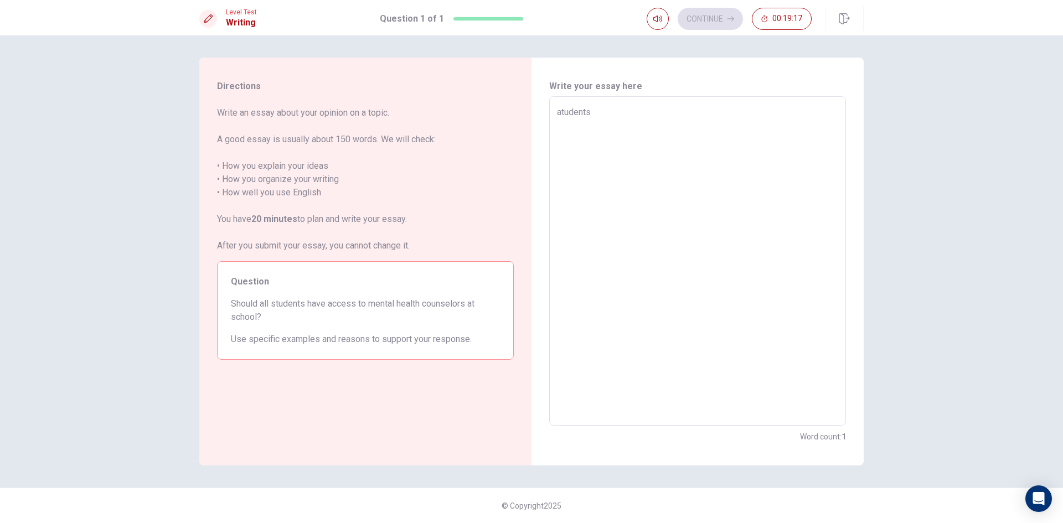
type textarea "tudents"
type textarea "x"
type textarea "students"
type textarea "x"
type textarea "students"
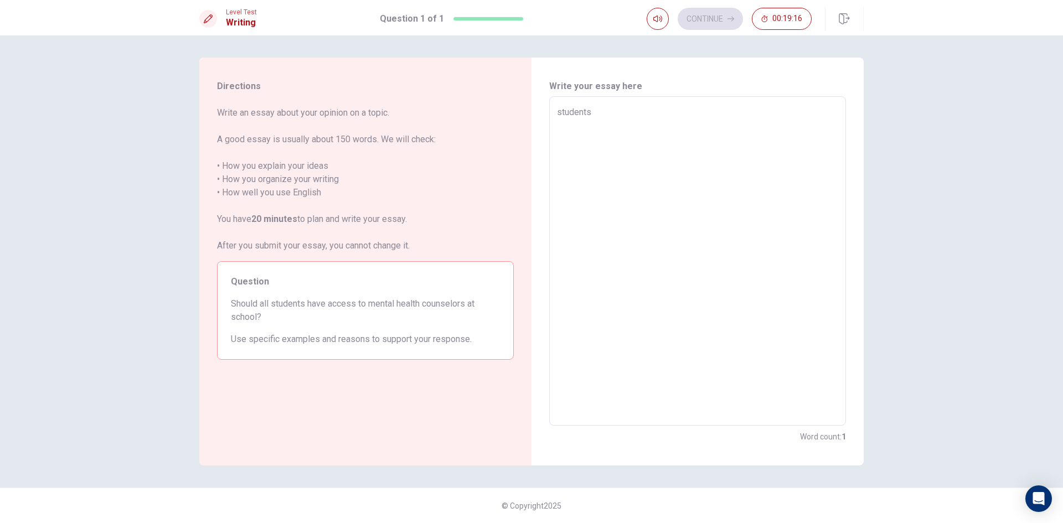
click at [553, 112] on div "students x ​" at bounding box center [697, 261] width 297 height 330
click at [558, 112] on textarea "students" at bounding box center [697, 261] width 281 height 311
type textarea "x"
type textarea "astudents"
type textarea "x"
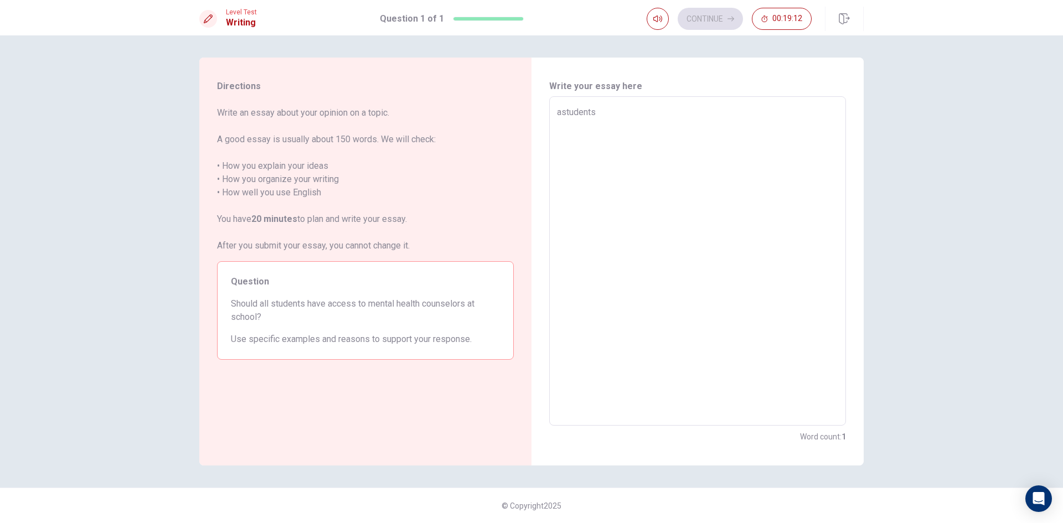
type textarea "students"
type textarea "x"
type textarea "Astudents"
type textarea "x"
type textarea "A students"
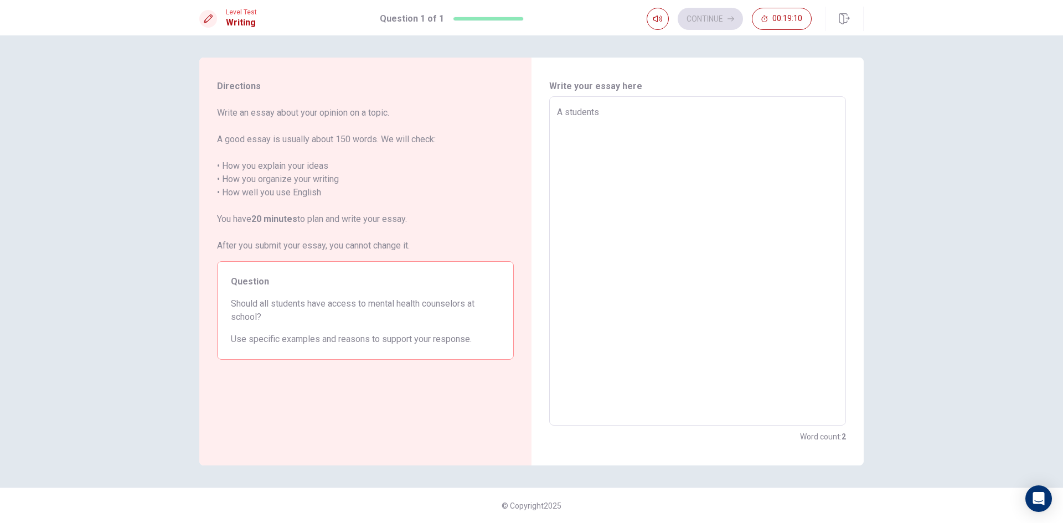
type textarea "x"
type textarea "Astudents"
type textarea "x"
type textarea "Alstudents"
type textarea "x"
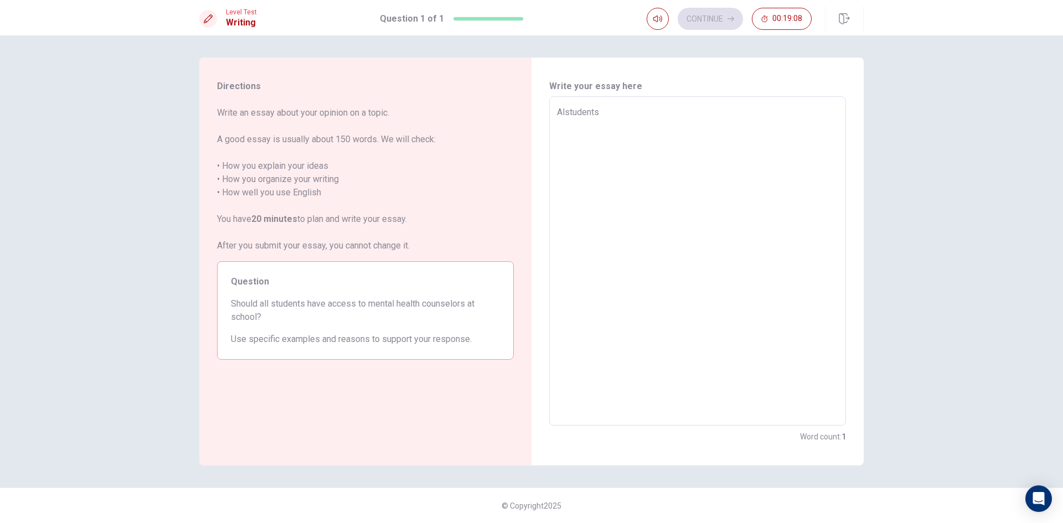
type textarea "Allstudents"
type textarea "x"
type textarea "All students"
click at [611, 109] on textarea "All students" at bounding box center [697, 261] width 281 height 311
type textarea "x"
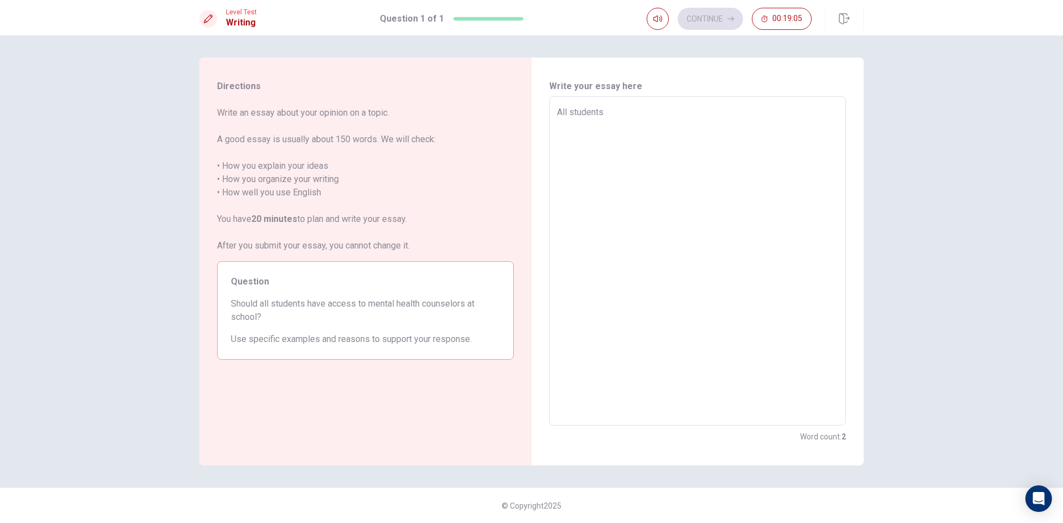
type textarea "All students s"
type textarea "x"
type textarea "All students sh"
type textarea "x"
type textarea "All students sho"
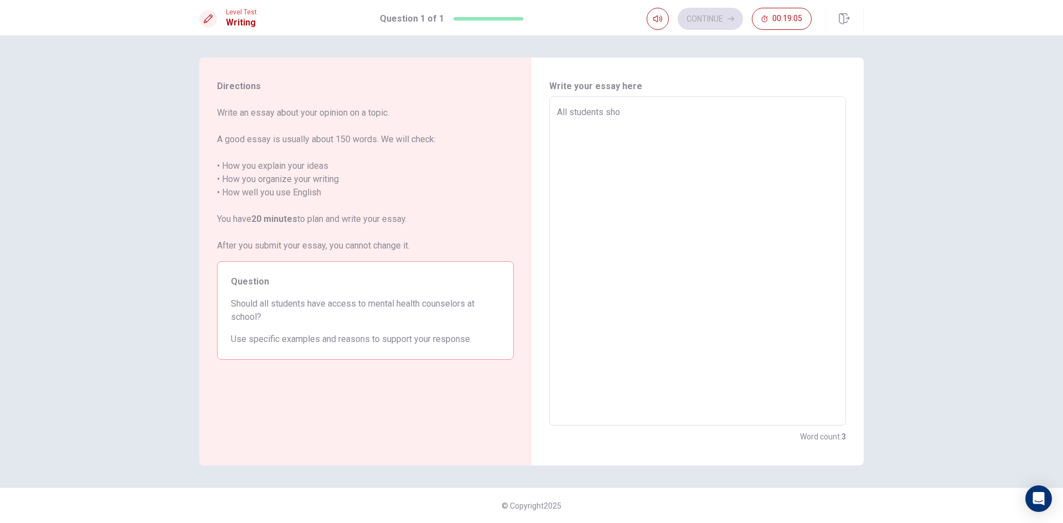
type textarea "x"
type textarea "All students shou"
type textarea "x"
type textarea "All students shoul"
type textarea "x"
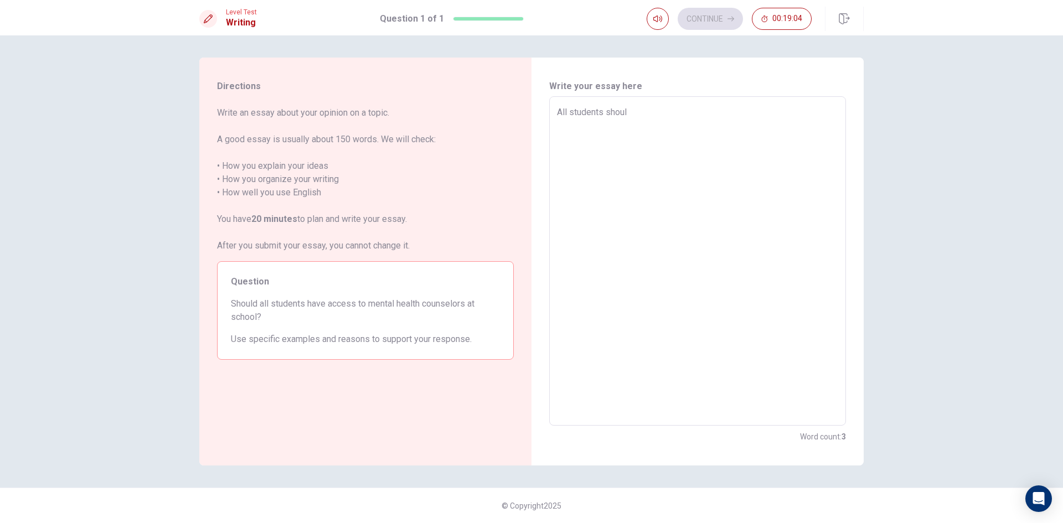
type textarea "All students should"
type textarea "x"
type textarea "All students should"
type textarea "x"
type textarea "All students should h"
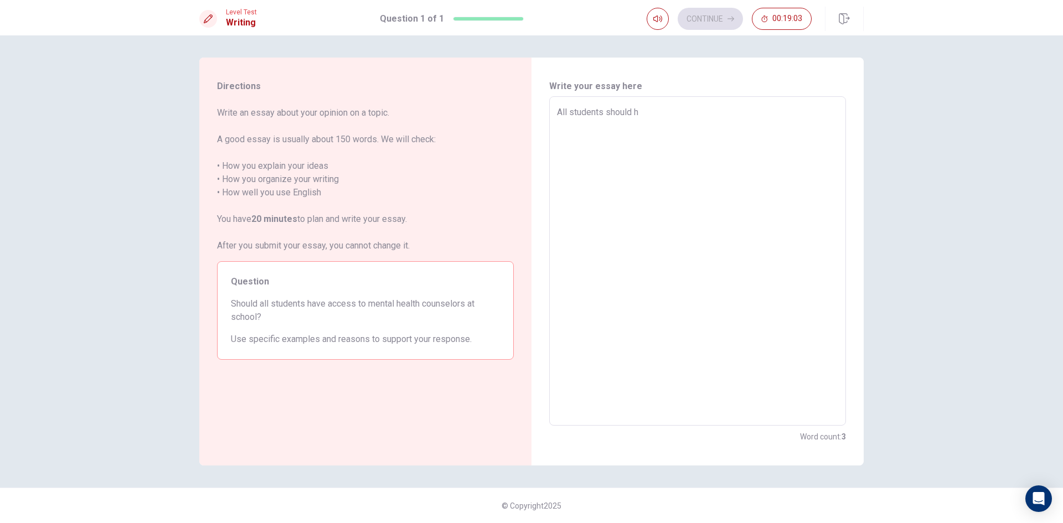
type textarea "x"
type textarea "All students should ha"
type textarea "x"
type textarea "All students should hav"
type textarea "x"
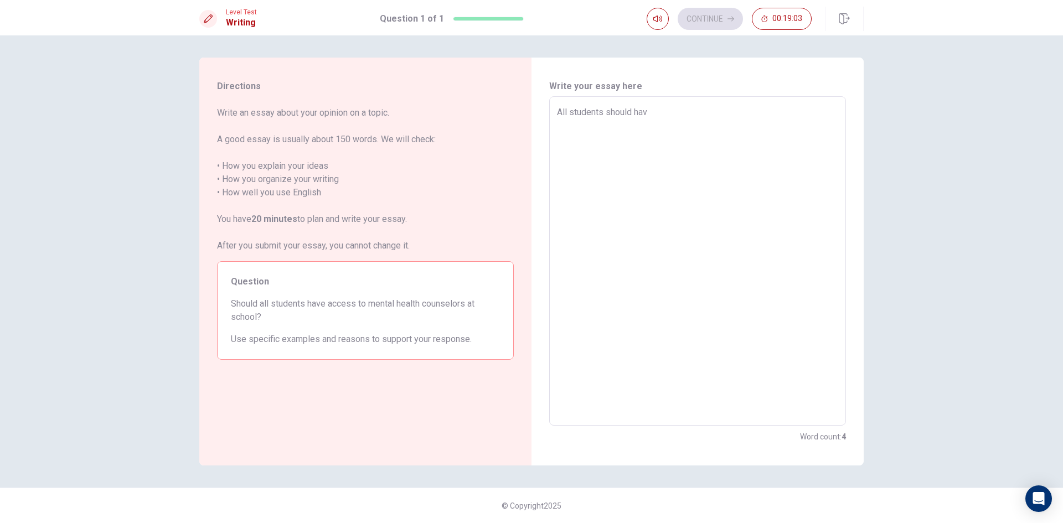
type textarea "All students should have"
type textarea "x"
type textarea "All students should have"
type textarea "x"
type textarea "All students should have a"
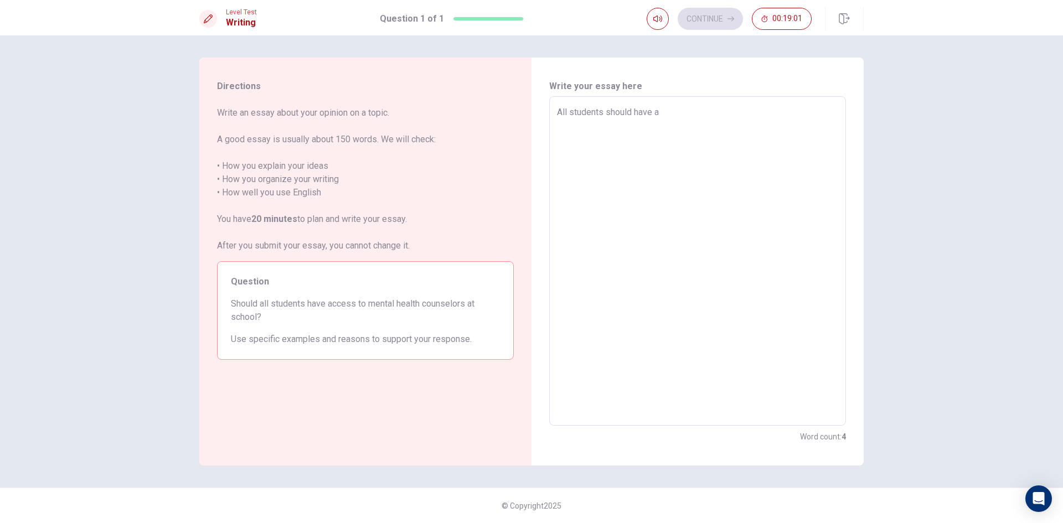
type textarea "x"
type textarea "All students should have ac"
type textarea "x"
type textarea "All students should have acc"
type textarea "x"
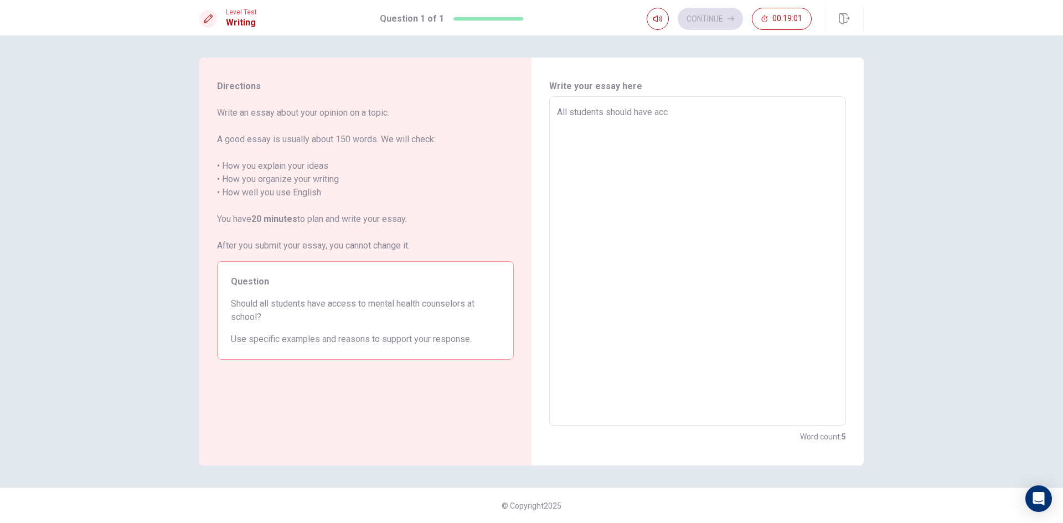
type textarea "All students should have acce"
type textarea "x"
type textarea "All students should have acces"
type textarea "x"
type textarea "All students should have access"
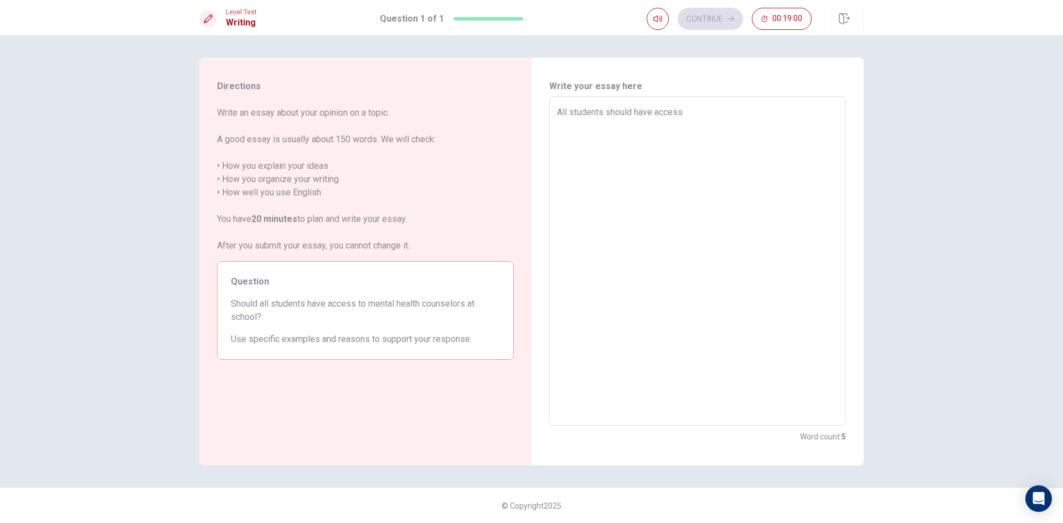
type textarea "x"
type textarea "All students should have access"
type textarea "x"
type textarea "All students should have access t"
type textarea "x"
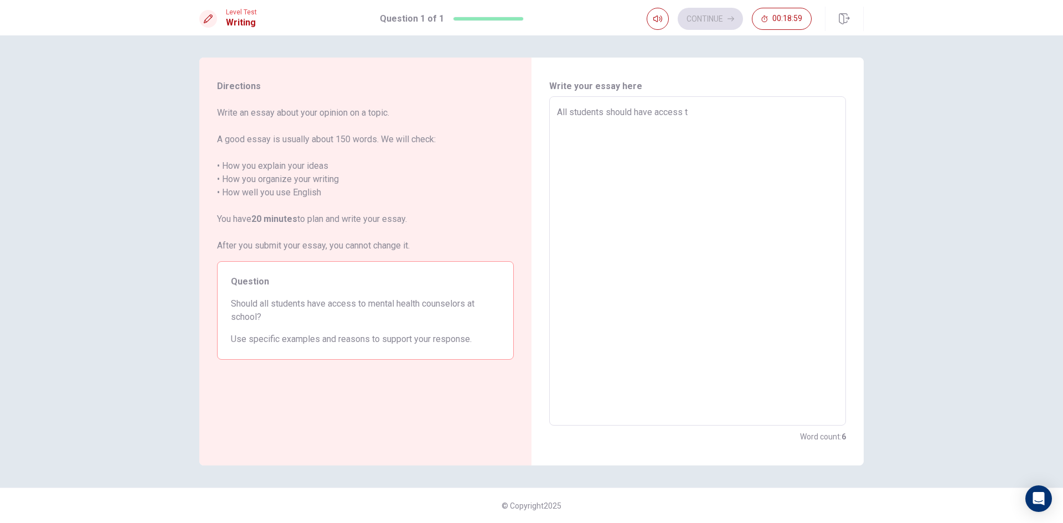
type textarea "All students should have access to"
type textarea "x"
type textarea "All students should have access to"
type textarea "x"
type textarea "All students should have access to m"
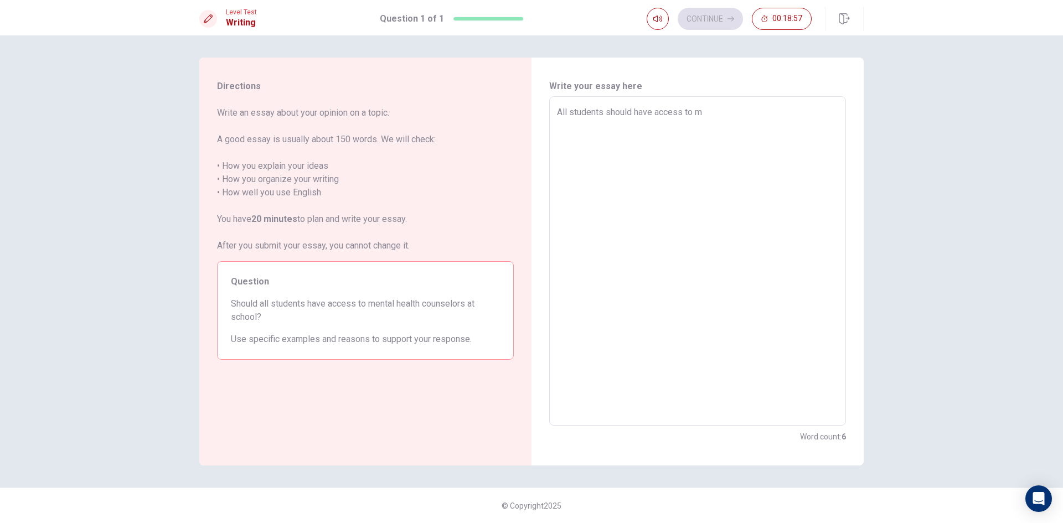
type textarea "x"
type textarea "All students should have access to me"
type textarea "x"
type textarea "All students should have access to men"
type textarea "x"
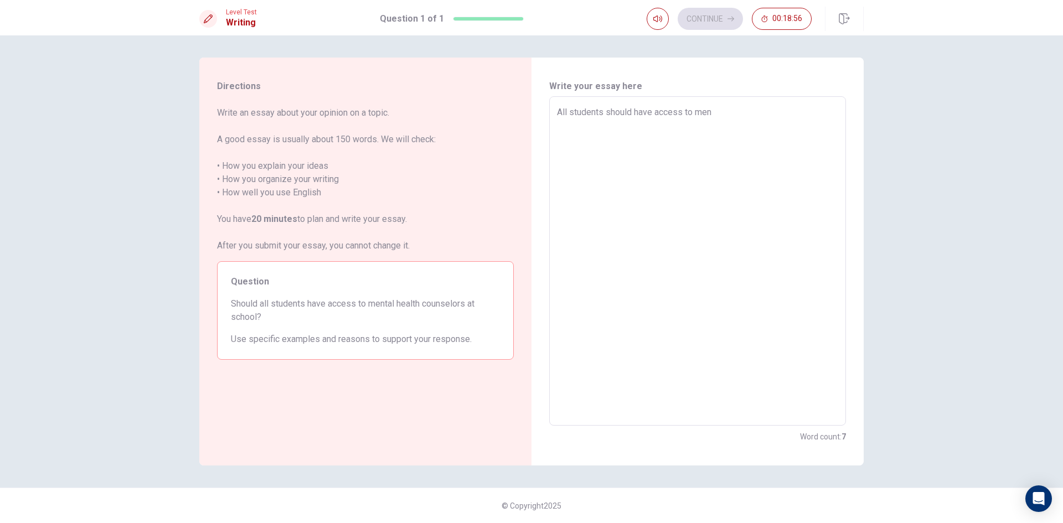
type textarea "All students should have access to ment"
type textarea "x"
type textarea "All students should have access to menta"
type textarea "x"
type textarea "All students should have access to mental"
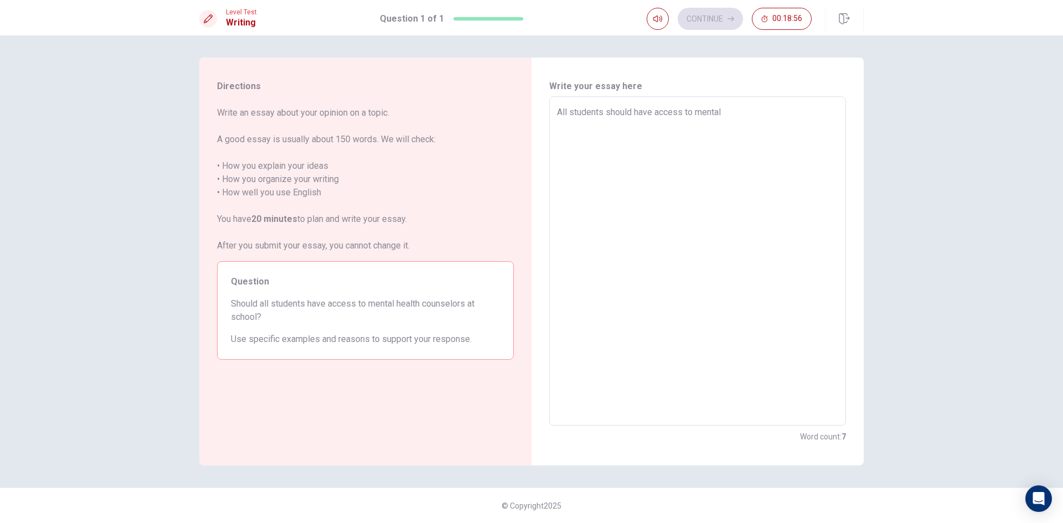
type textarea "x"
type textarea "All students should have access to mental"
type textarea "x"
type textarea "All students should have access to mental h"
type textarea "x"
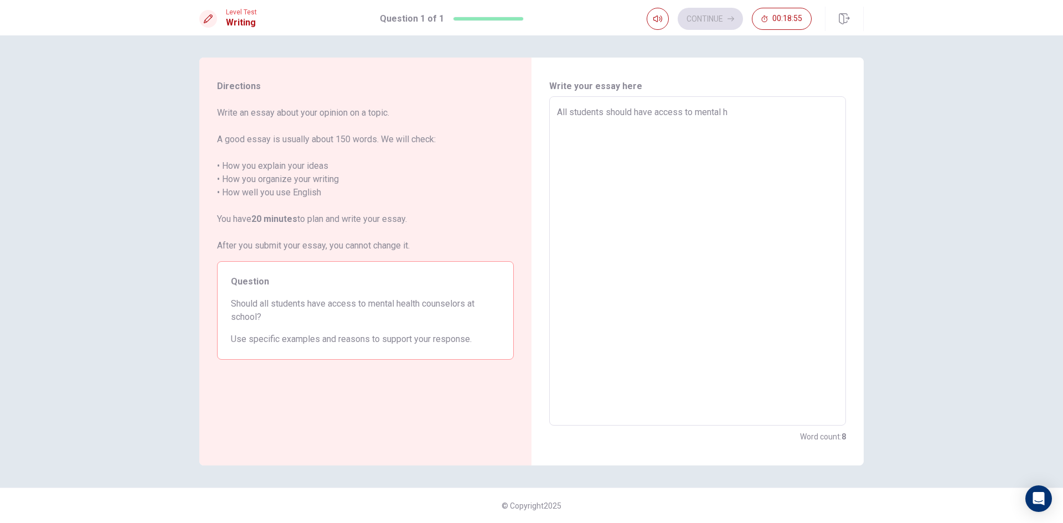
type textarea "All students should have access to mental he"
type textarea "x"
type textarea "All students should have access to mental hea"
type textarea "x"
type textarea "All students should have access to mental heal"
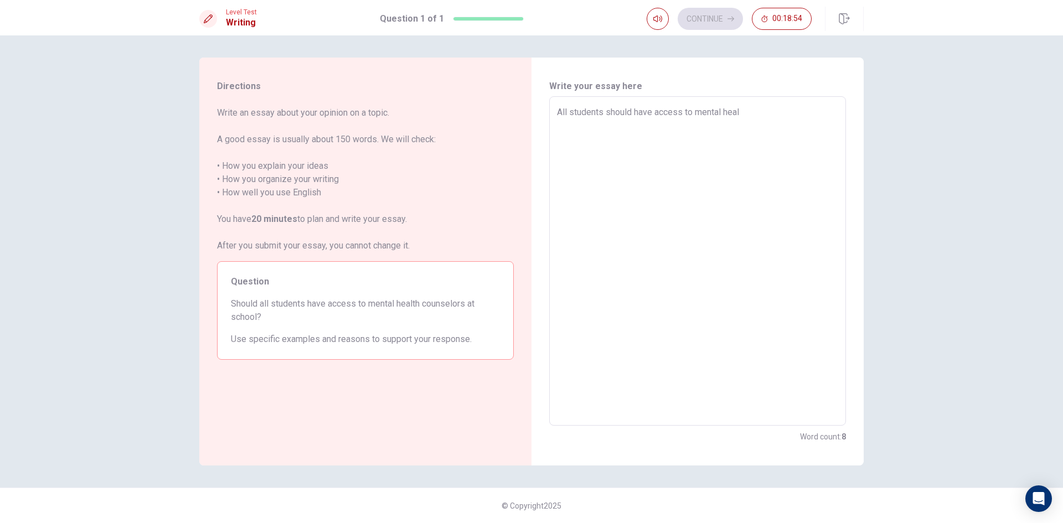
type textarea "x"
type textarea "All students should have access to mental healt"
type textarea "x"
type textarea "All students should have access to mental health"
type textarea "x"
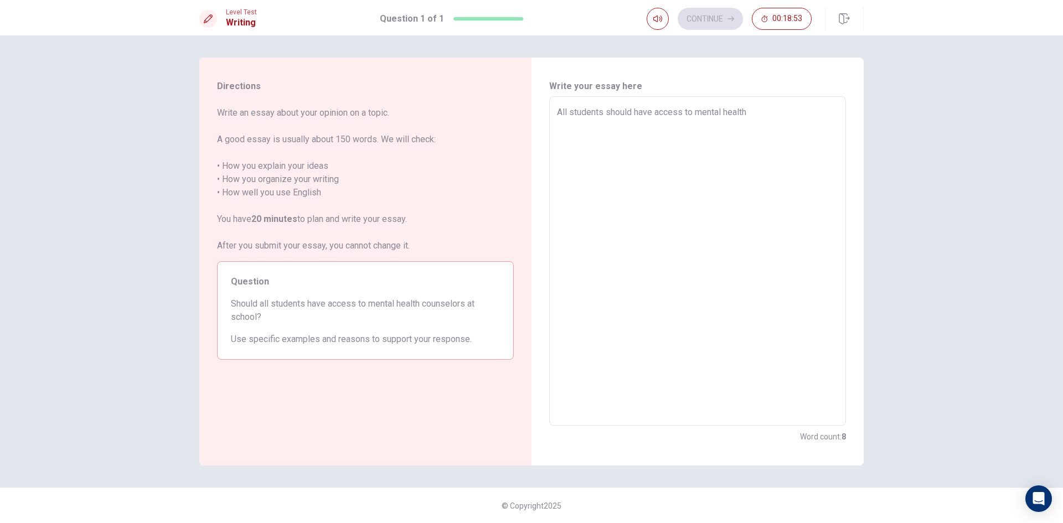
type textarea "All students should have access to mental health"
type textarea "x"
type textarea "All students should have access to mental health c"
type textarea "x"
type textarea "All students should have access to mental health co"
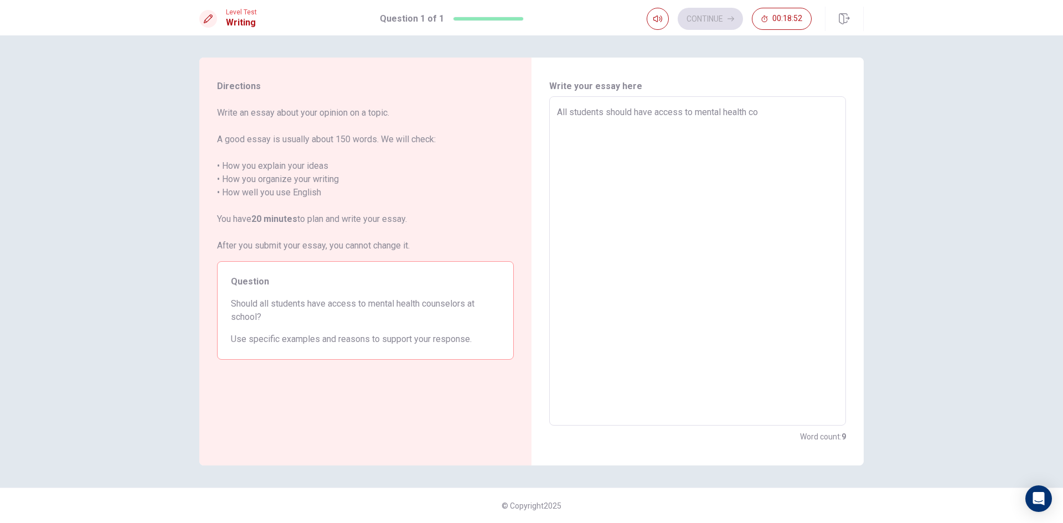
type textarea "x"
type textarea "All students should have access to mental health cou"
type textarea "x"
type textarea "All students should have access to mental health coun"
type textarea "x"
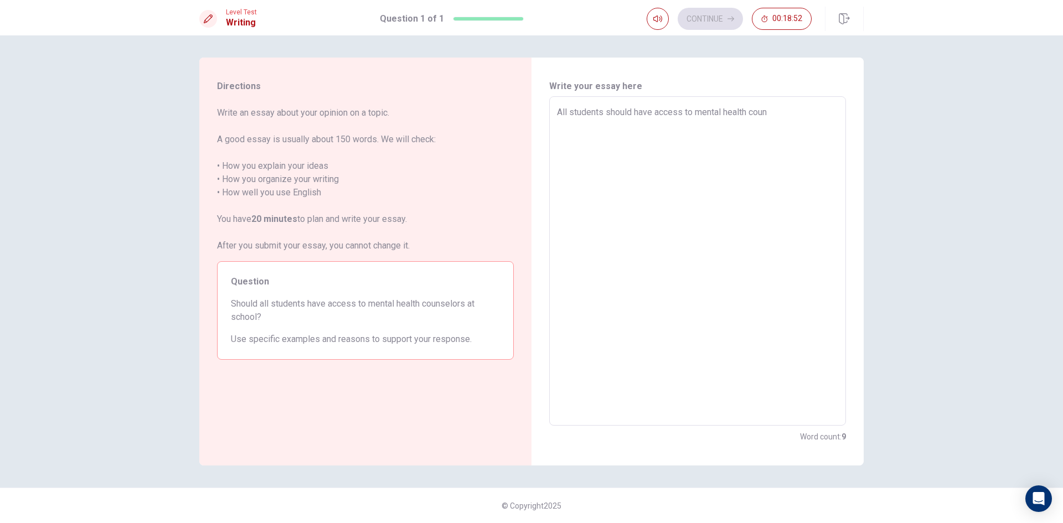
type textarea "All students should have access to mental health counc"
type textarea "x"
type textarea "All students should have access to mental health councl"
type textarea "x"
type textarea "All students should have access to mental health councle"
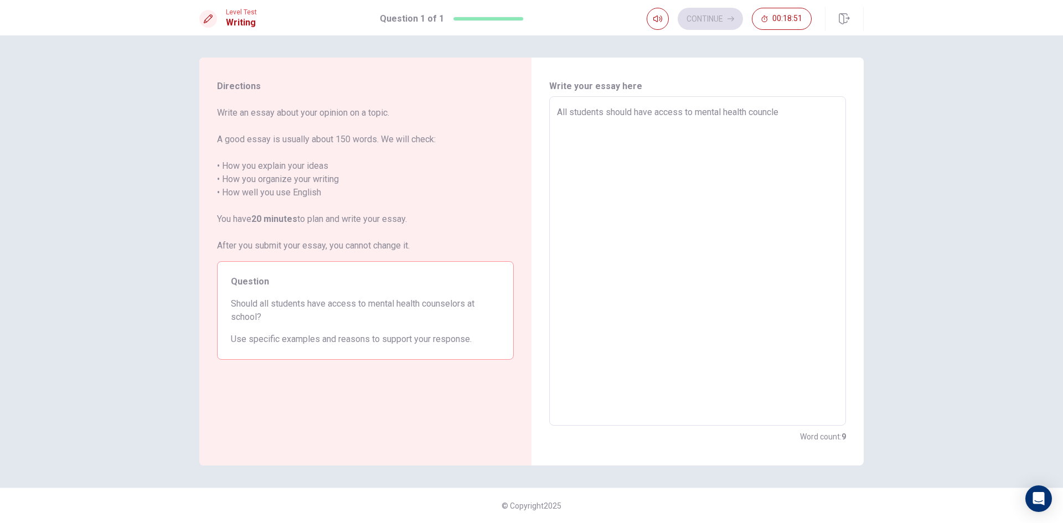
type textarea "x"
type textarea "All students should have access to mental health councler"
type textarea "x"
type textarea "All students should have access to mental health counclers"
type textarea "x"
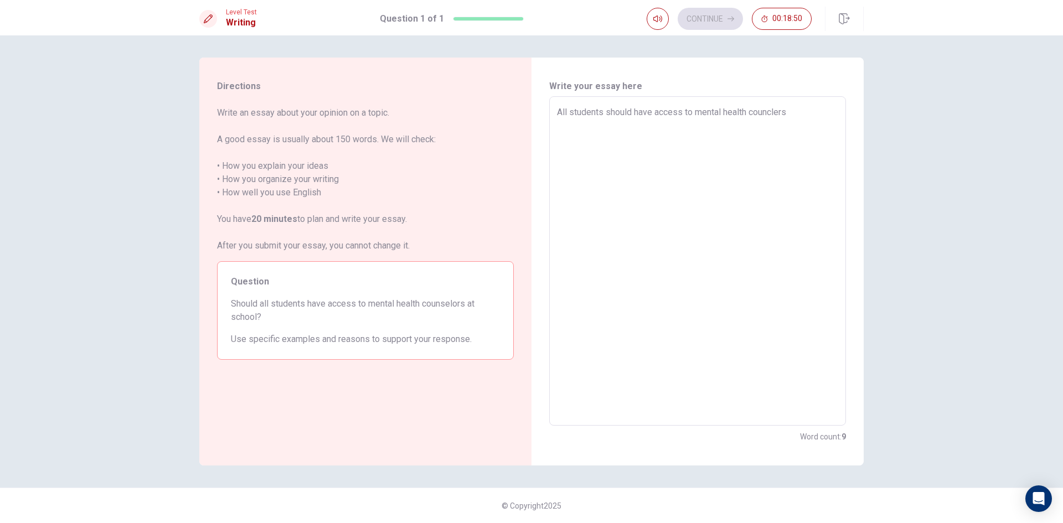
type textarea "All students should have access to mental health counclers"
type textarea "x"
type textarea "All students should have access to mental health counclers a"
type textarea "x"
type textarea "All students should have access to mental health counclers at"
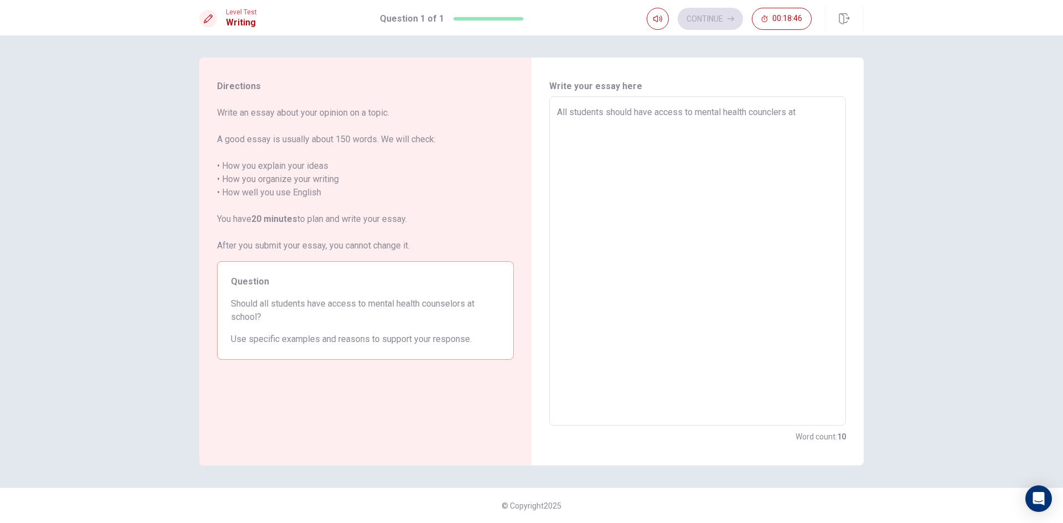
type textarea "x"
type textarea "All students should have access to mental health counclers at"
type textarea "x"
type textarea "All students should have access to mental health counclers at s"
type textarea "x"
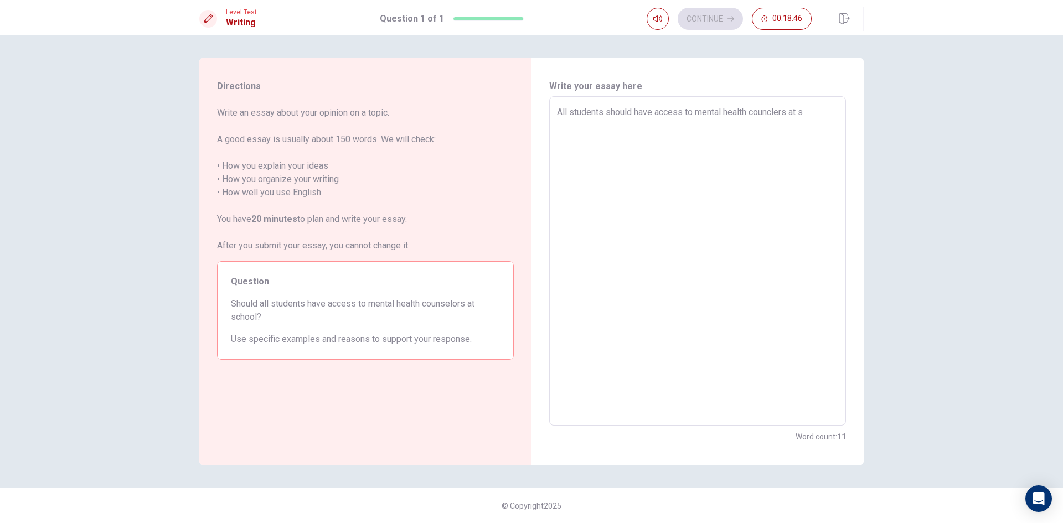
type textarea "All students should have access to mental health counclers at [GEOGRAPHIC_DATA]"
type textarea "x"
type textarea "All students should have access to mental health counclers at sch"
type textarea "x"
type textarea "All students should have access to mental health counclers at scho"
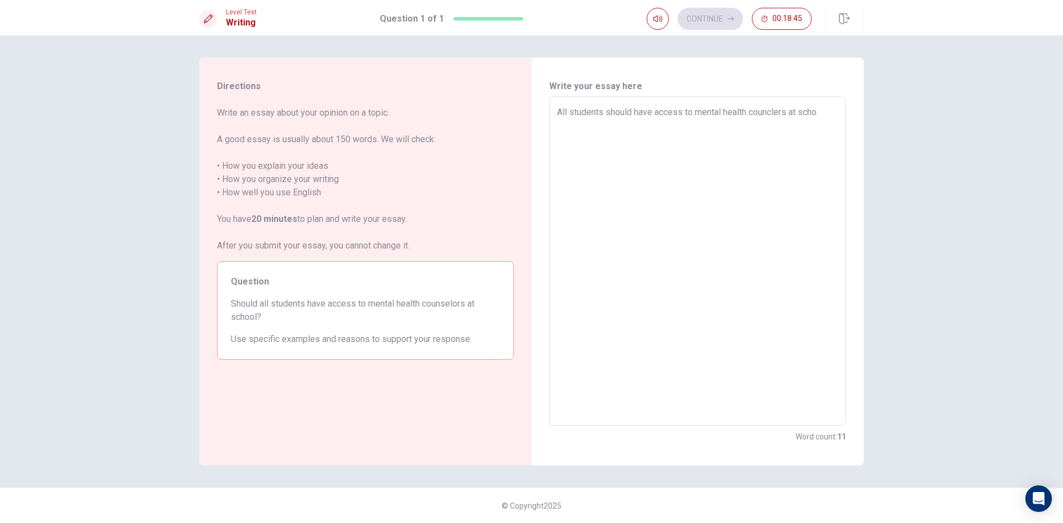
type textarea "x"
type textarea "All students should have access to mental health counclers at [GEOGRAPHIC_DATA]"
type textarea "x"
type textarea "All students should have access to mental health counclers at school"
type textarea "x"
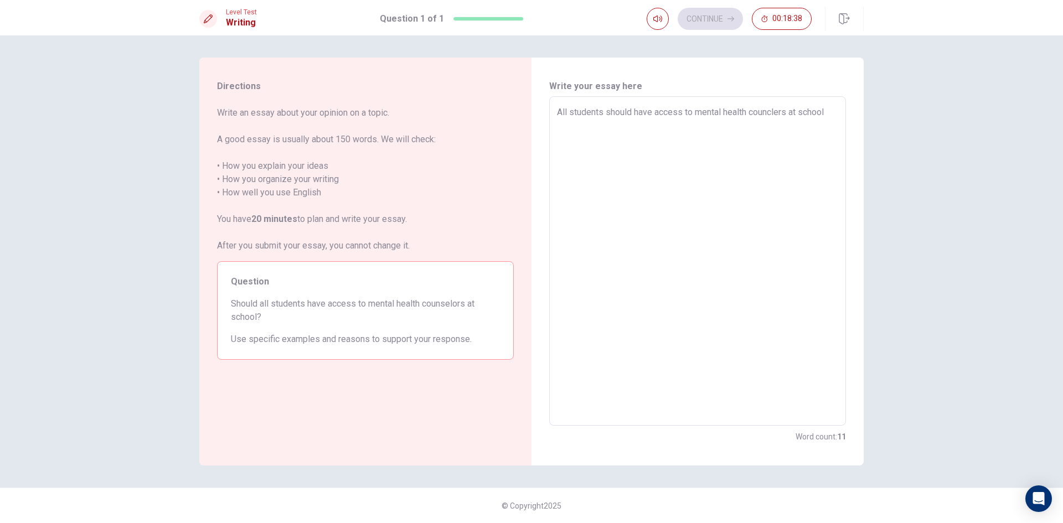
type textarea "All students should have access to mental health counclers at school,"
type textarea "x"
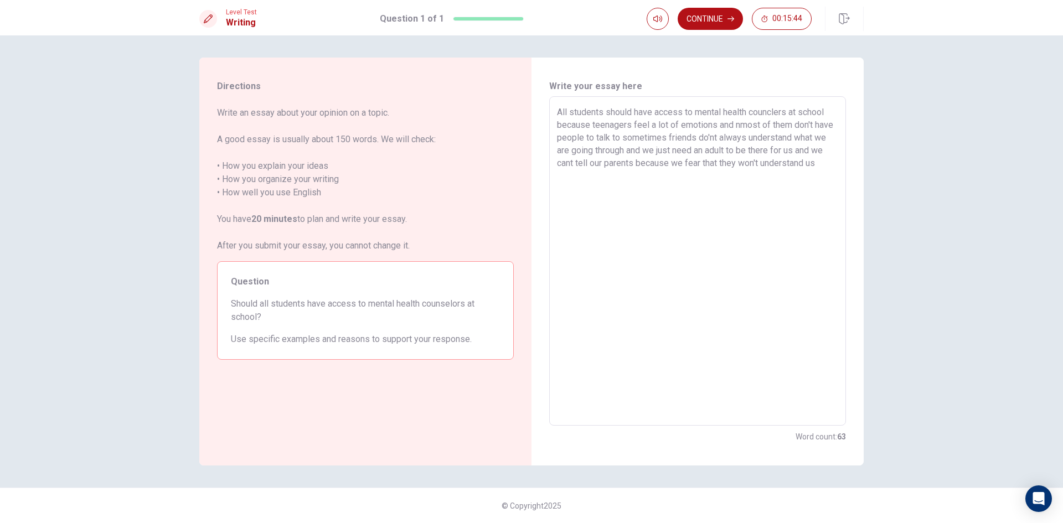
click at [740, 127] on textarea "All students should have access to mental health counclers at school because te…" at bounding box center [697, 261] width 281 height 311
click at [620, 138] on textarea "All students should have access to mental health counclers at school because te…" at bounding box center [697, 261] width 281 height 311
click at [715, 139] on textarea "All students should have access to mental health counclers at school because te…" at bounding box center [697, 261] width 281 height 311
click at [824, 166] on textarea "All students should have access to mental health counclers at school because te…" at bounding box center [697, 261] width 281 height 311
click at [789, 114] on textarea "All students should have access to mental health counclers at school because te…" at bounding box center [697, 261] width 281 height 311
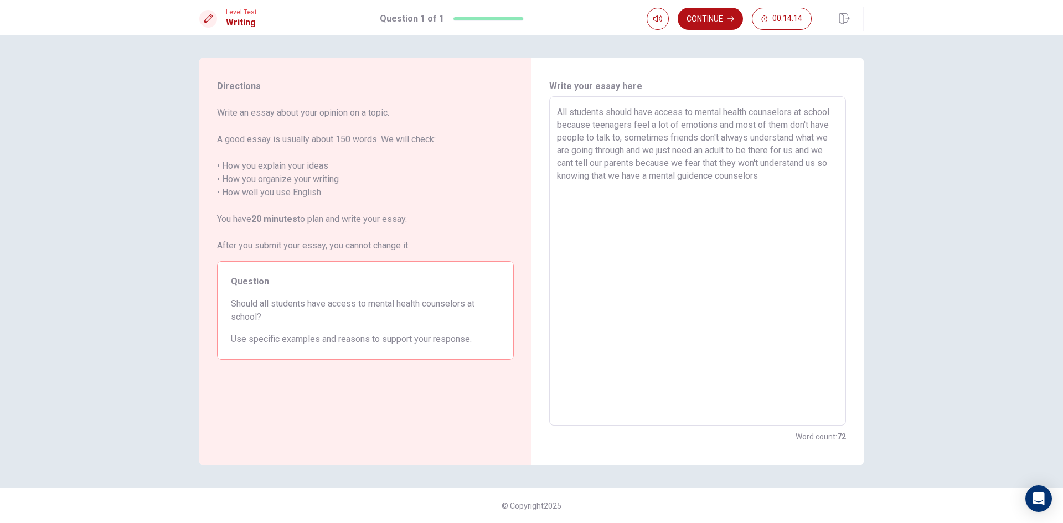
click at [780, 173] on textarea "All students should have access to mental health counselors at school because t…" at bounding box center [697, 261] width 281 height 311
click at [572, 163] on textarea "All students should have access to mental health counselors at school because t…" at bounding box center [697, 261] width 281 height 311
click at [730, 191] on textarea "All students should have access to mental health counselors at school because t…" at bounding box center [697, 261] width 281 height 311
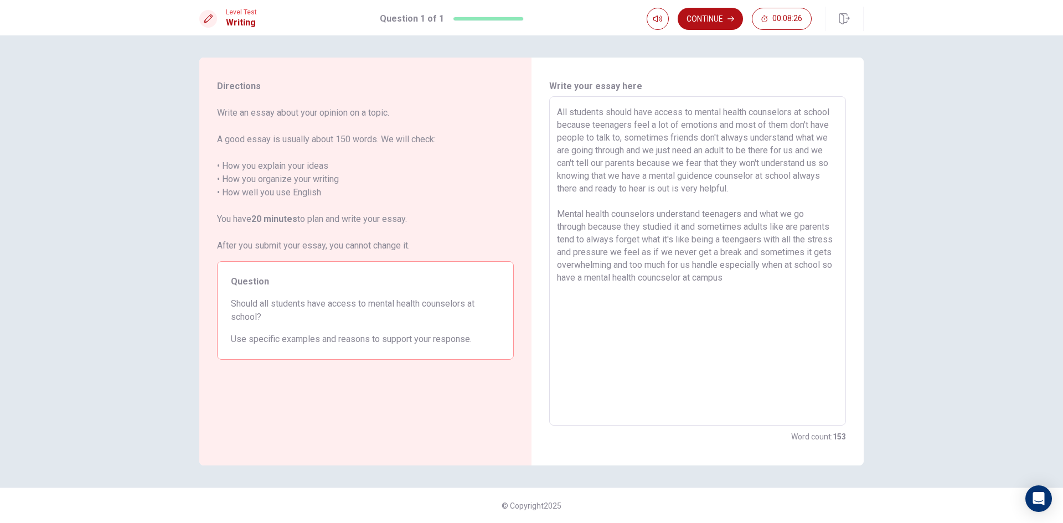
click at [588, 281] on textarea "All students should have access to mental health counselors at school because t…" at bounding box center [697, 261] width 281 height 311
click at [755, 280] on textarea "All students should have access to mental health counselors at school because t…" at bounding box center [697, 261] width 281 height 311
drag, startPoint x: 681, startPoint y: 226, endPoint x: 686, endPoint y: 229, distance: 6.0
click at [682, 227] on textarea "All students should have access to mental health counselors at school because t…" at bounding box center [697, 261] width 281 height 311
click at [683, 228] on textarea "All students should have access to mental health counselors at school because t…" at bounding box center [697, 261] width 281 height 311
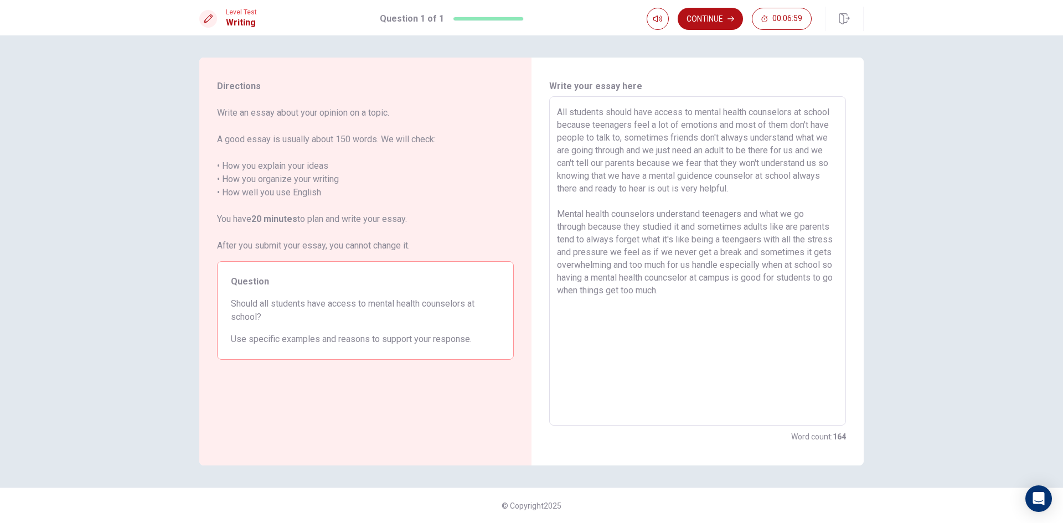
click at [699, 229] on textarea "All students should have access to mental health counselors at school because t…" at bounding box center [697, 261] width 281 height 311
click at [698, 226] on textarea "All students should have access to mental health counselors at school because t…" at bounding box center [697, 261] width 281 height 311
click at [758, 227] on textarea "All students should have access to mental health counselors at school because t…" at bounding box center [697, 261] width 281 height 311
click at [586, 242] on textarea "All students should have access to mental health counselors at school because t…" at bounding box center [697, 261] width 281 height 311
click at [801, 291] on textarea "All students should have access to mental health counselors at school because t…" at bounding box center [697, 261] width 281 height 311
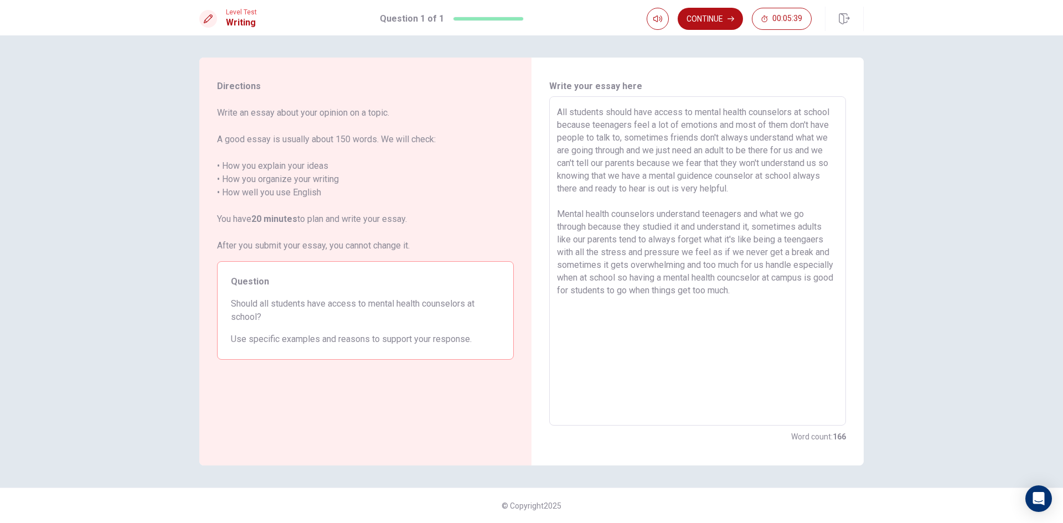
click at [588, 292] on textarea "All students should have access to mental health counselors at school because t…" at bounding box center [697, 261] width 281 height 311
click at [629, 292] on textarea "All students should have access to mental health counselors at school because t…" at bounding box center [697, 261] width 281 height 311
click at [670, 279] on textarea "All students should have access to mental health counselors at school because t…" at bounding box center [697, 261] width 281 height 311
click at [589, 292] on textarea "All students should have access to mental health counselors at school because t…" at bounding box center [697, 261] width 281 height 311
click at [824, 241] on textarea "All students should have access to mental health counselors at school because t…" at bounding box center [697, 261] width 281 height 311
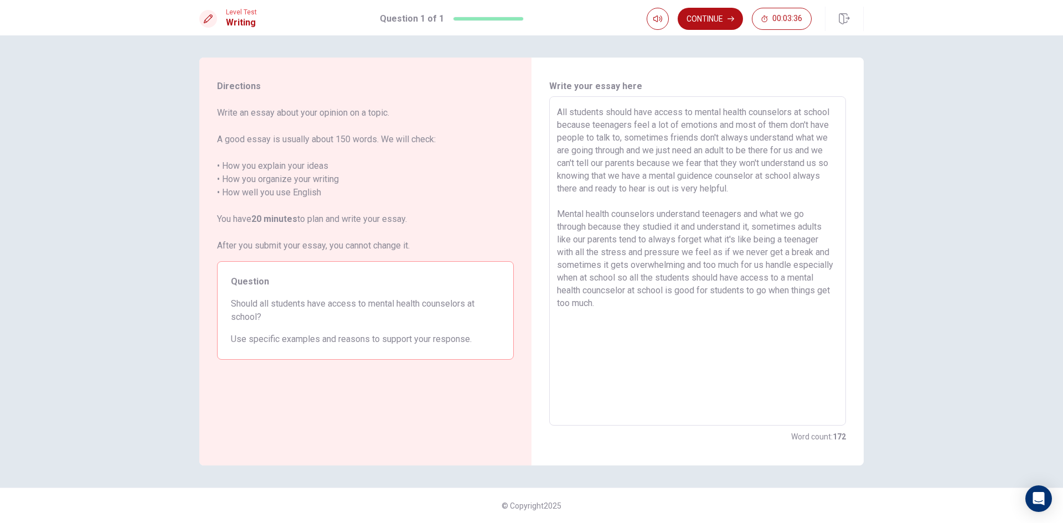
drag, startPoint x: 697, startPoint y: 290, endPoint x: 825, endPoint y: 330, distance: 134.0
click at [825, 330] on textarea "All students should have access to mental health counselors at school because t…" at bounding box center [697, 261] width 281 height 311
click at [678, 178] on textarea "All students should have access to mental health counselors at school because t…" at bounding box center [697, 261] width 281 height 311
click at [682, 177] on textarea "All students should have access to mental health counselors at school because t…" at bounding box center [697, 261] width 281 height 311
click at [611, 291] on textarea "All students should have access to mental health counselors at school because t…" at bounding box center [697, 261] width 281 height 311
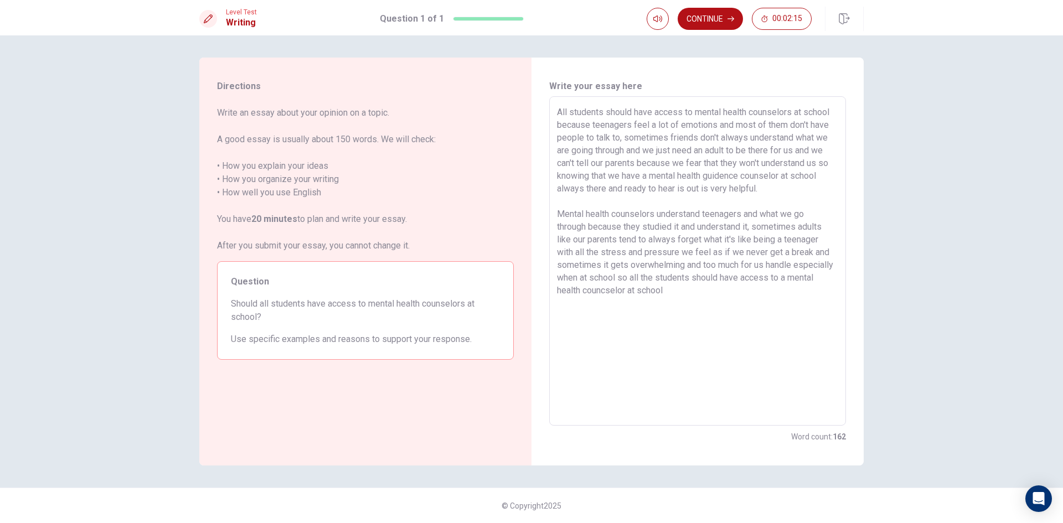
click at [612, 294] on textarea "All students should have access to mental health counselors at school because t…" at bounding box center [697, 261] width 281 height 311
click at [613, 290] on textarea "All students should have access to mental health counselors at school because t…" at bounding box center [697, 261] width 281 height 311
click at [735, 295] on textarea "All students should have access to mental health counselors at school because t…" at bounding box center [697, 261] width 281 height 311
click at [714, 16] on button "Continue" at bounding box center [710, 19] width 65 height 22
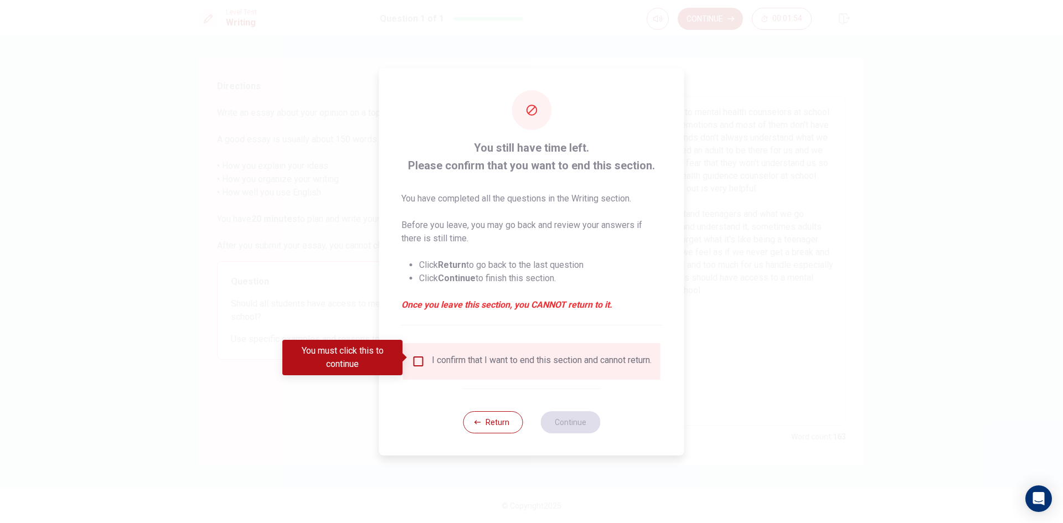
click at [416, 355] on input "You must click this to continue" at bounding box center [418, 361] width 13 height 13
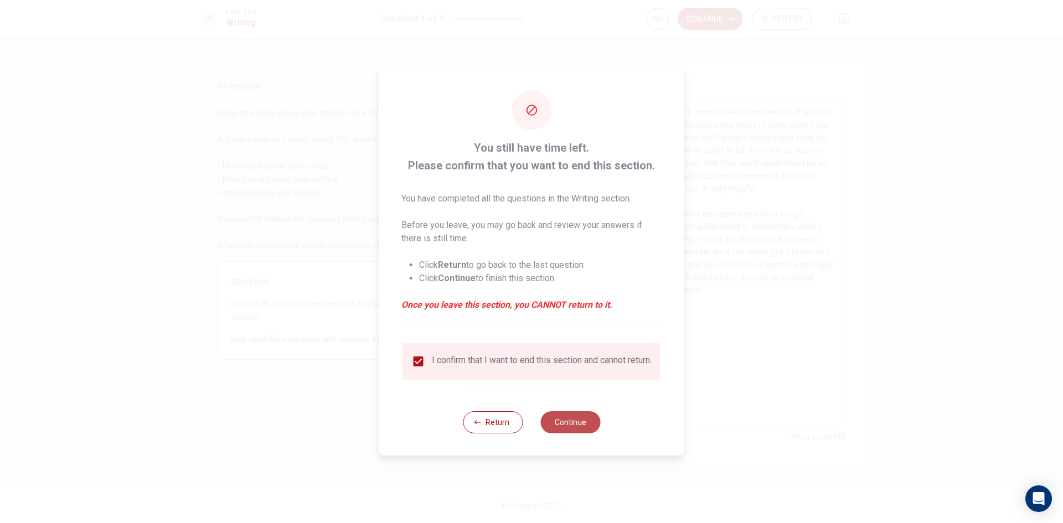
click at [553, 426] on button "Continue" at bounding box center [571, 422] width 60 height 22
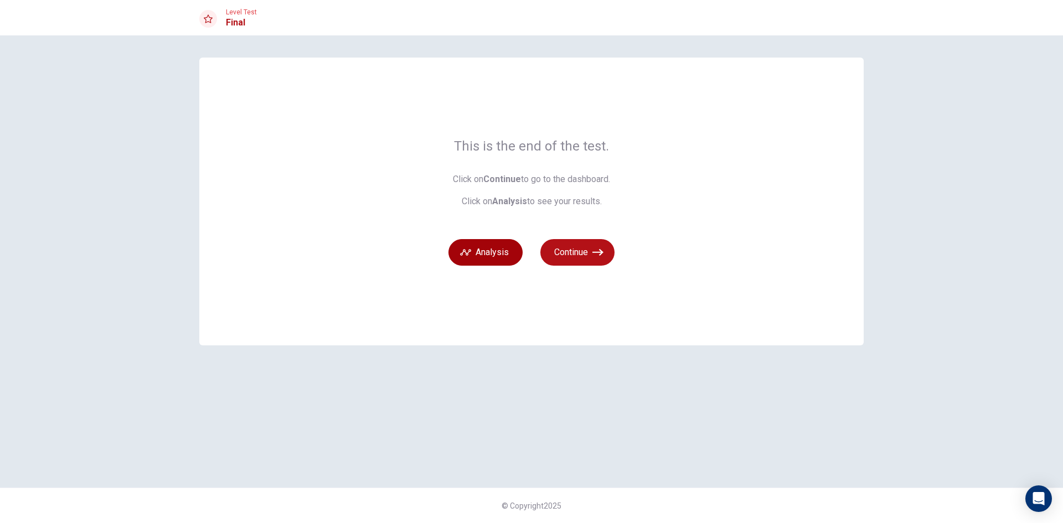
click at [471, 254] on icon "button" at bounding box center [465, 252] width 11 height 11
